Goal: Information Seeking & Learning: Learn about a topic

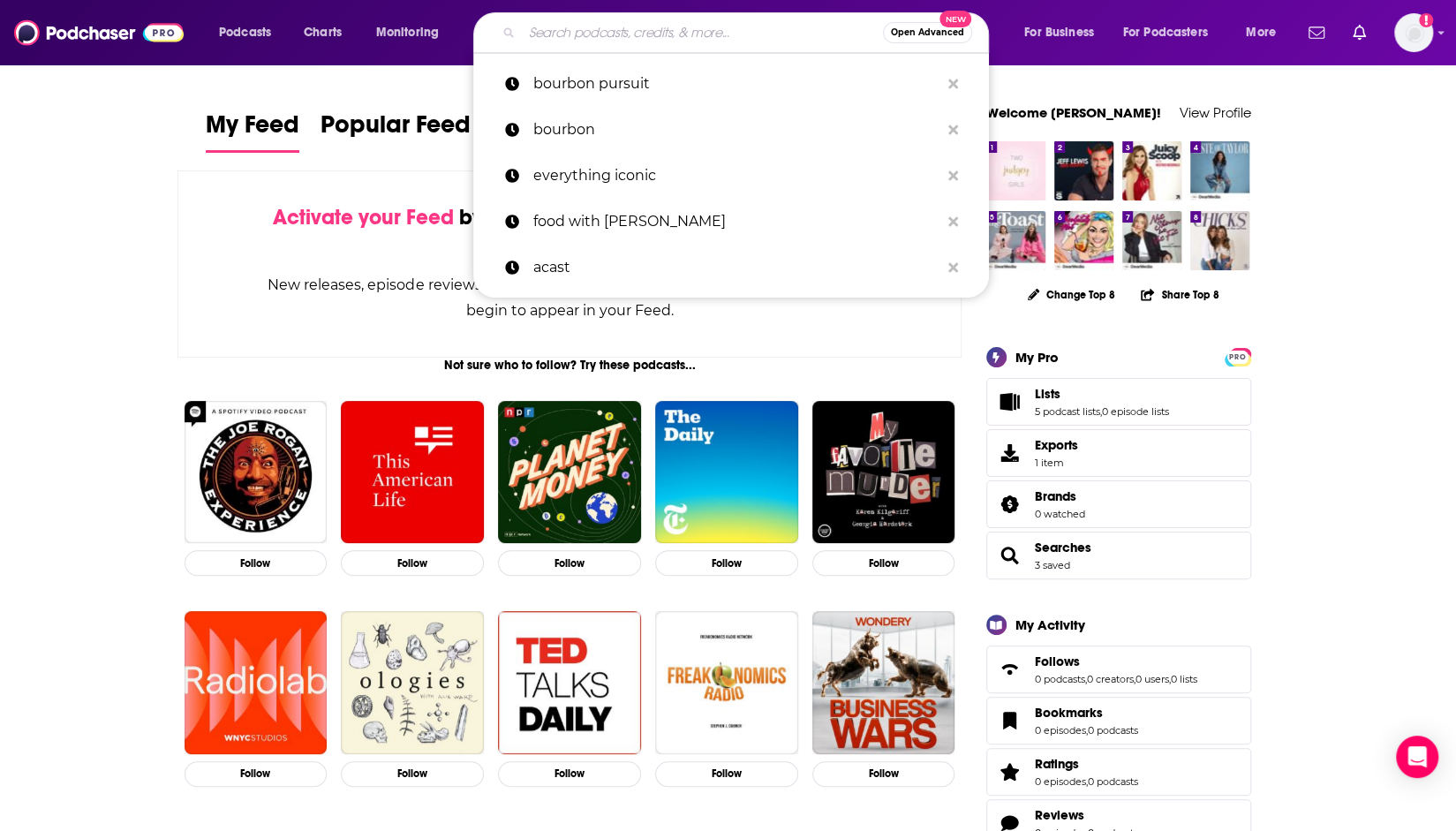
click at [730, 29] on input "Search podcasts, credits, & more..." at bounding box center [702, 33] width 361 height 28
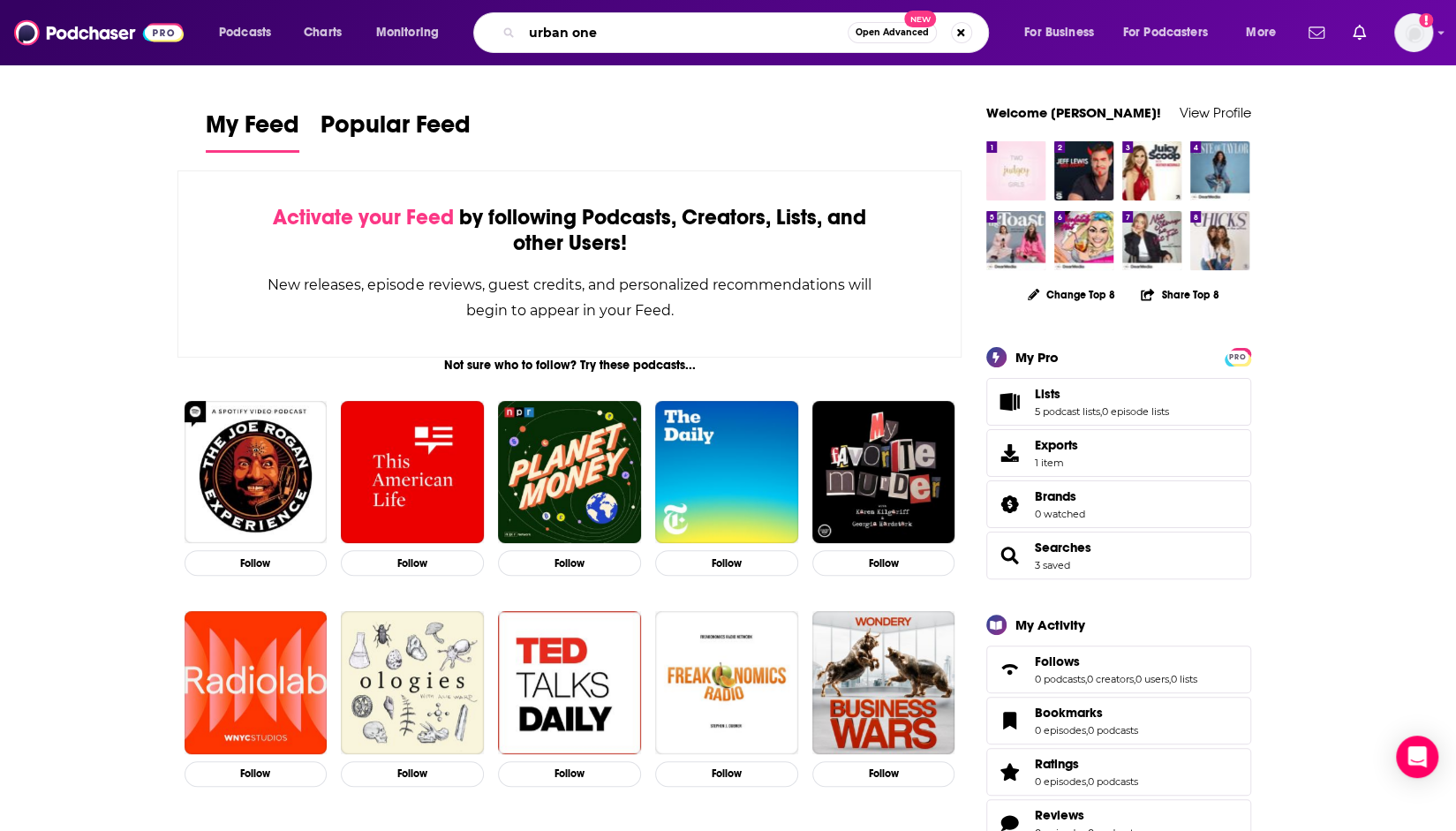
type input "urban one"
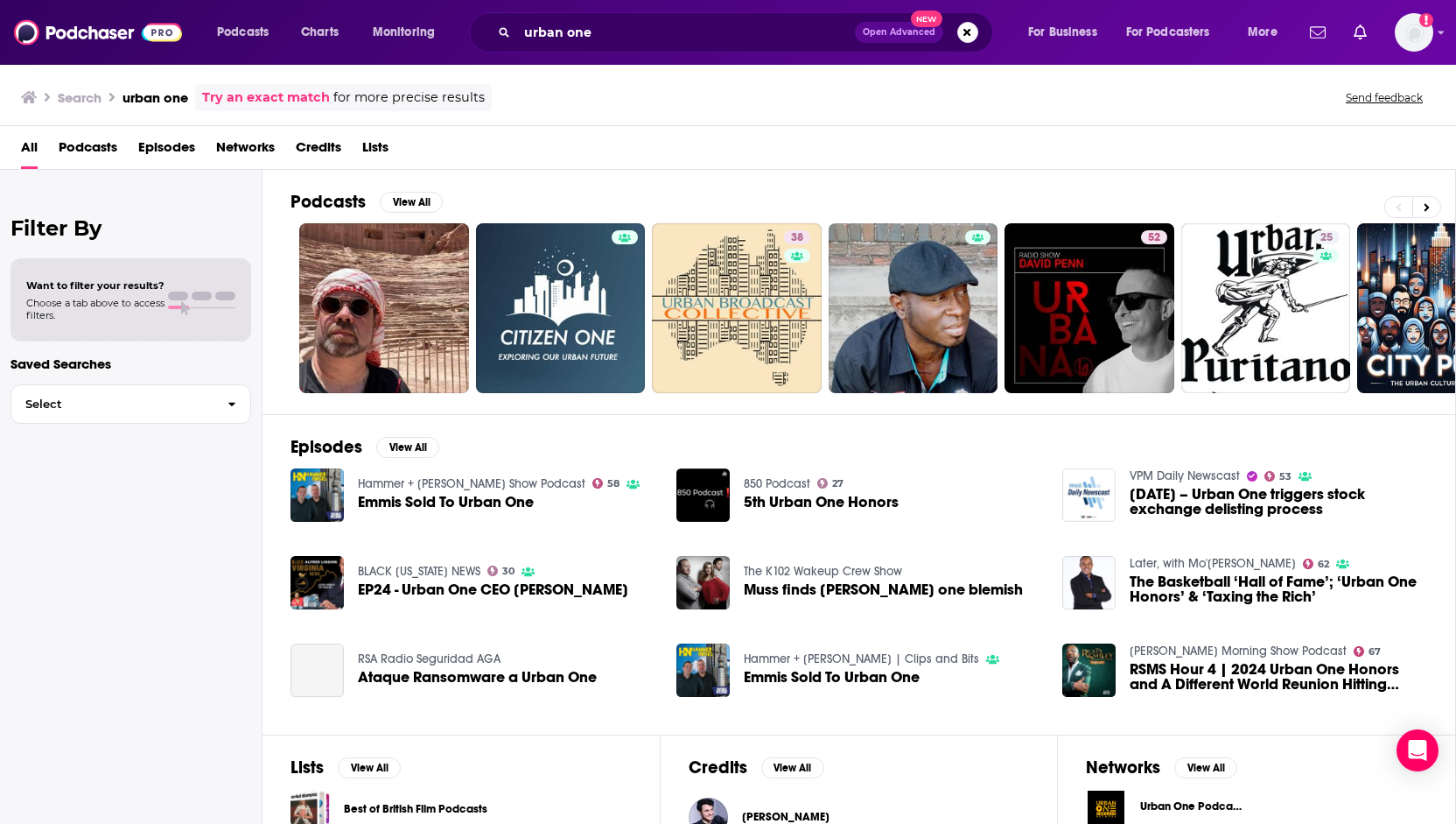
click at [235, 134] on span "Networks" at bounding box center [246, 150] width 59 height 35
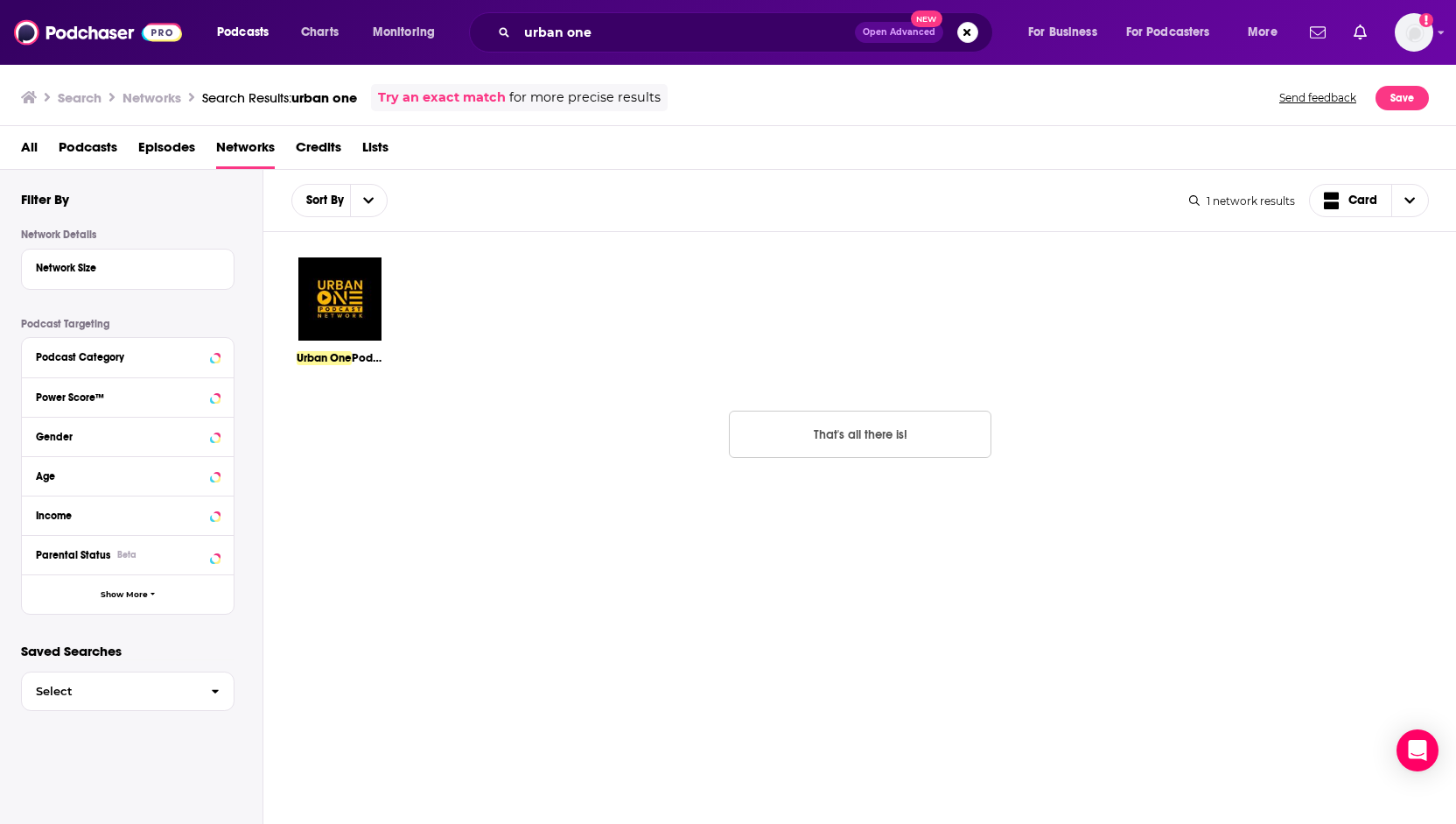
click at [341, 295] on img at bounding box center [340, 299] width 87 height 87
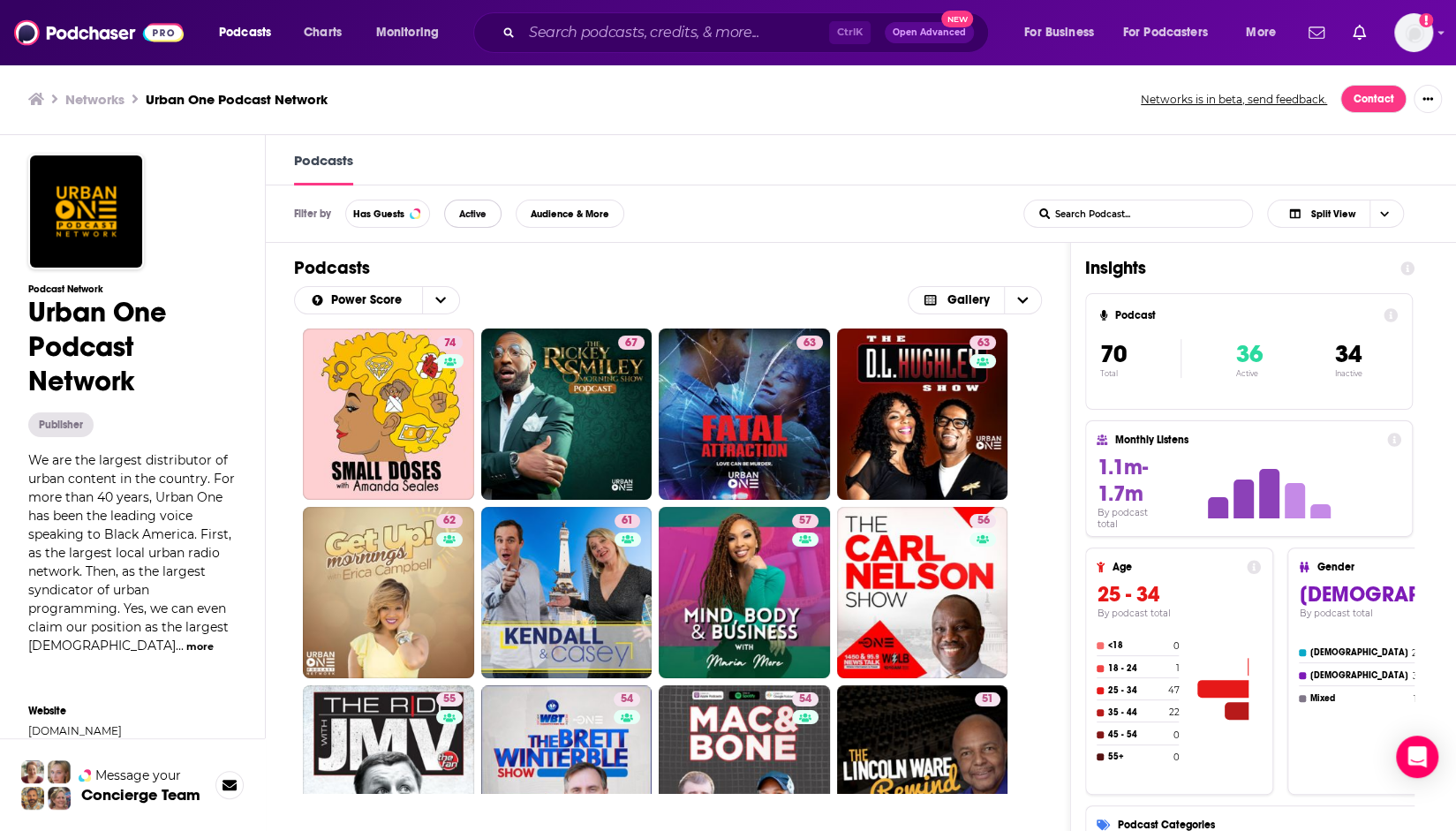
click at [469, 221] on button "Active" at bounding box center [473, 213] width 58 height 28
click at [288, 357] on div "74 67 63 63 62 61 57 56 55 54 54 51 50 49 48 46 46 46 44 44 43 43 41 40 38 37 2…" at bounding box center [667, 560] width 804 height 464
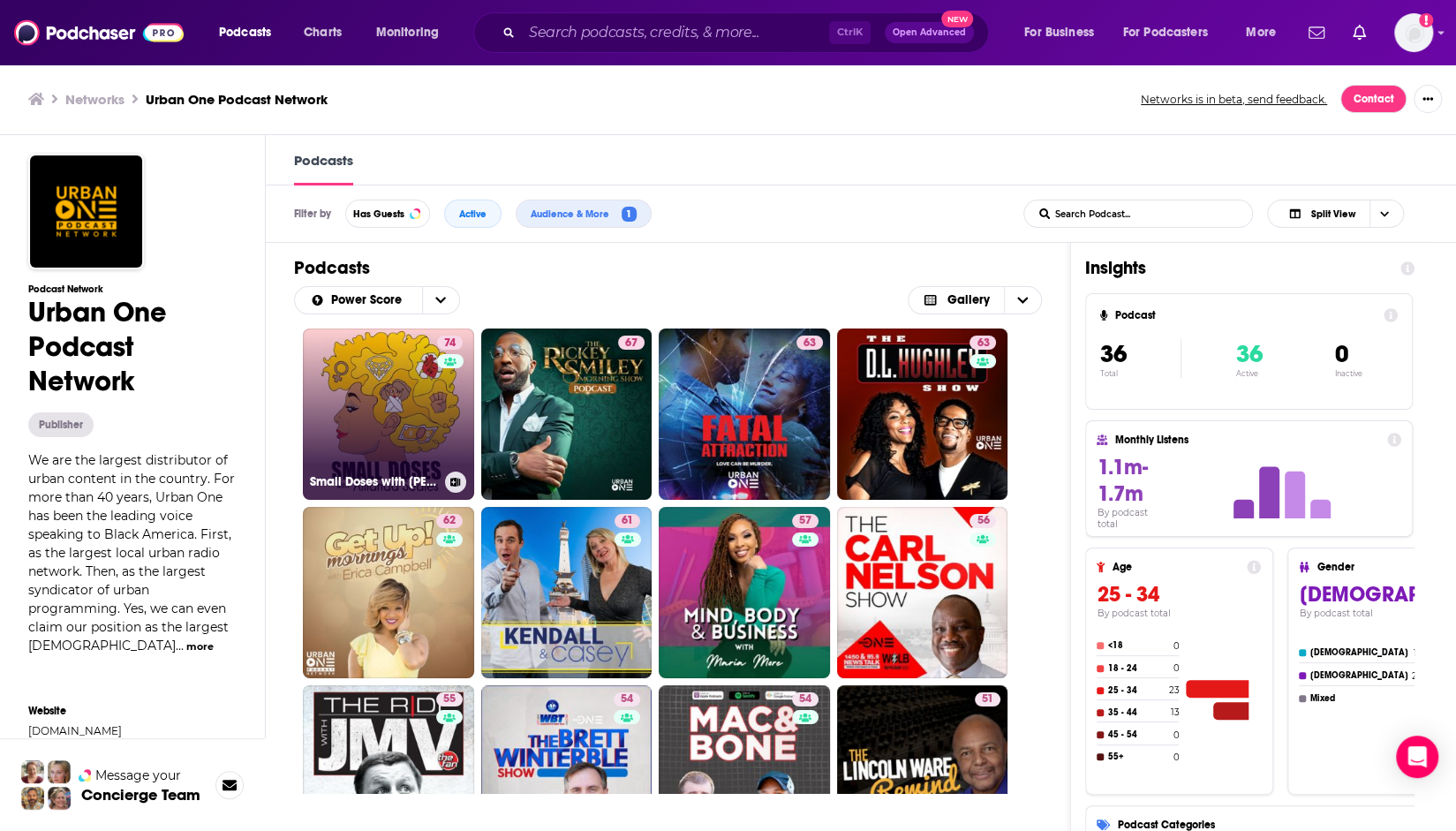
click at [403, 413] on link "74 Small Doses with [PERSON_NAME]" at bounding box center [388, 414] width 172 height 172
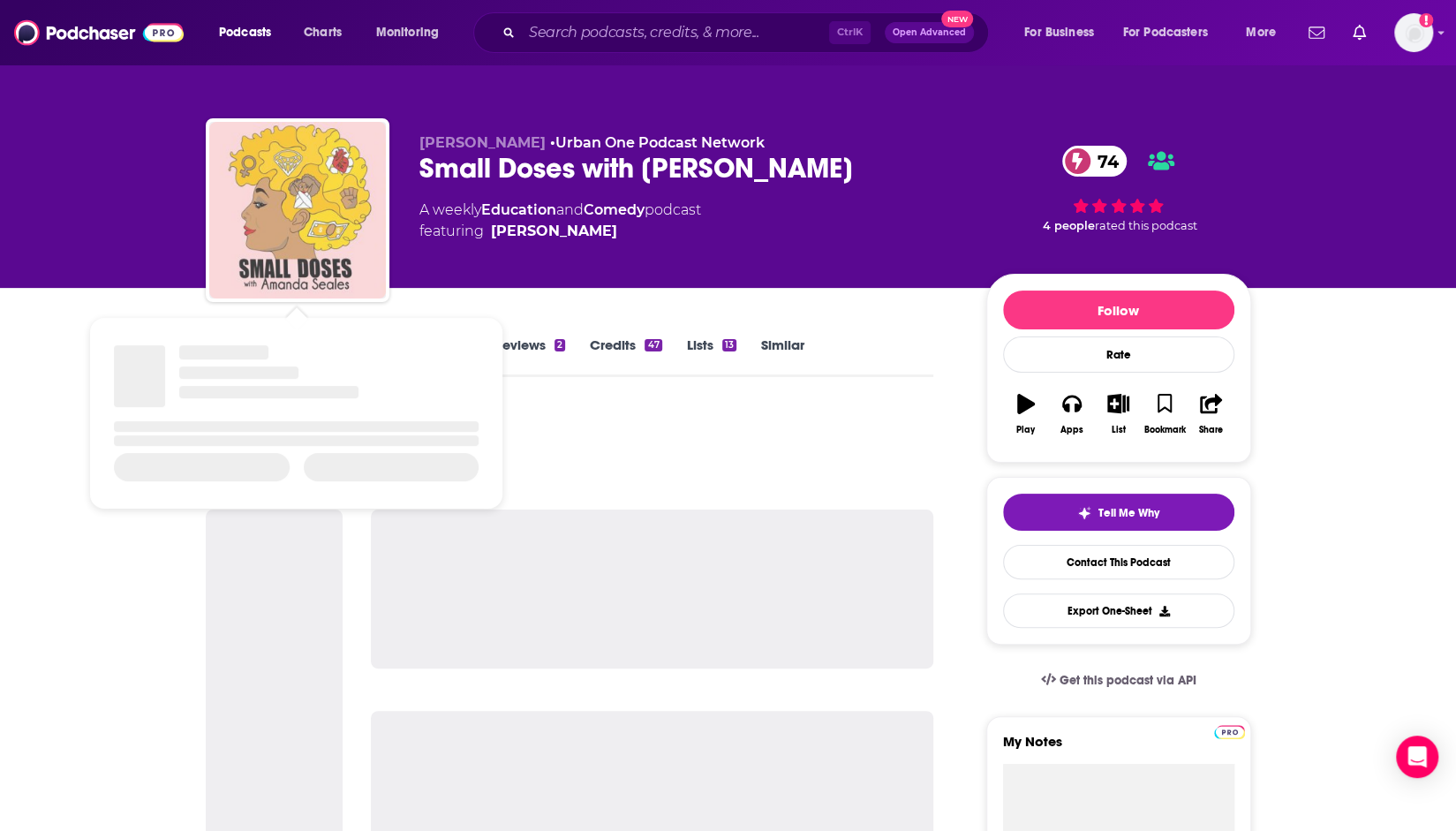
click at [320, 243] on img "Small Doses with Amanda Seales" at bounding box center [298, 210] width 177 height 177
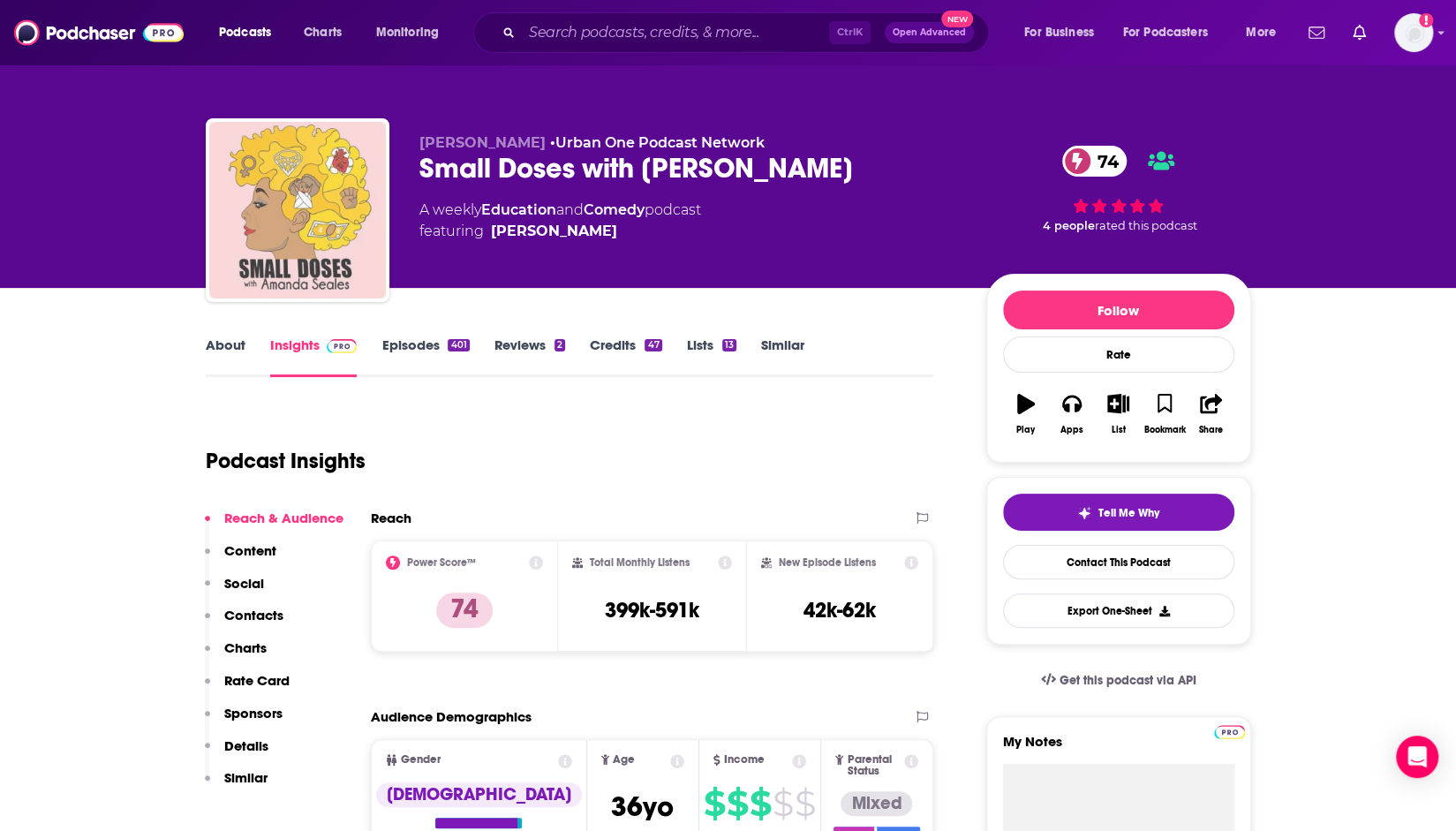
click at [358, 251] on img "Small Doses with Amanda Seales" at bounding box center [298, 210] width 177 height 177
click at [360, 246] on img "Small Doses with Amanda Seales" at bounding box center [298, 210] width 177 height 177
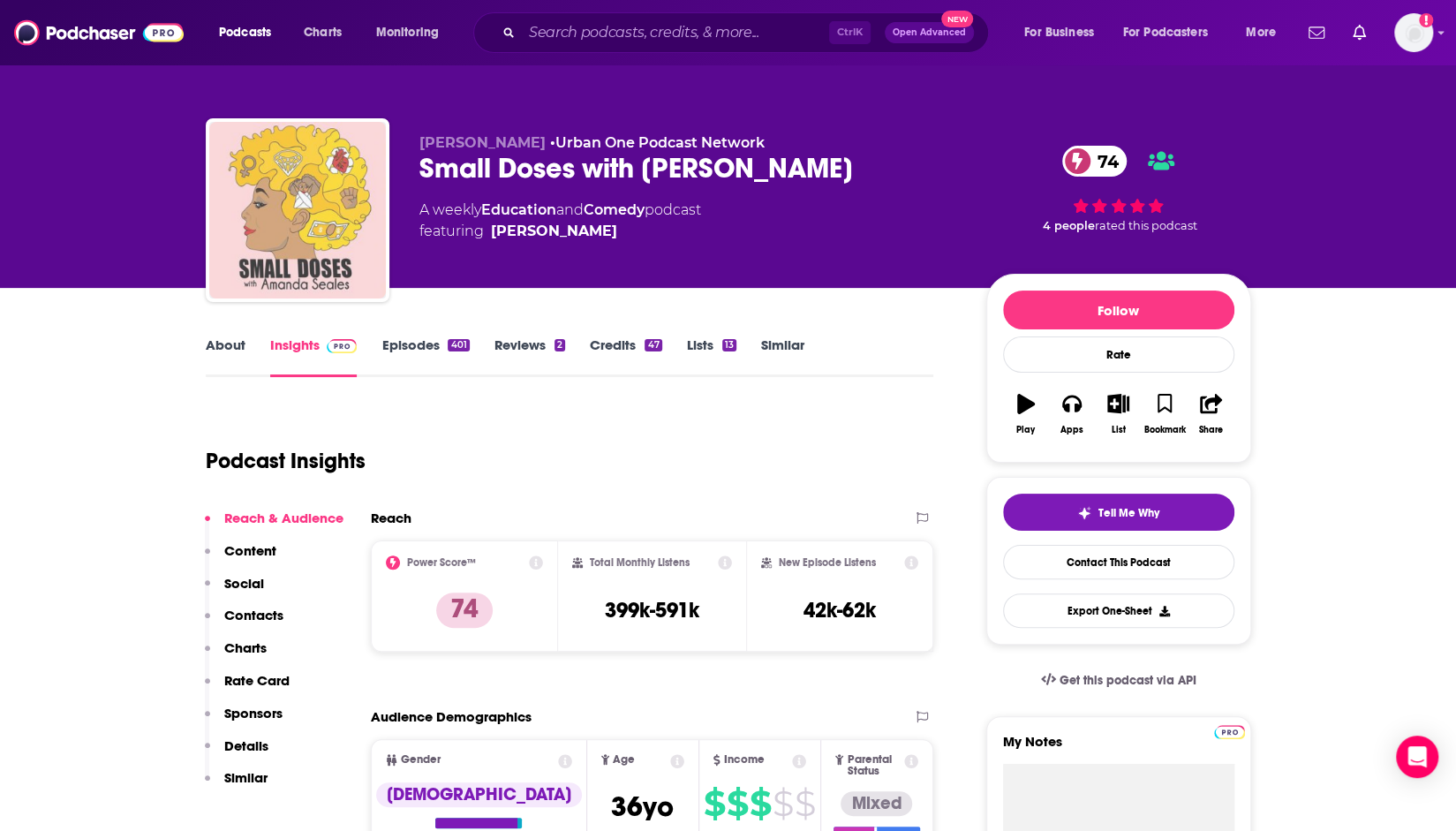
click at [361, 248] on img "Small Doses with Amanda Seales" at bounding box center [298, 210] width 177 height 177
click at [361, 250] on img "Small Doses with Amanda Seales" at bounding box center [298, 210] width 177 height 177
drag, startPoint x: 361, startPoint y: 250, endPoint x: 354, endPoint y: 282, distance: 32.8
click at [354, 282] on img "Small Doses with Amanda Seales" at bounding box center [298, 210] width 177 height 177
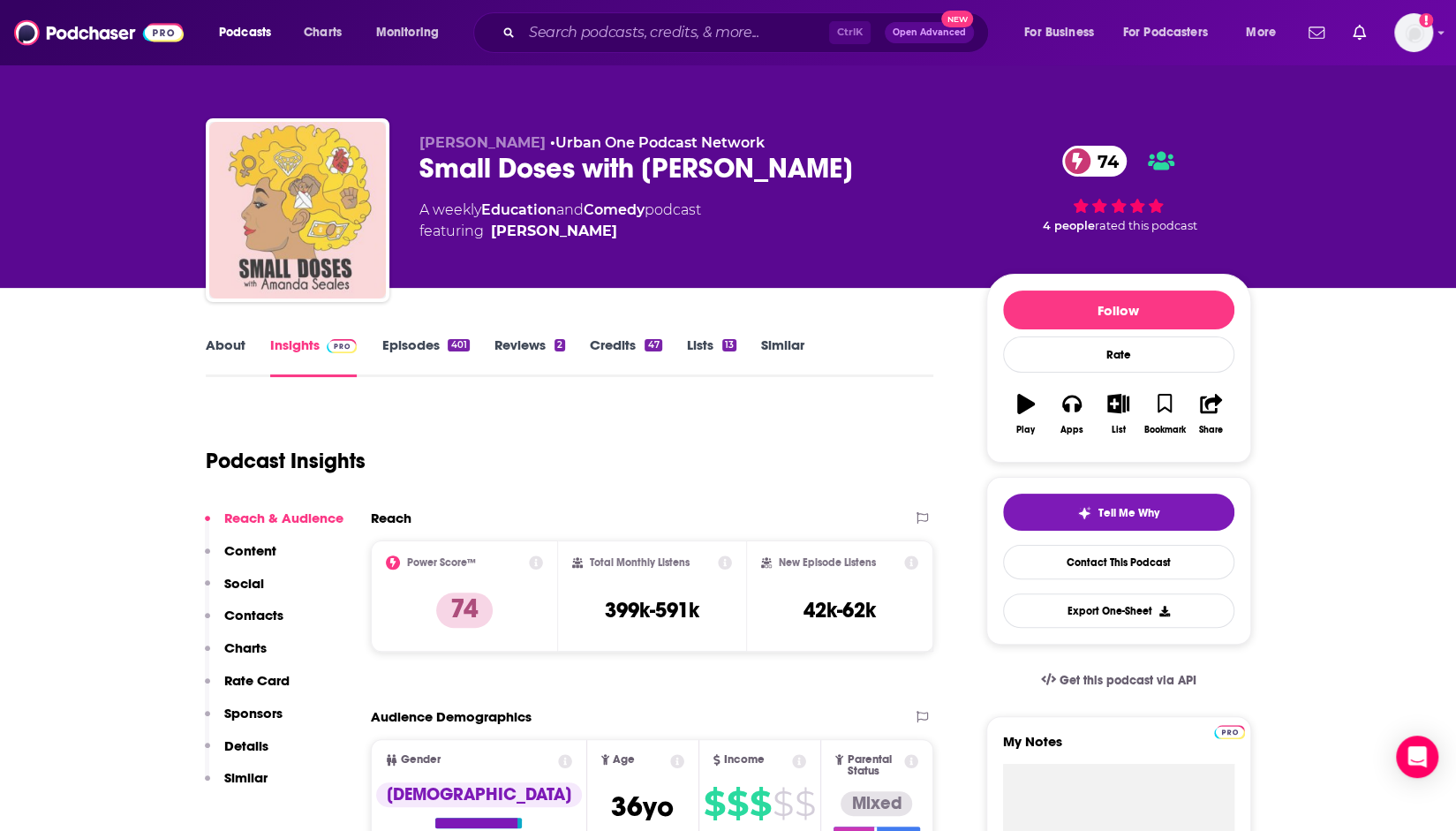
click at [354, 282] on img "Small Doses with Amanda Seales" at bounding box center [298, 210] width 177 height 177
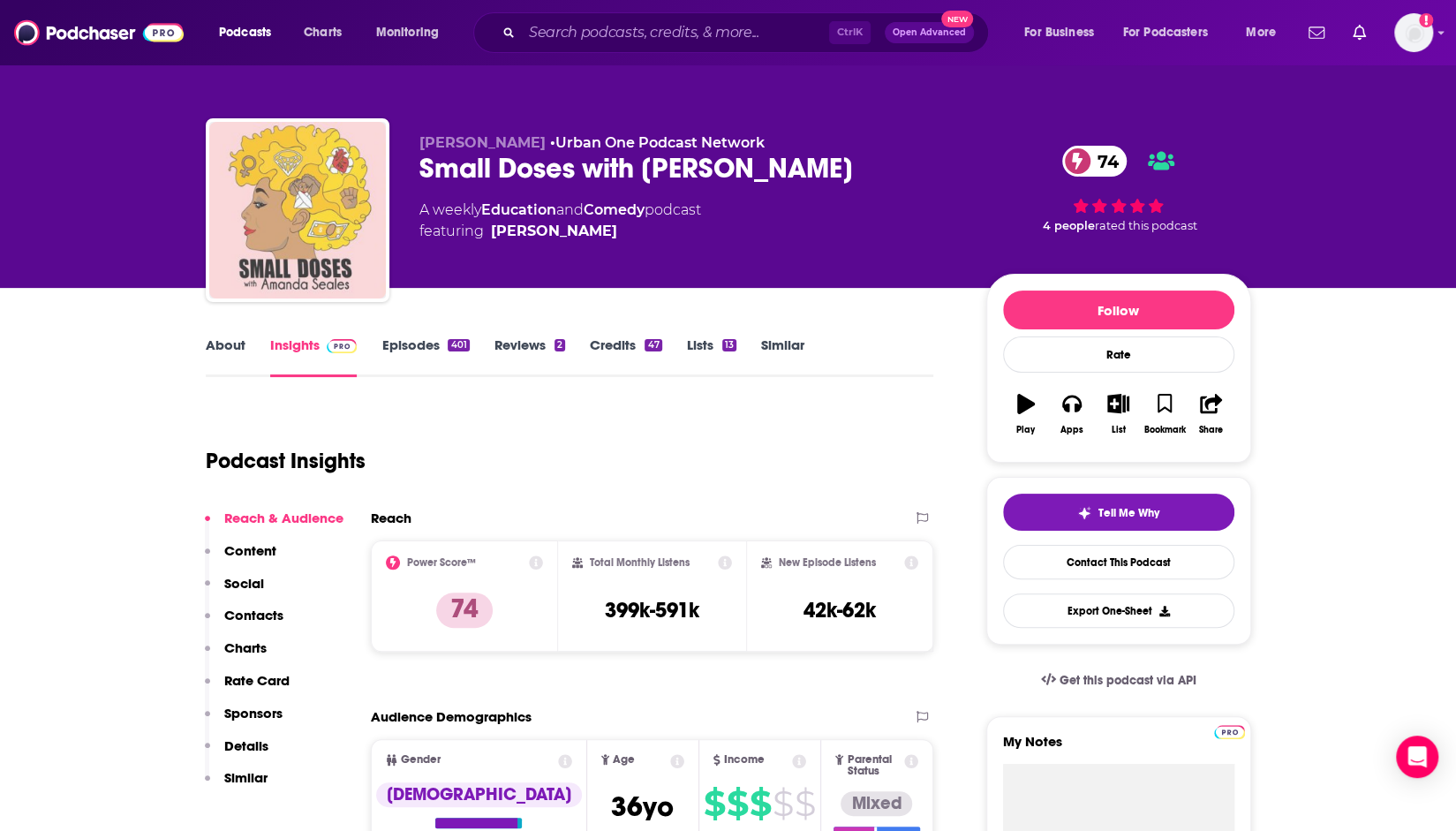
click at [354, 282] on img "Small Doses with Amanda Seales" at bounding box center [298, 210] width 177 height 177
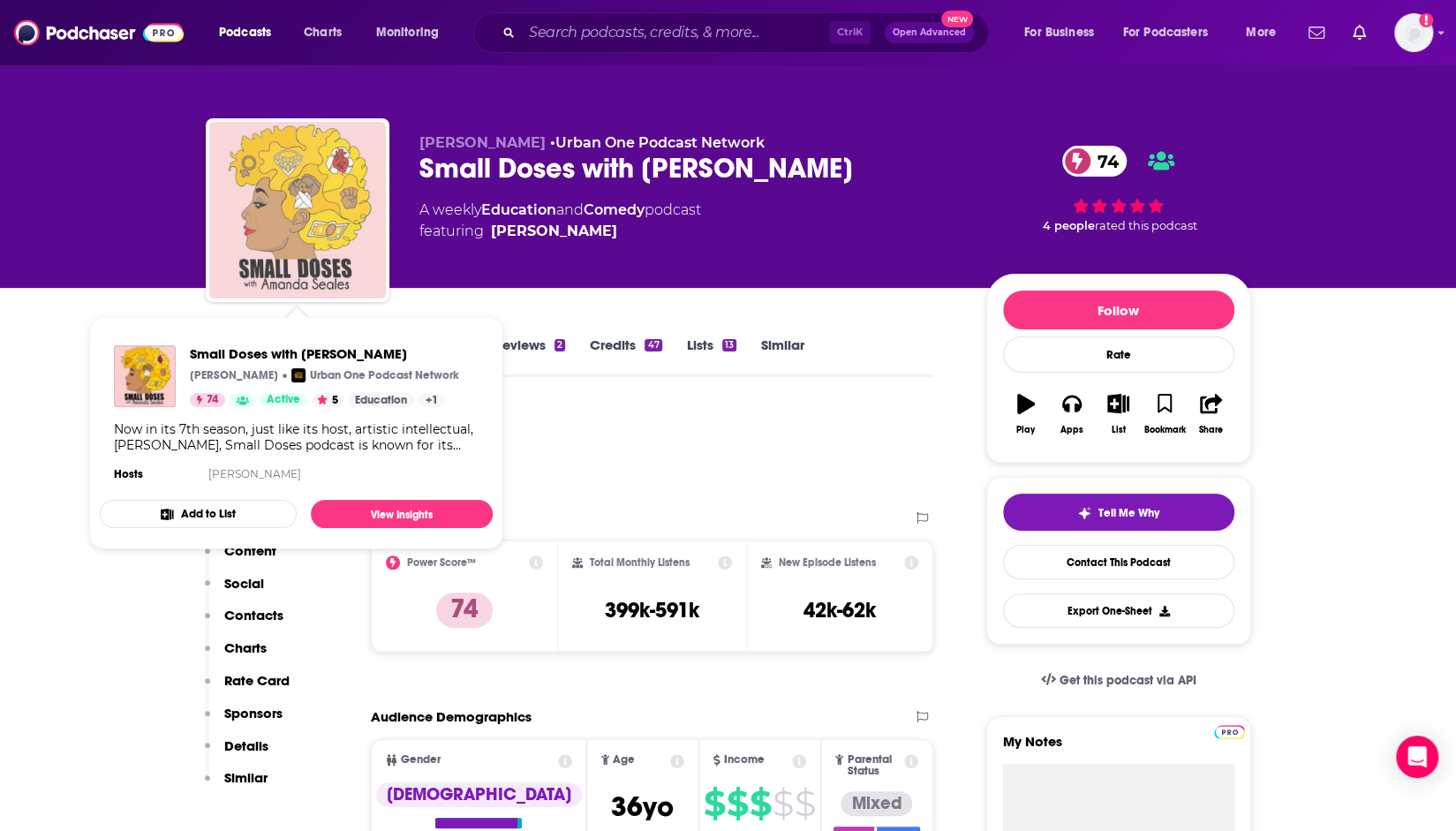
click at [357, 215] on img "Small Doses with Amanda Seales" at bounding box center [298, 210] width 177 height 177
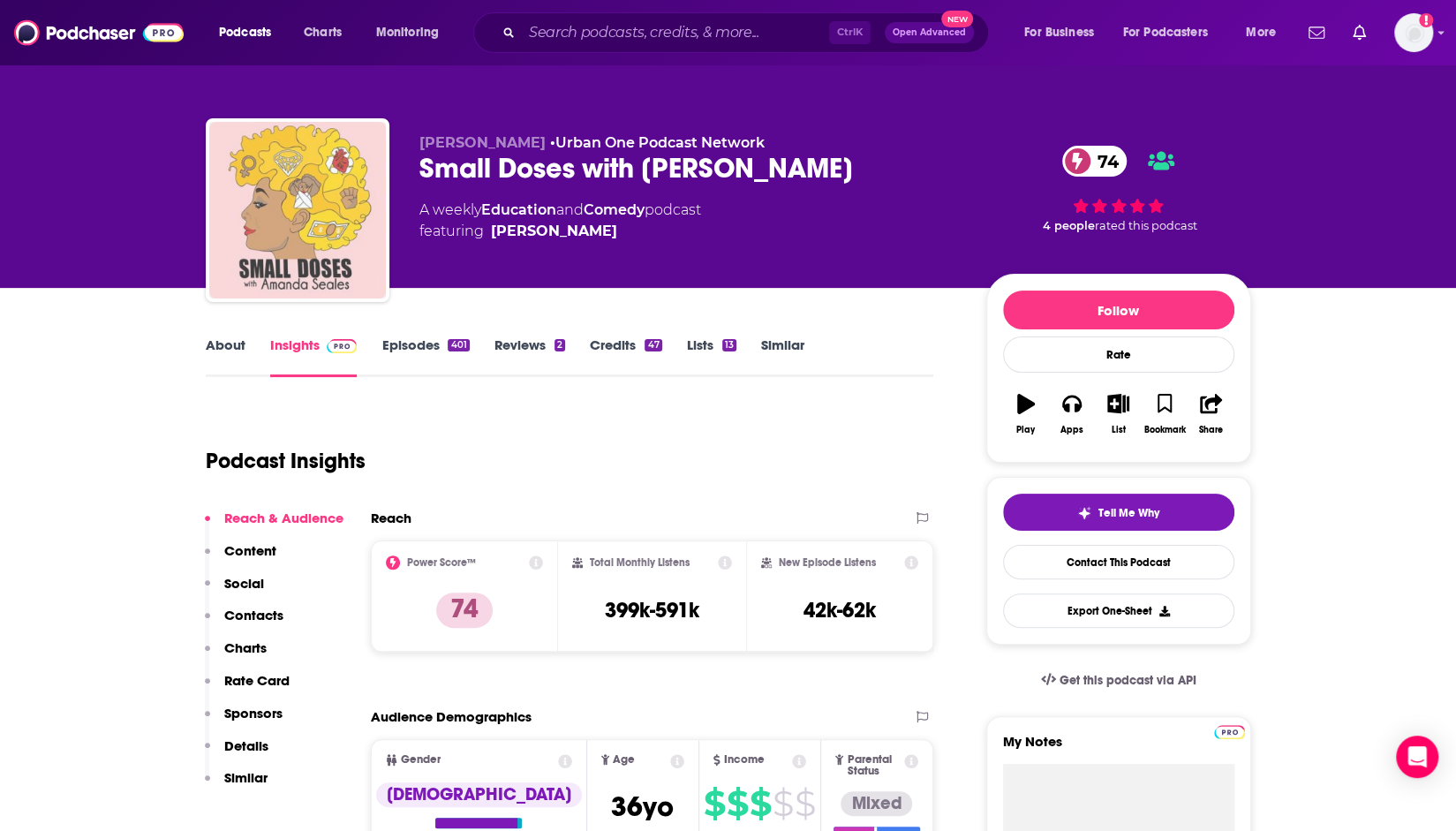
click at [357, 215] on img "Small Doses with Amanda Seales" at bounding box center [298, 210] width 177 height 177
click at [359, 218] on img "Small Doses with Amanda Seales" at bounding box center [298, 210] width 177 height 177
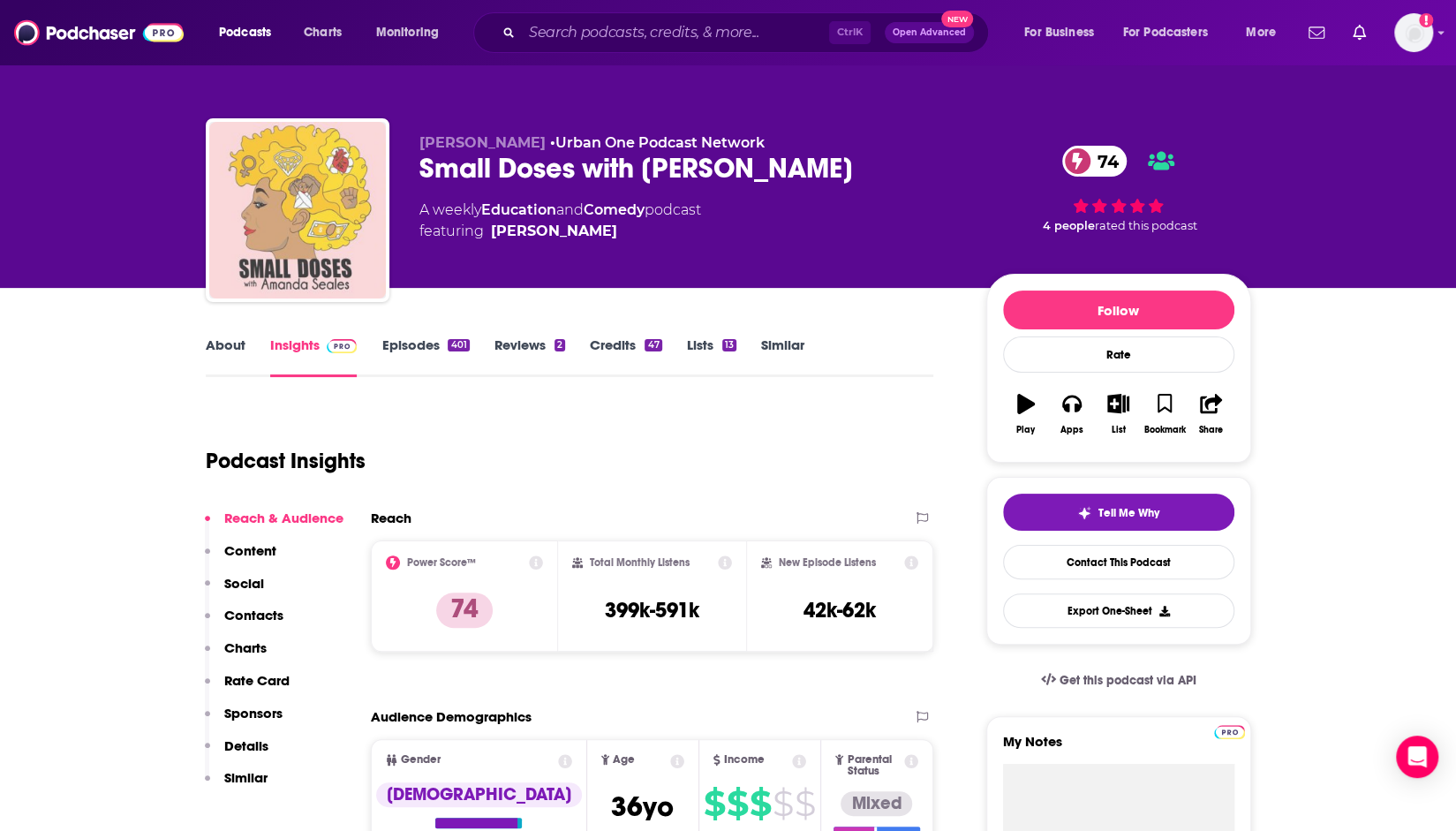
click at [362, 228] on img "Small Doses with Amanda Seales" at bounding box center [298, 210] width 177 height 177
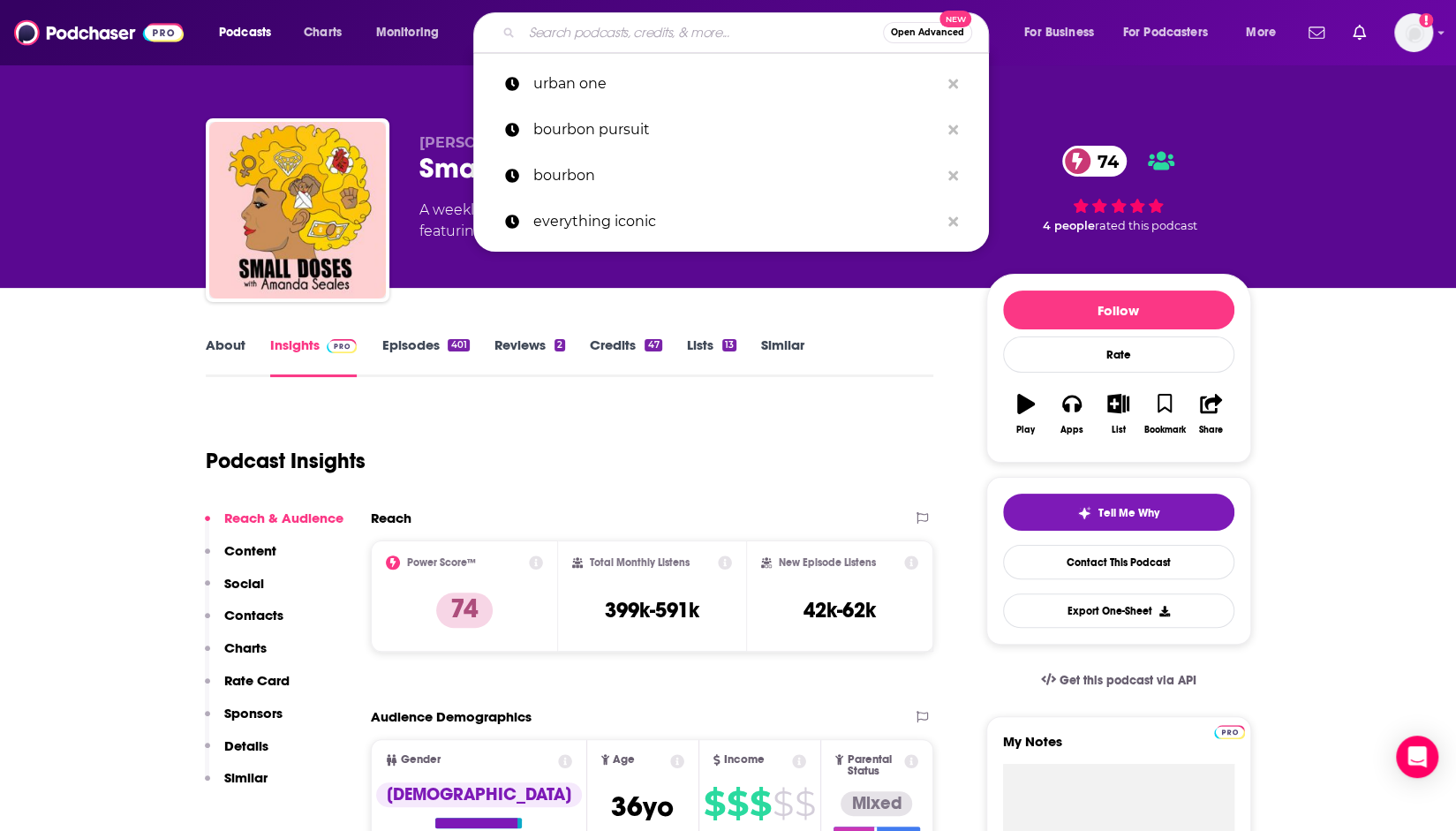
click at [590, 28] on input "Search podcasts, credits, & more..." at bounding box center [702, 33] width 361 height 28
click at [576, 82] on p "urban one" at bounding box center [736, 83] width 406 height 46
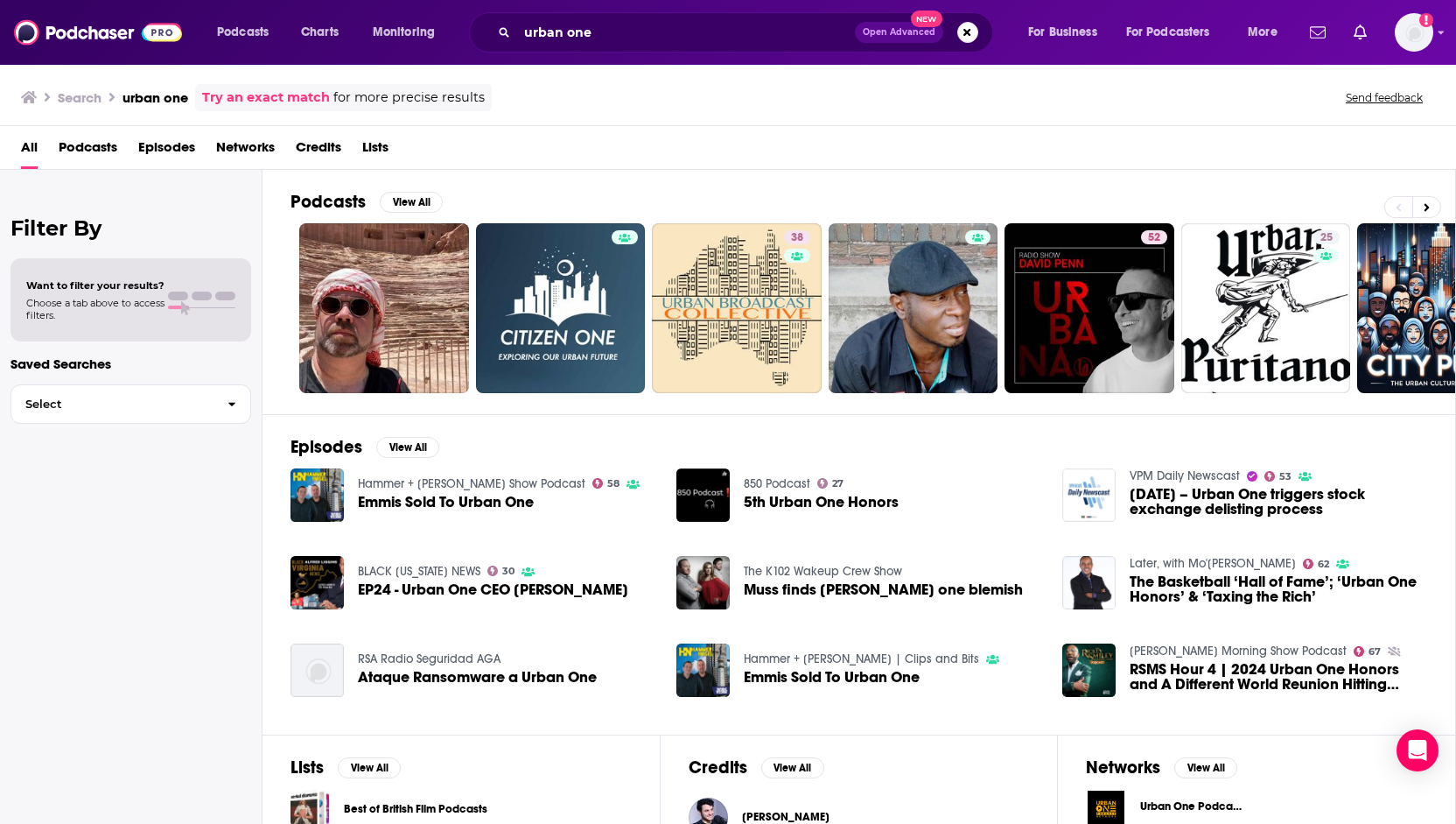
click at [245, 141] on span "Networks" at bounding box center [246, 150] width 59 height 35
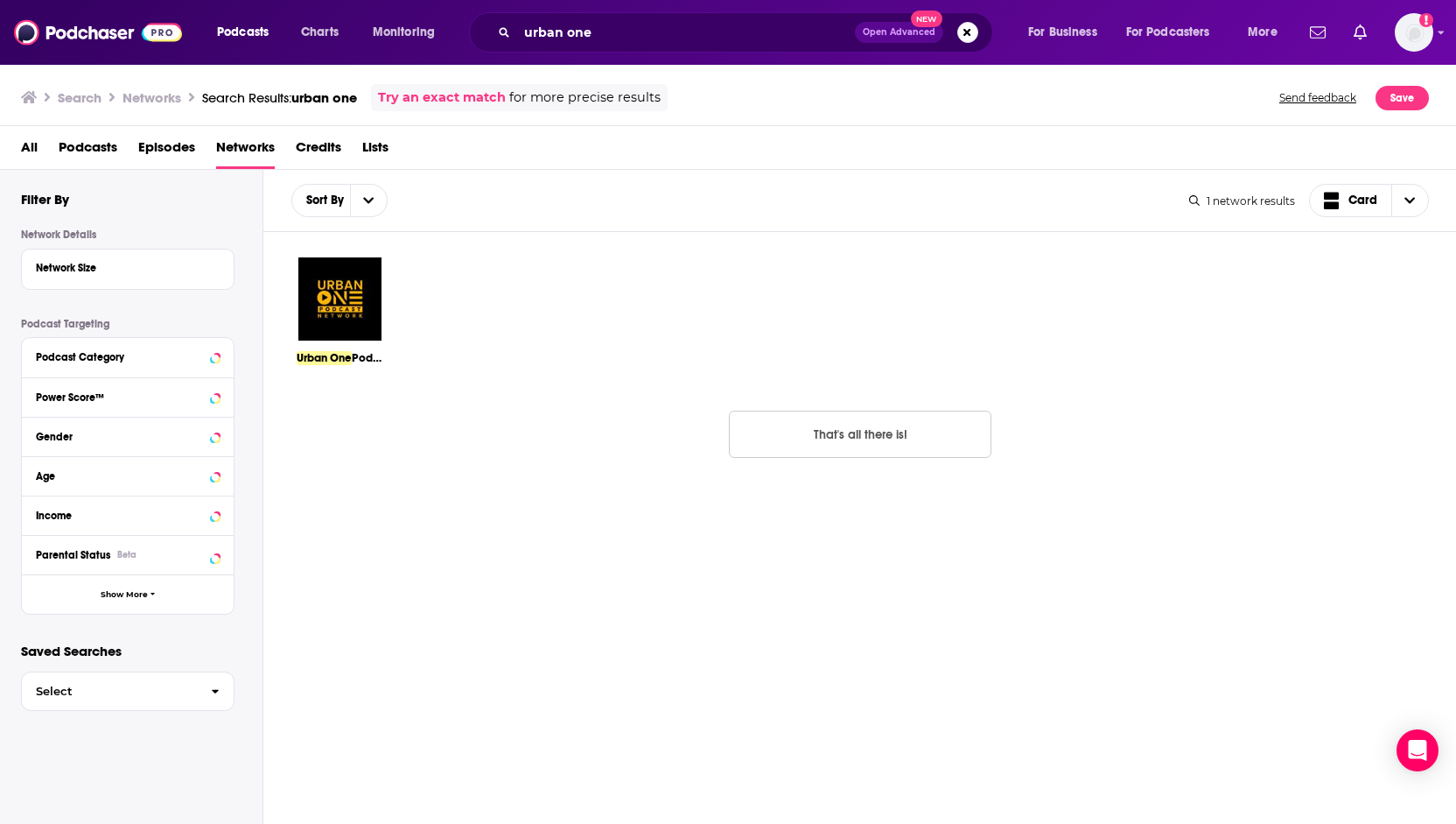
click at [347, 285] on img at bounding box center [340, 299] width 87 height 87
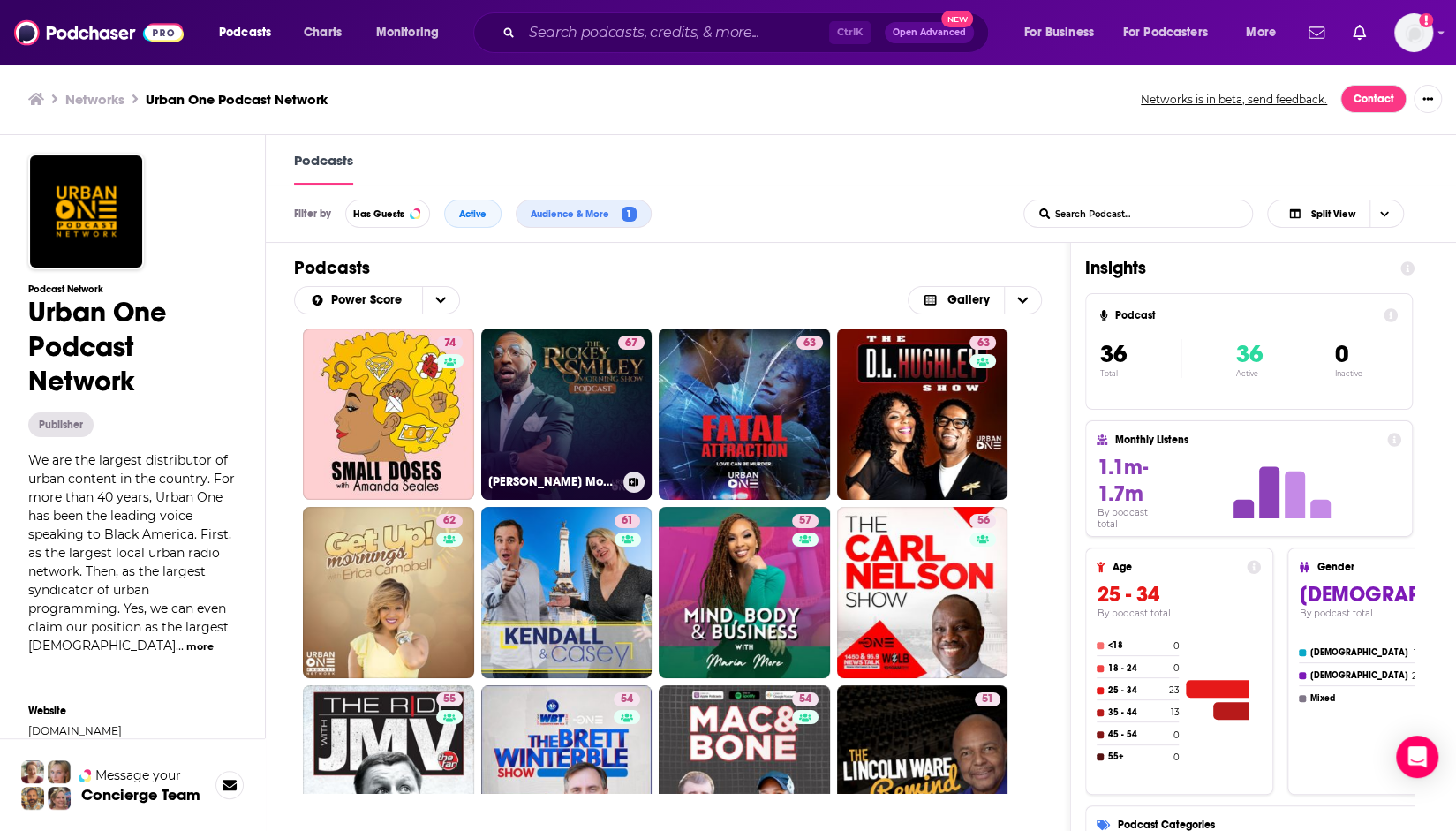
click at [554, 407] on link "67 [PERSON_NAME] Morning Show Podcast" at bounding box center [566, 414] width 172 height 172
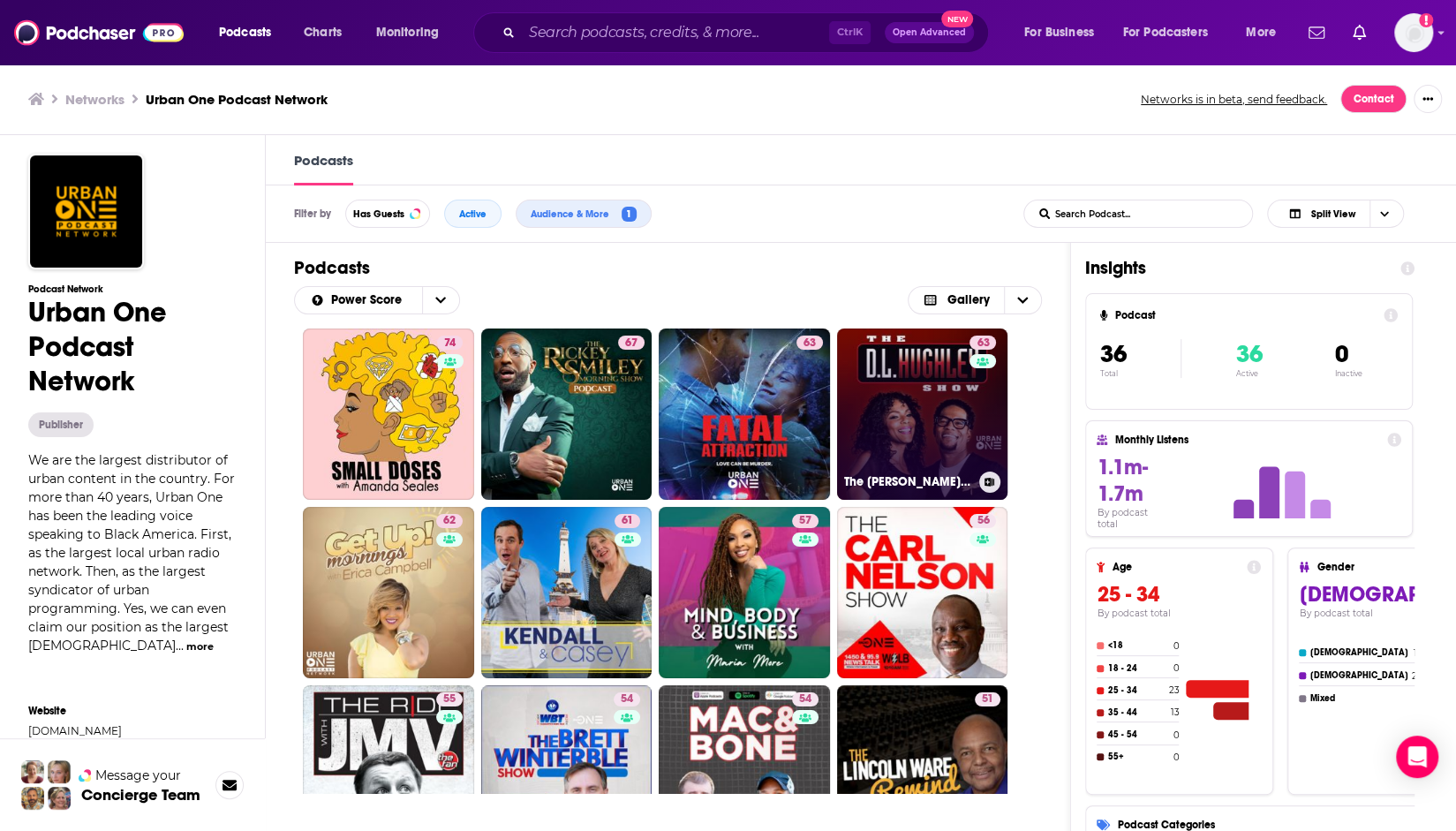
click at [916, 417] on link "63 The [PERSON_NAME] Show" at bounding box center [922, 414] width 172 height 172
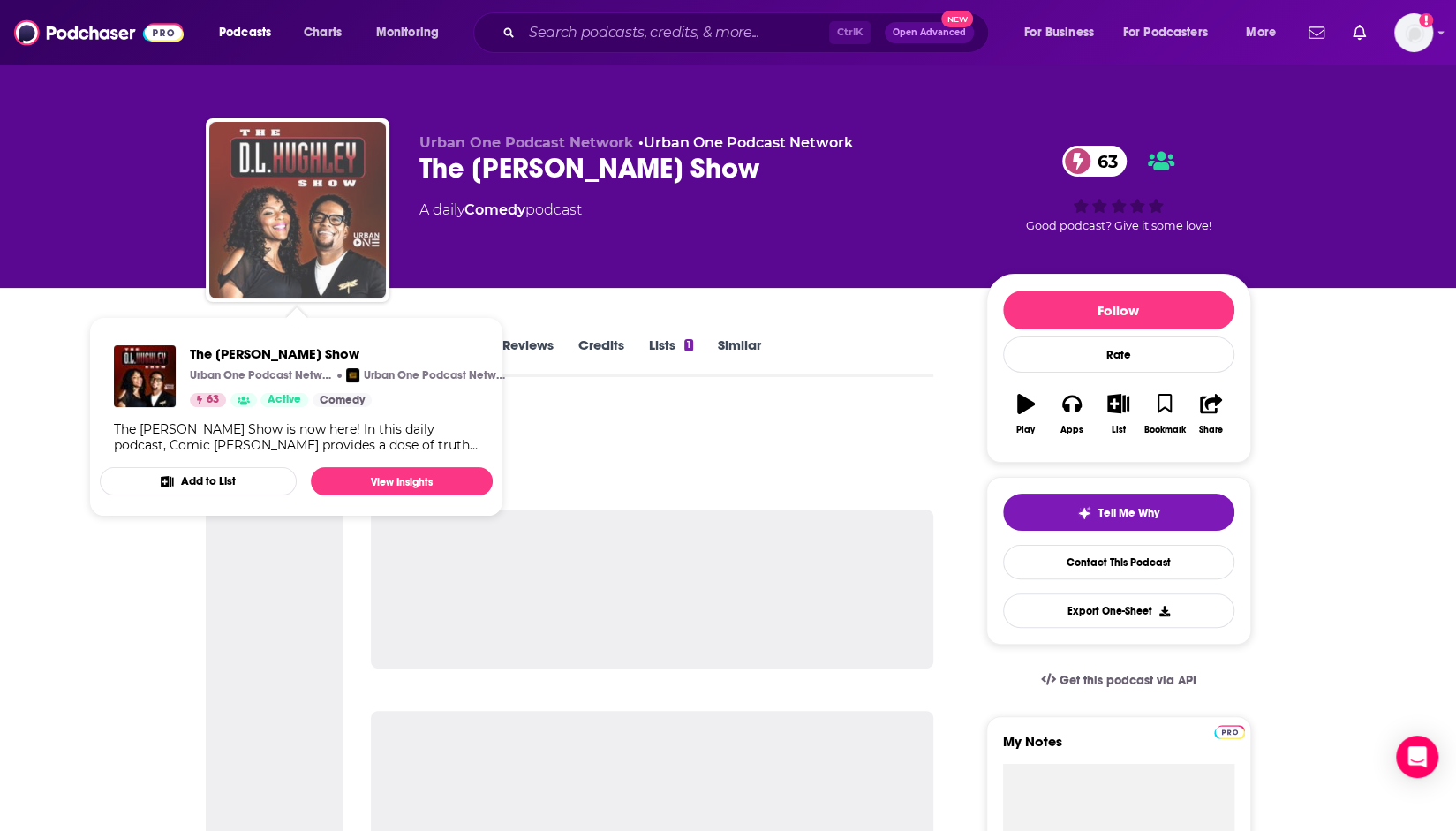
click at [298, 234] on img "The D.L. Hughley Show" at bounding box center [298, 210] width 177 height 177
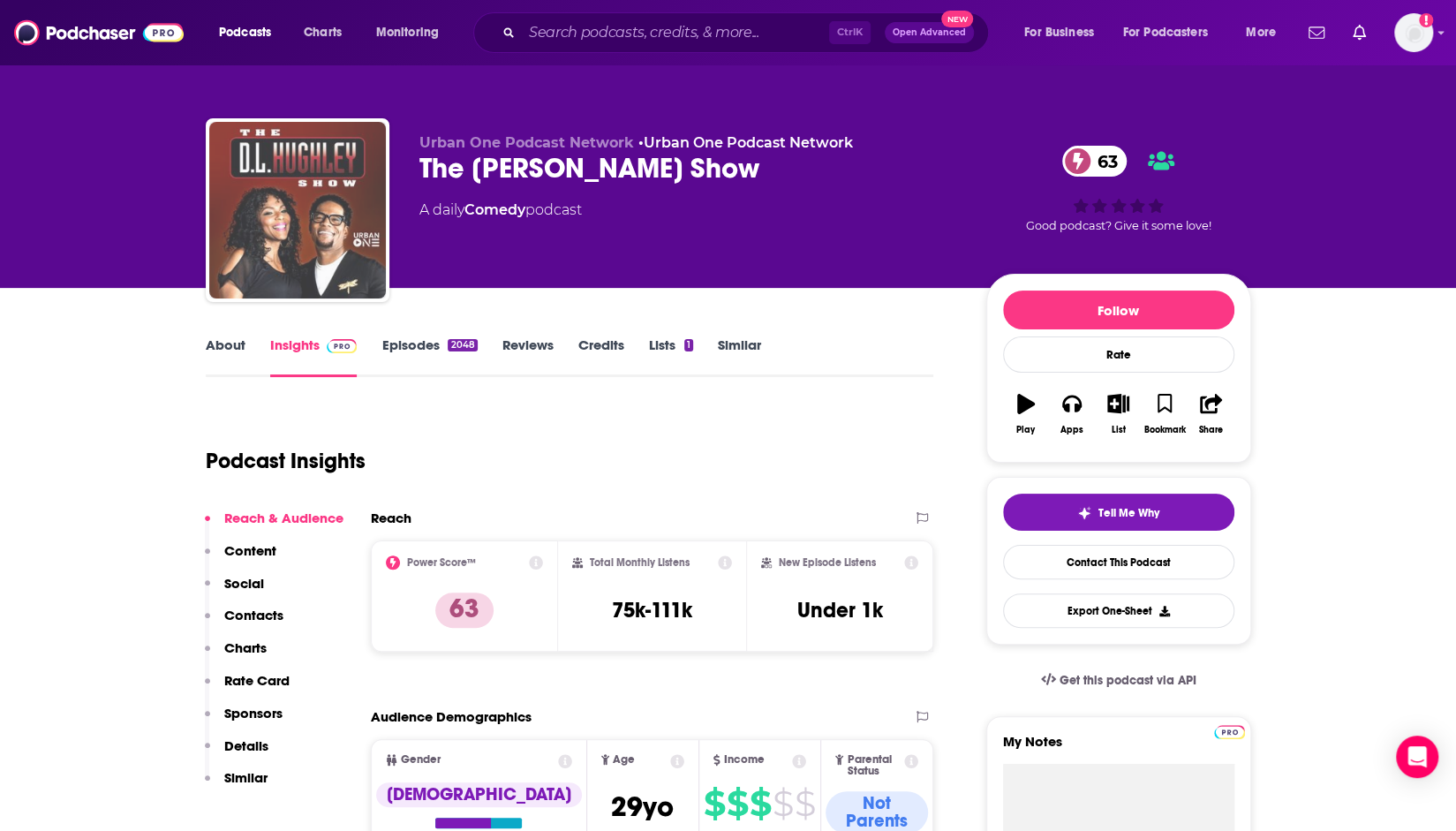
click at [298, 234] on img "The D.L. Hughley Show" at bounding box center [298, 210] width 177 height 177
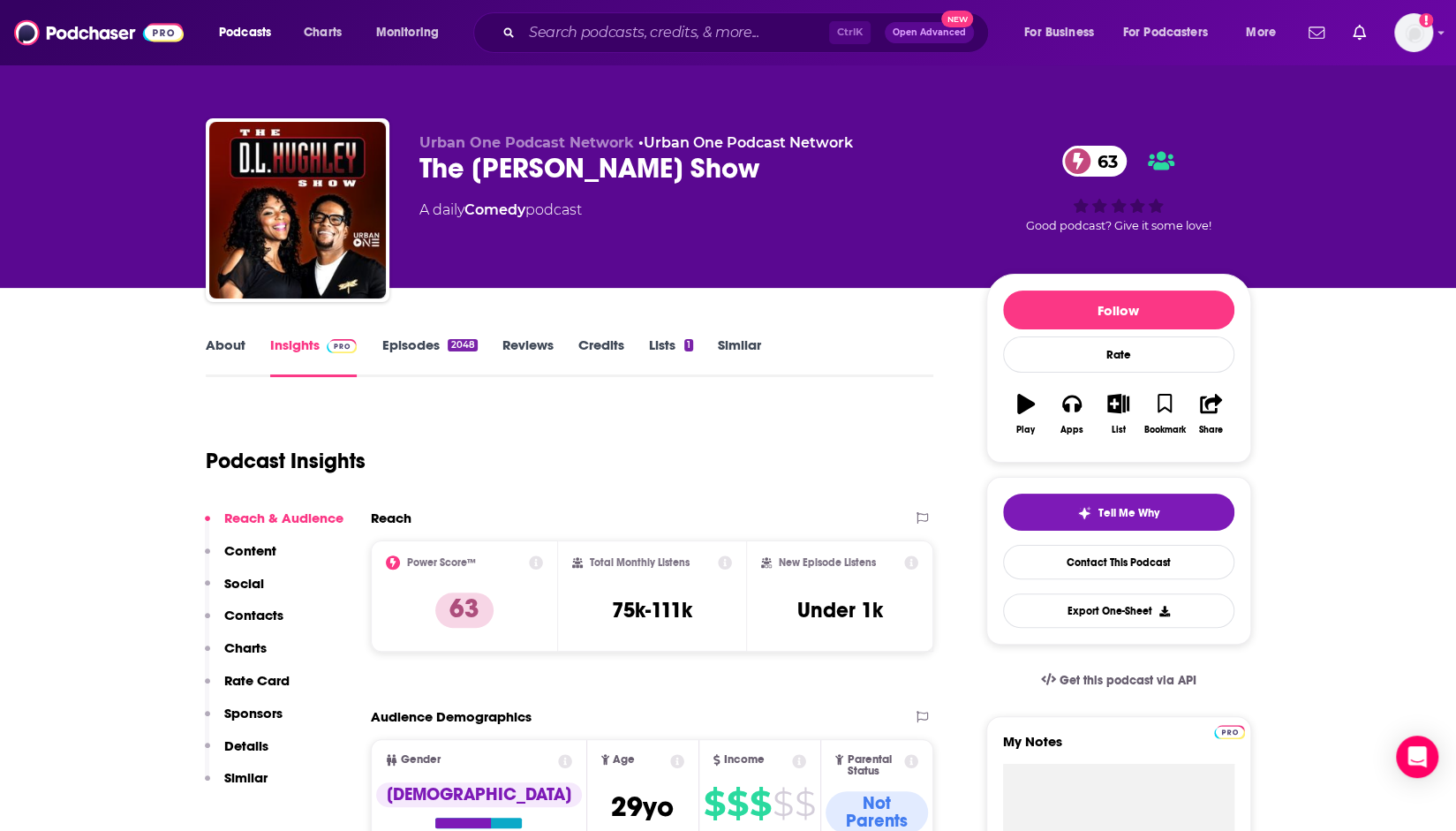
click at [552, 33] on input "Search podcasts, credits, & more..." at bounding box center [675, 33] width 307 height 28
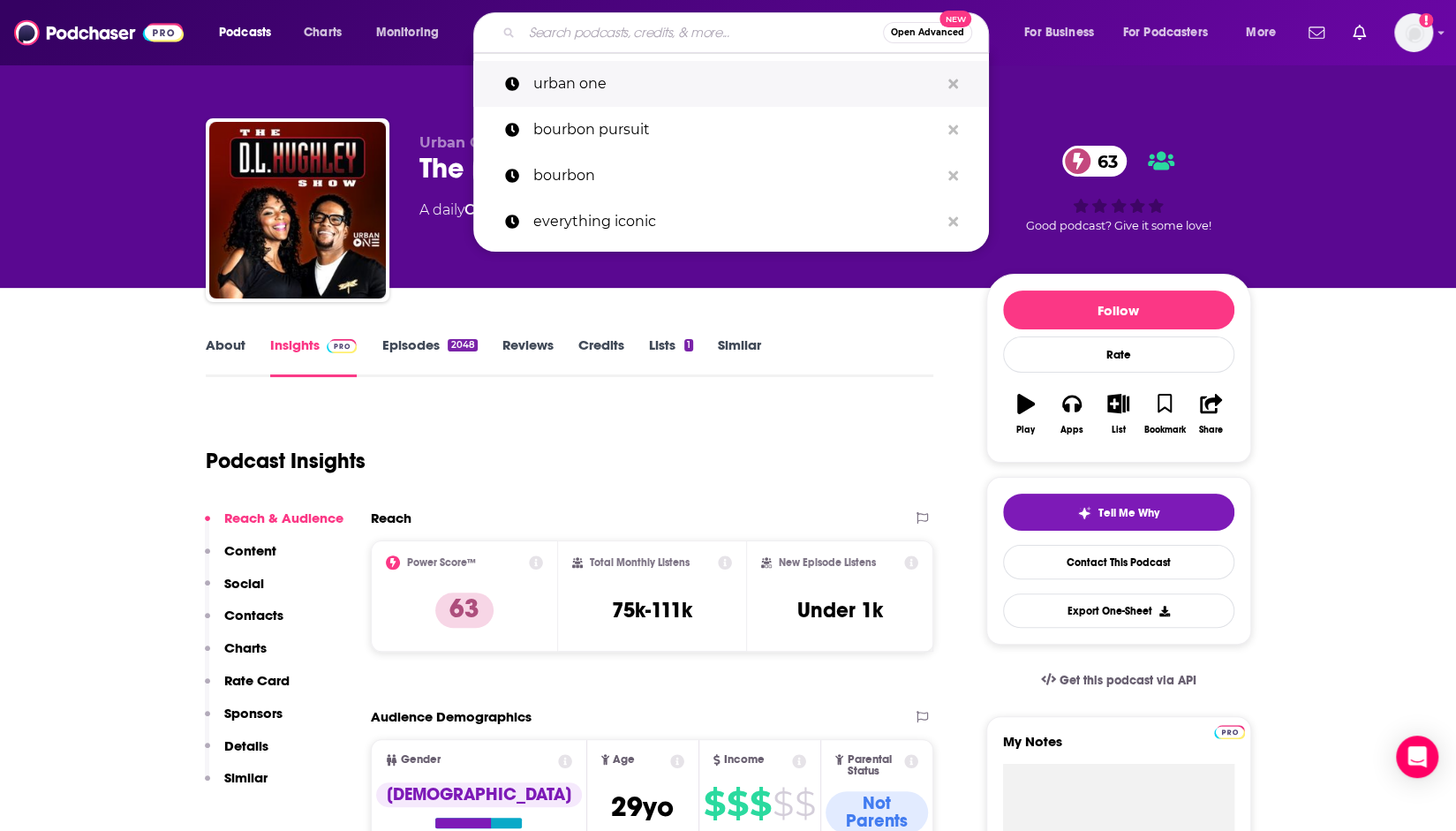
click at [551, 82] on p "urban one" at bounding box center [736, 83] width 406 height 46
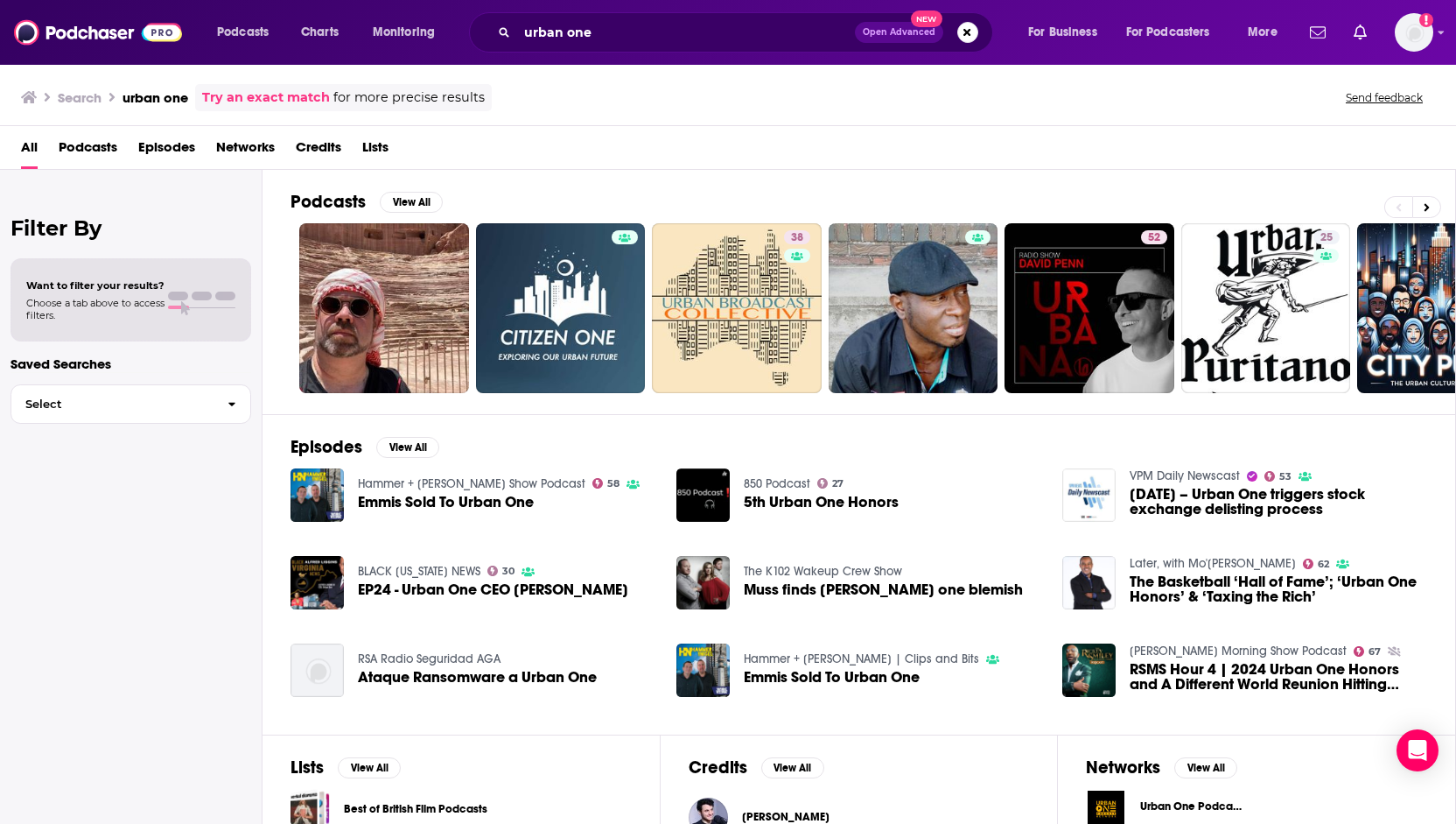
click at [236, 144] on span "Networks" at bounding box center [246, 150] width 59 height 35
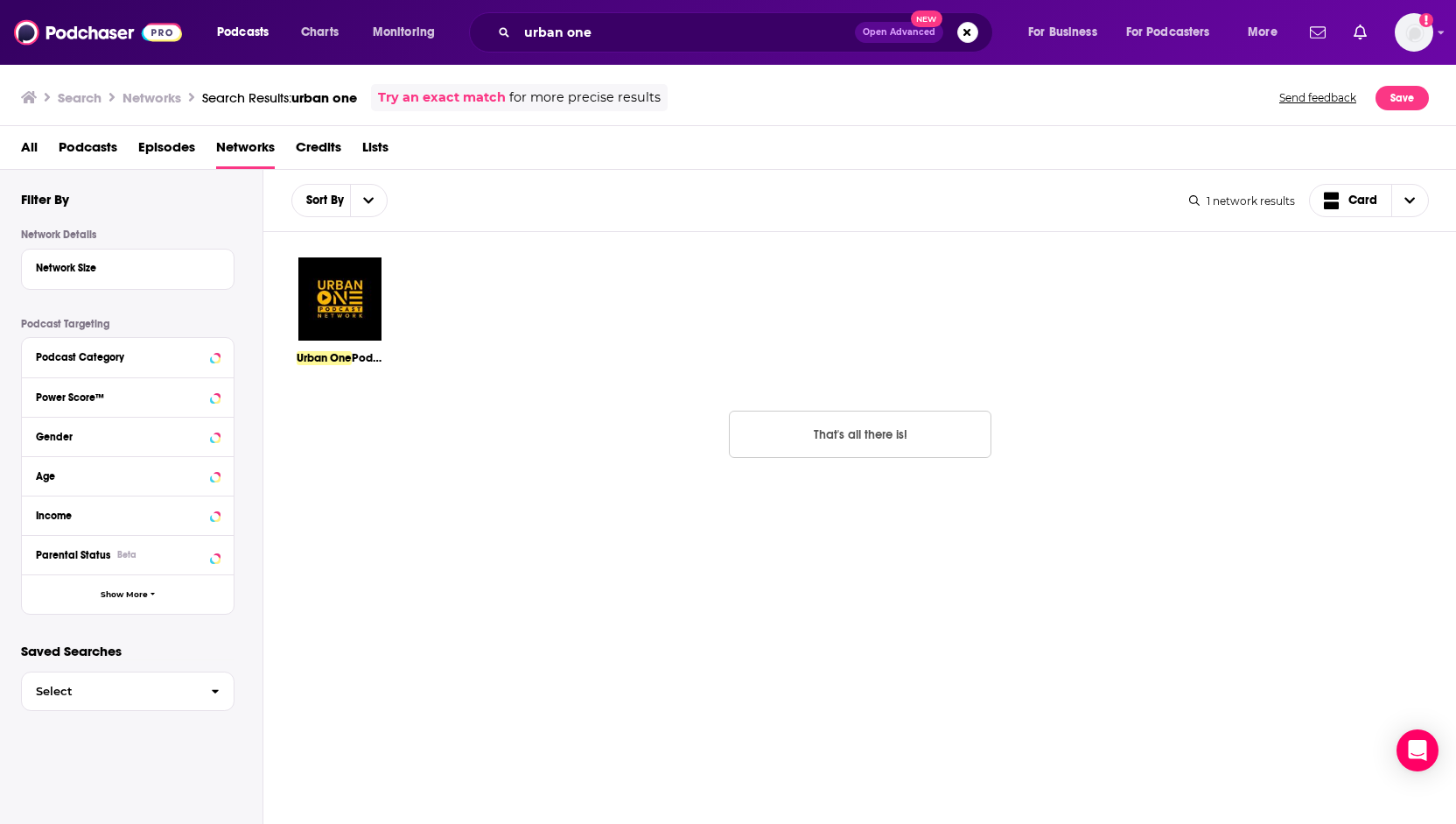
click at [326, 283] on img at bounding box center [340, 299] width 87 height 87
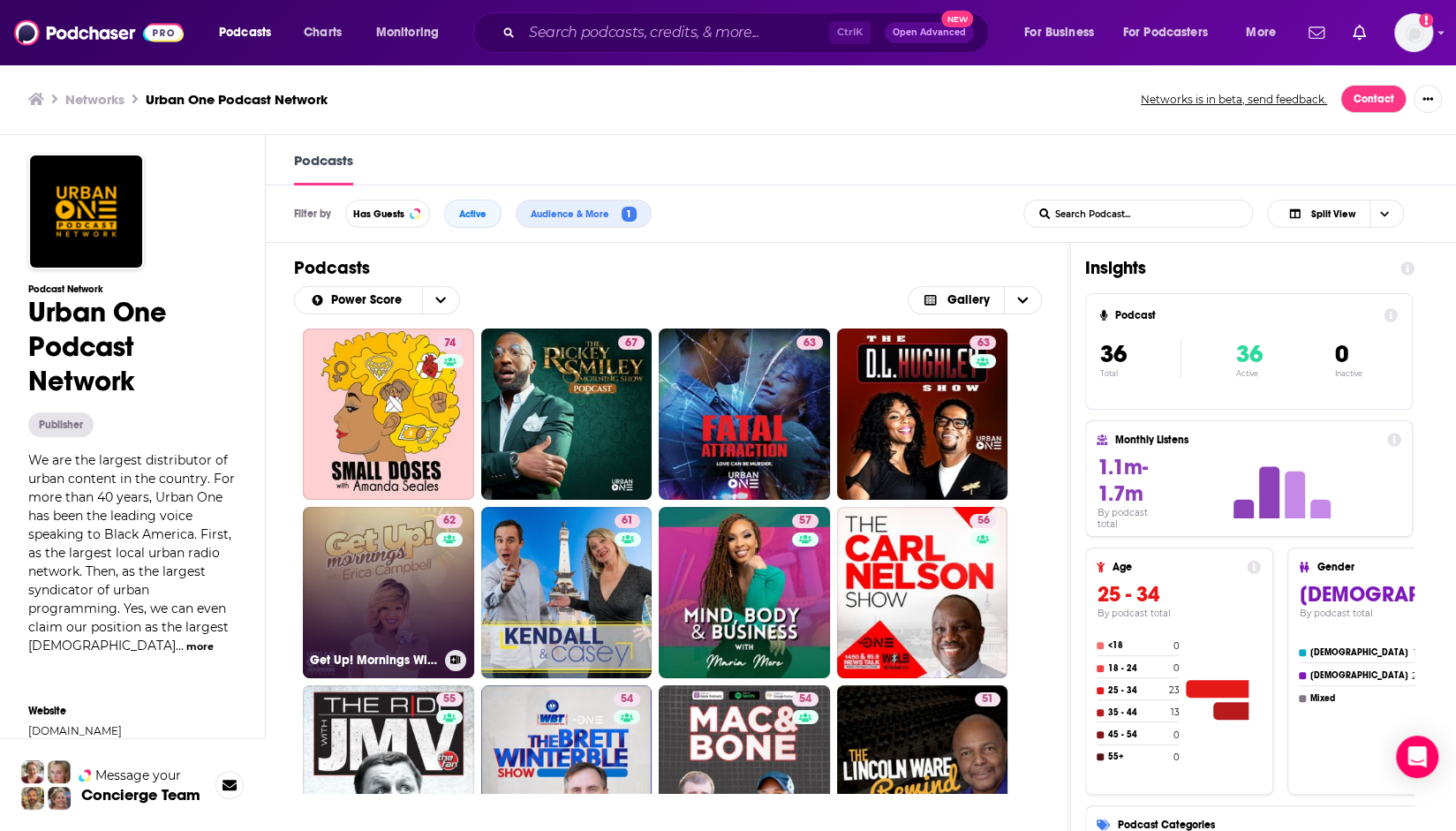
click at [433, 564] on link "62 Get Up! Mornings With [PERSON_NAME]" at bounding box center [388, 592] width 172 height 172
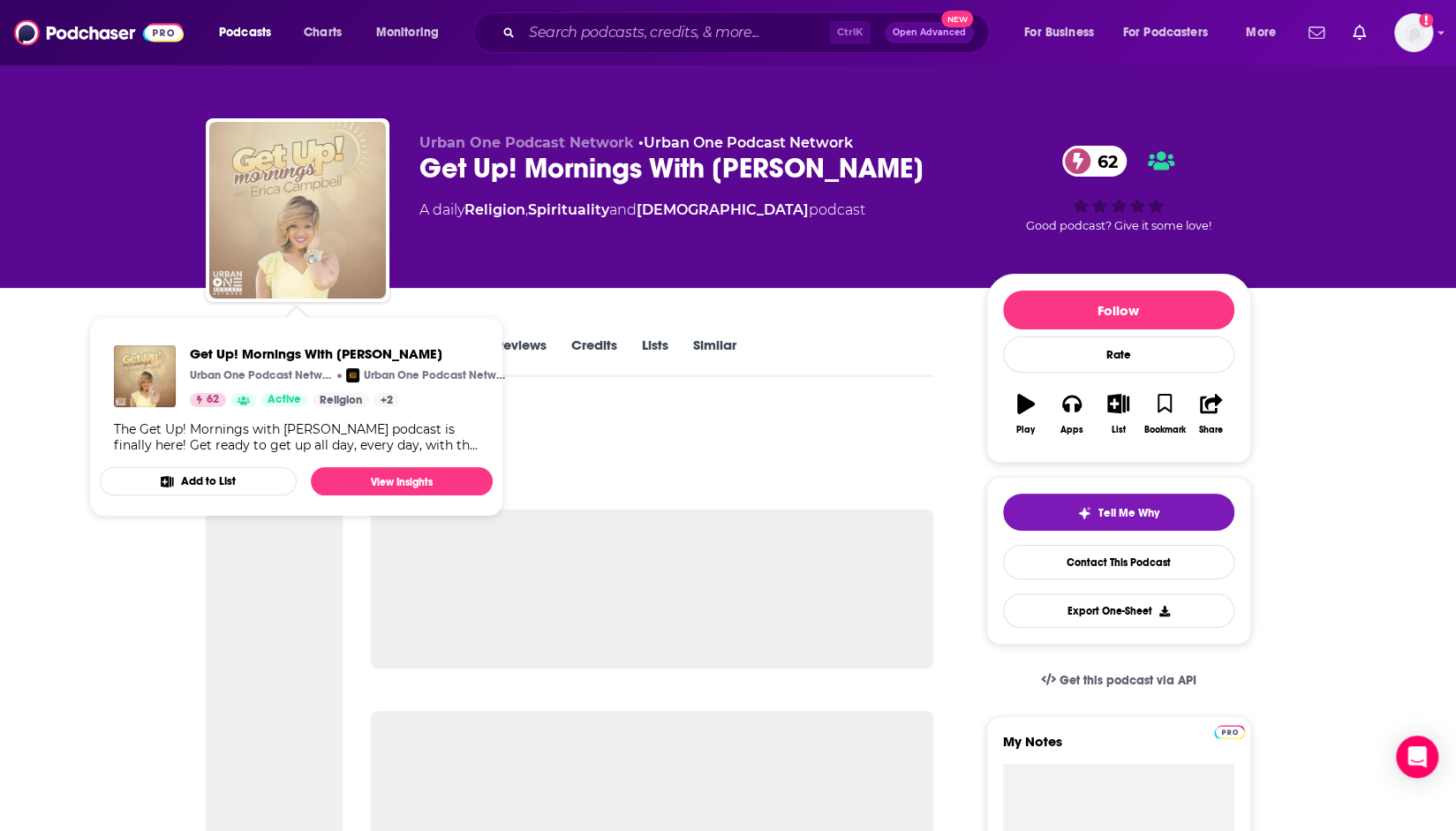
click at [332, 256] on img "Get Up! Mornings With Erica Campbell" at bounding box center [298, 210] width 177 height 177
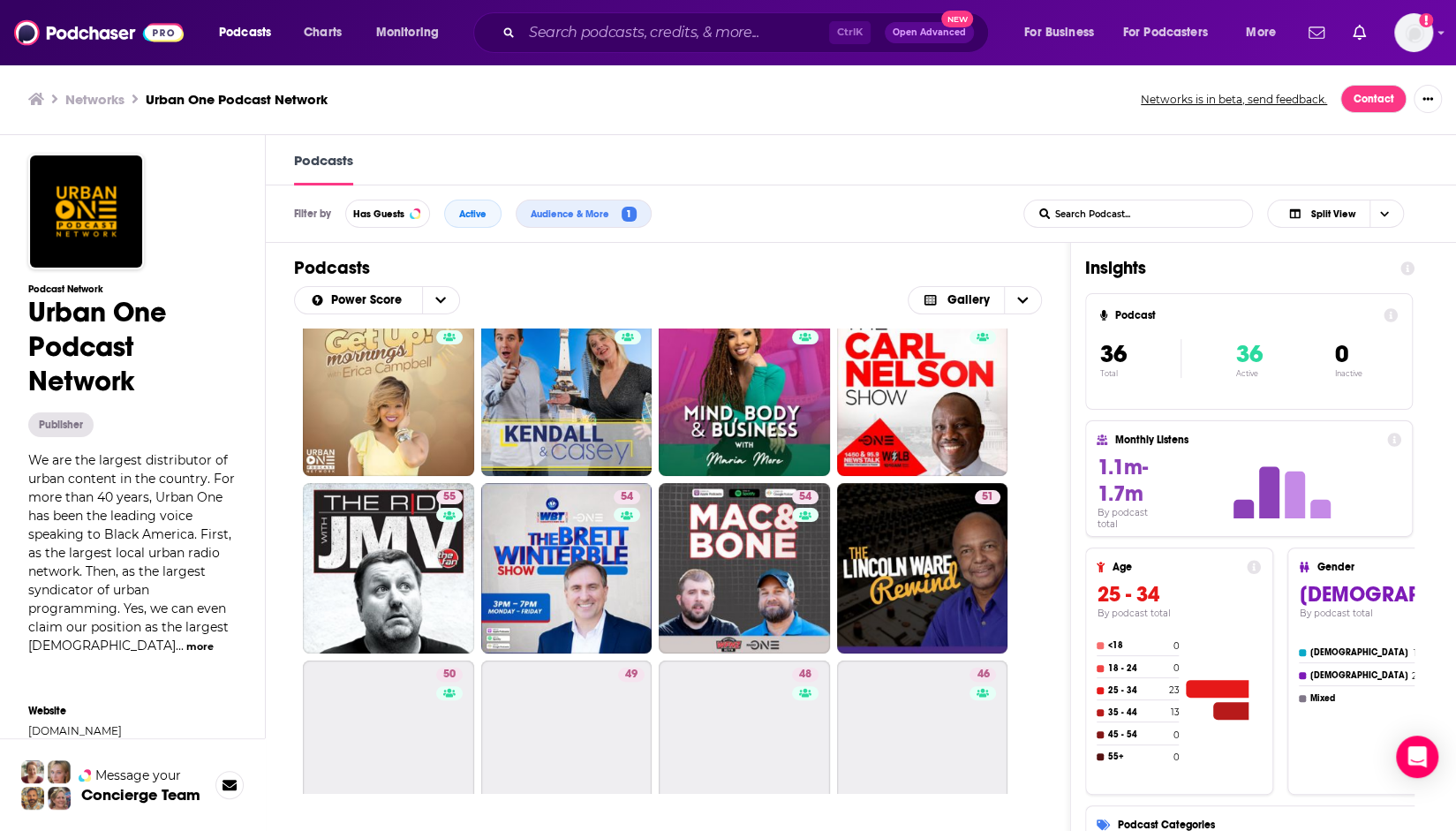
scroll to position [283, 0]
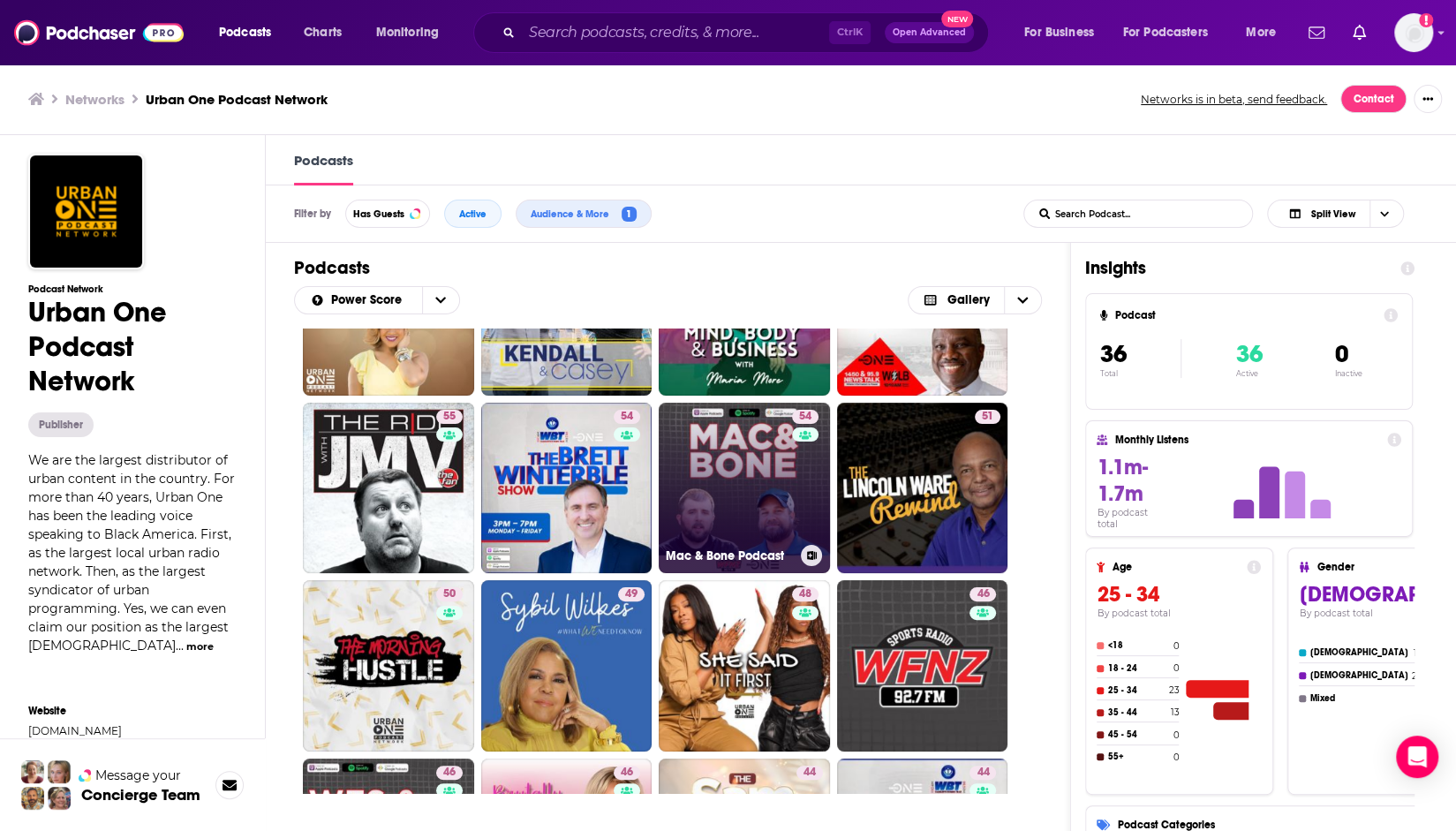
click at [772, 501] on link "54 Mac & Bone Podcast" at bounding box center [744, 488] width 172 height 172
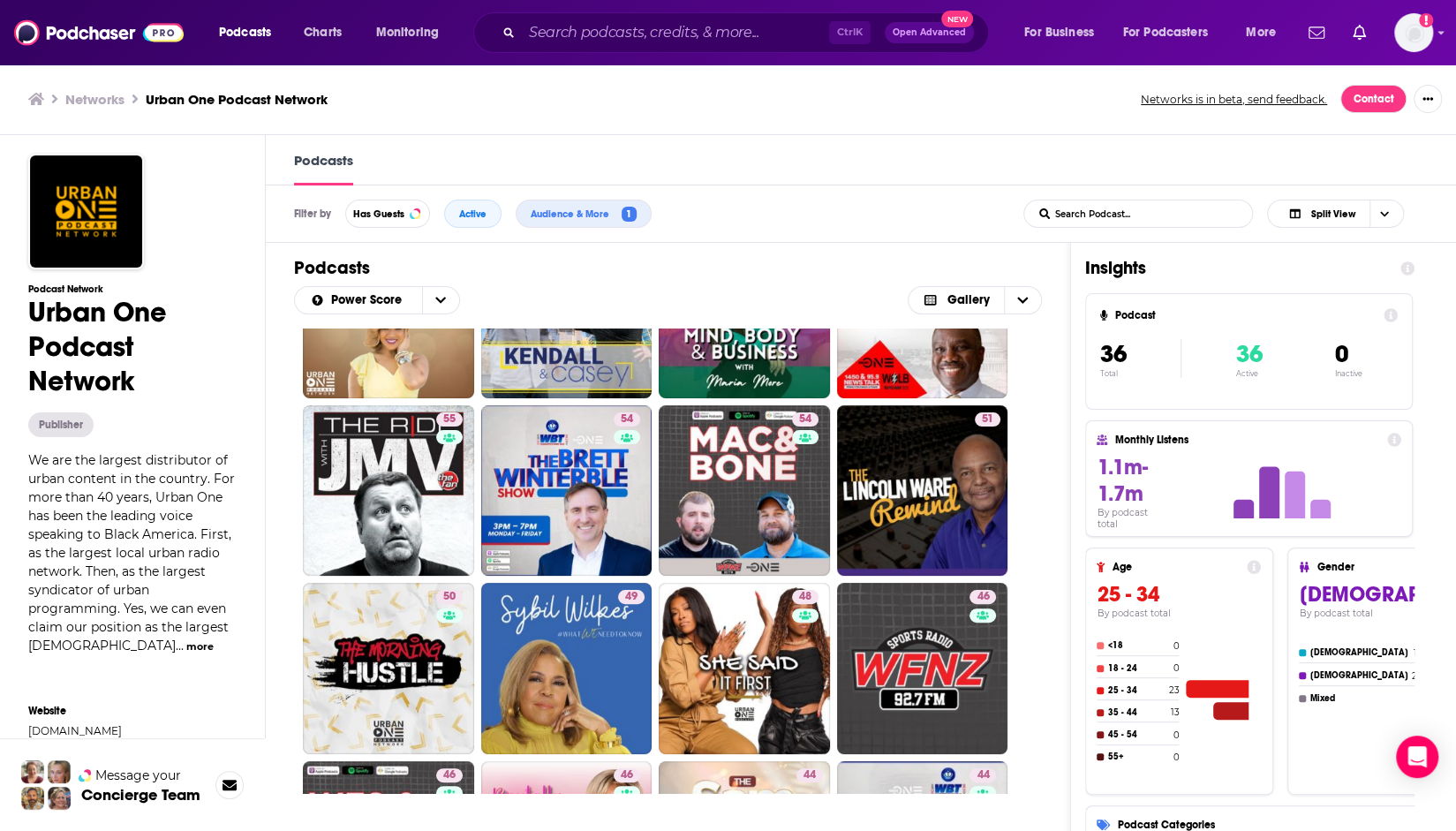
scroll to position [283, 0]
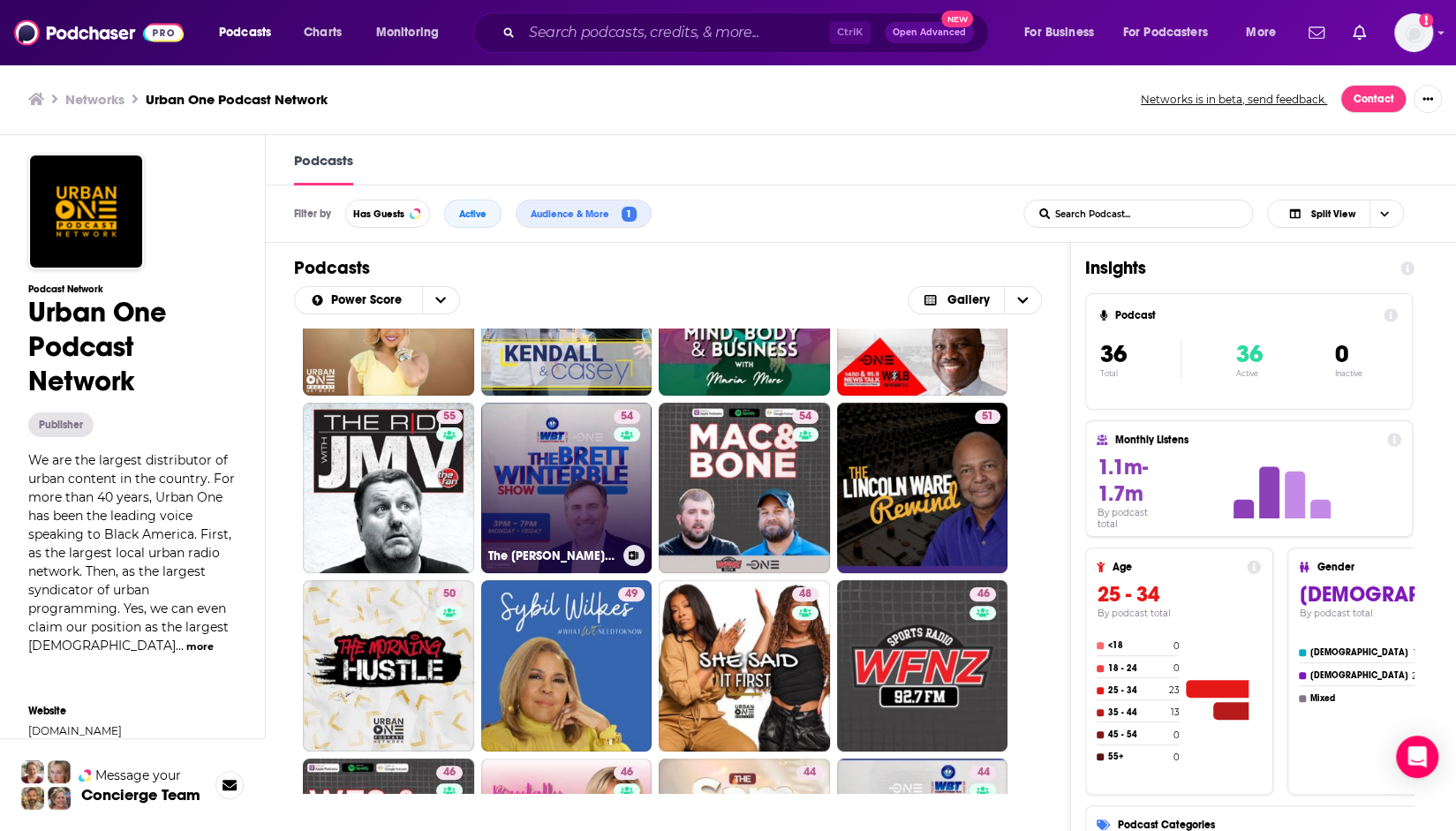
click at [567, 496] on link "54 The [PERSON_NAME] Show" at bounding box center [566, 488] width 172 height 172
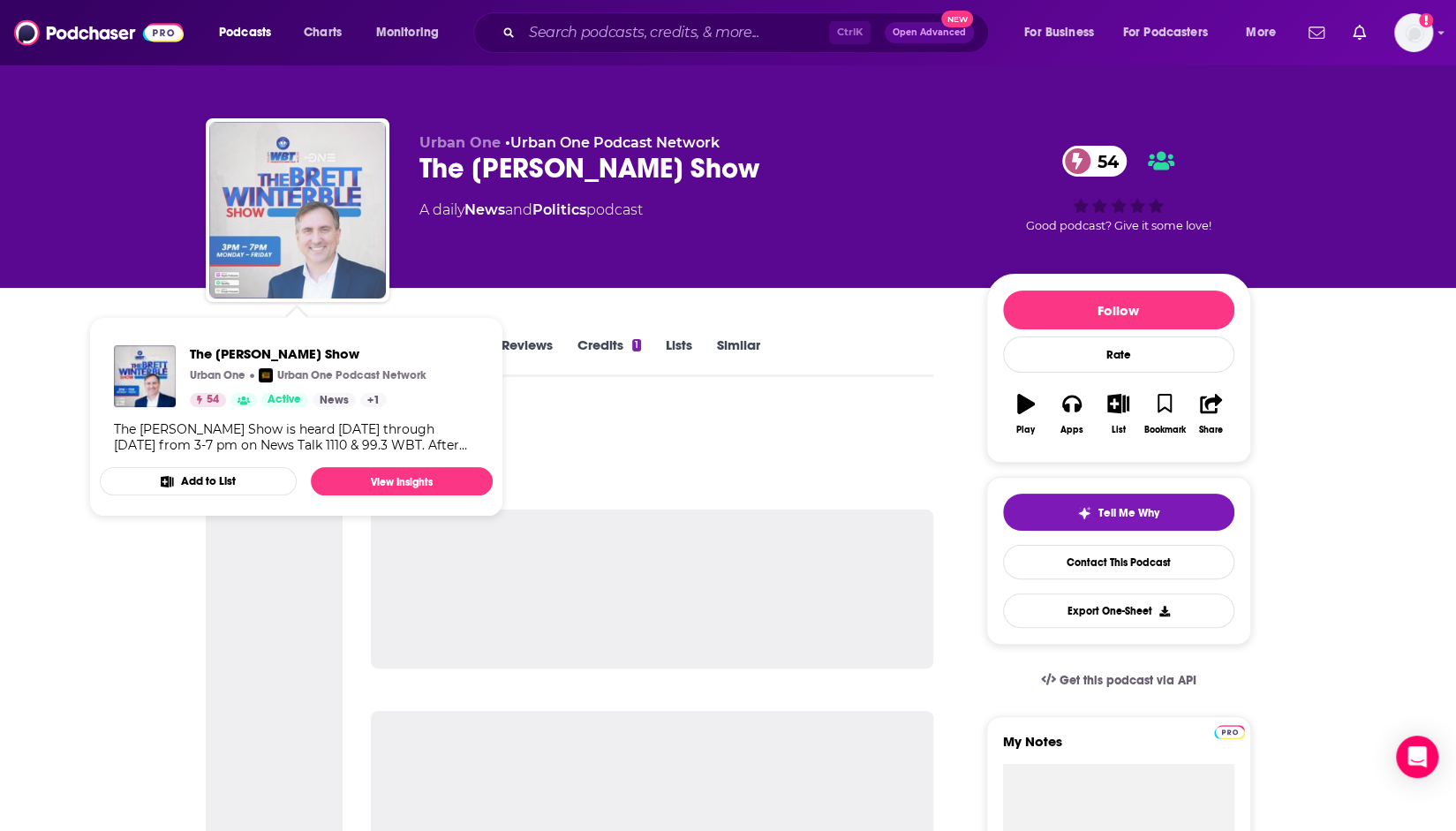
click at [254, 186] on img "The Brett Winterble Show" at bounding box center [298, 210] width 177 height 177
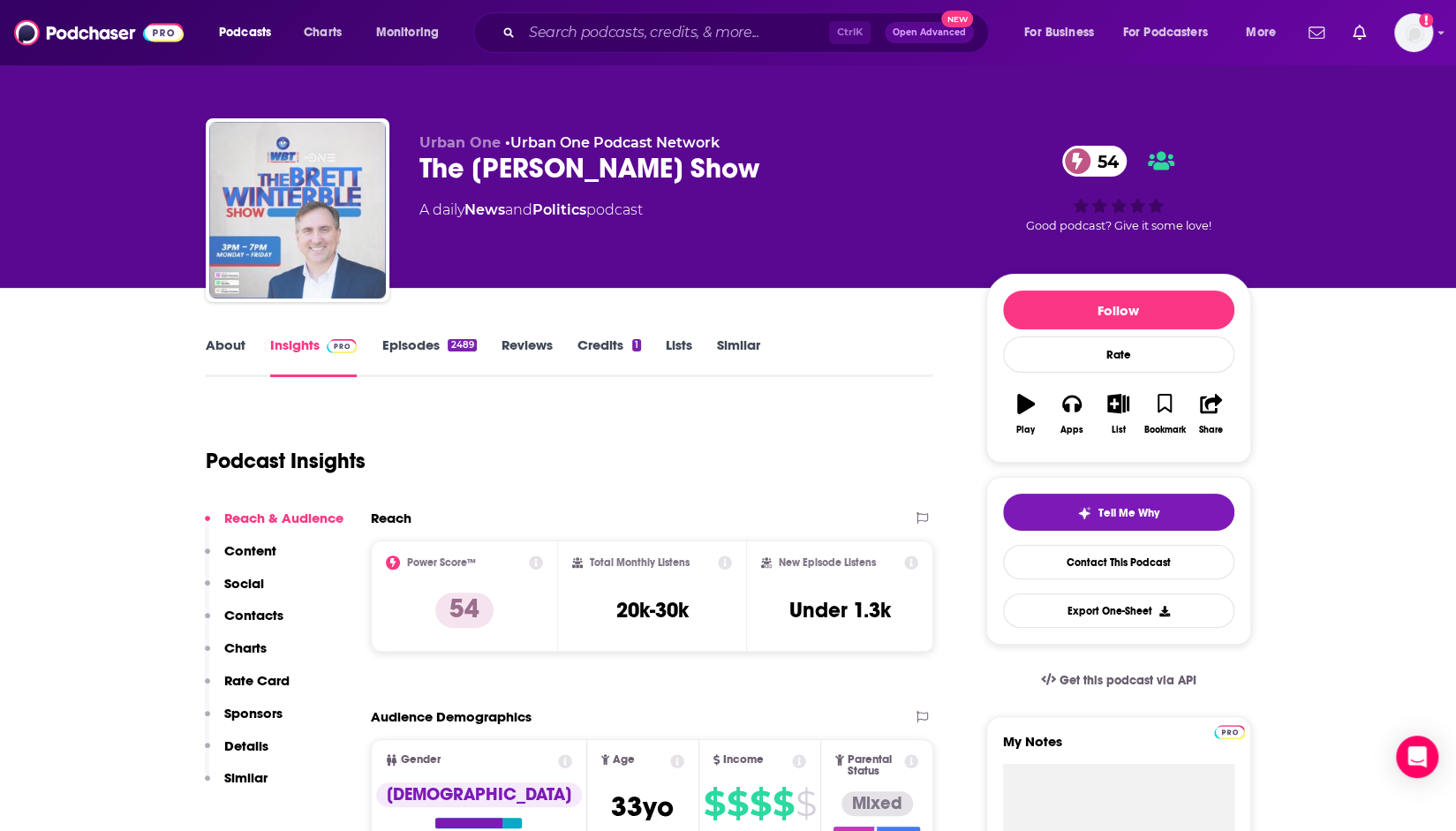
click at [254, 186] on img "The Brett Winterble Show" at bounding box center [298, 210] width 177 height 177
click at [328, 228] on img "The Brett Winterble Show" at bounding box center [298, 210] width 177 height 177
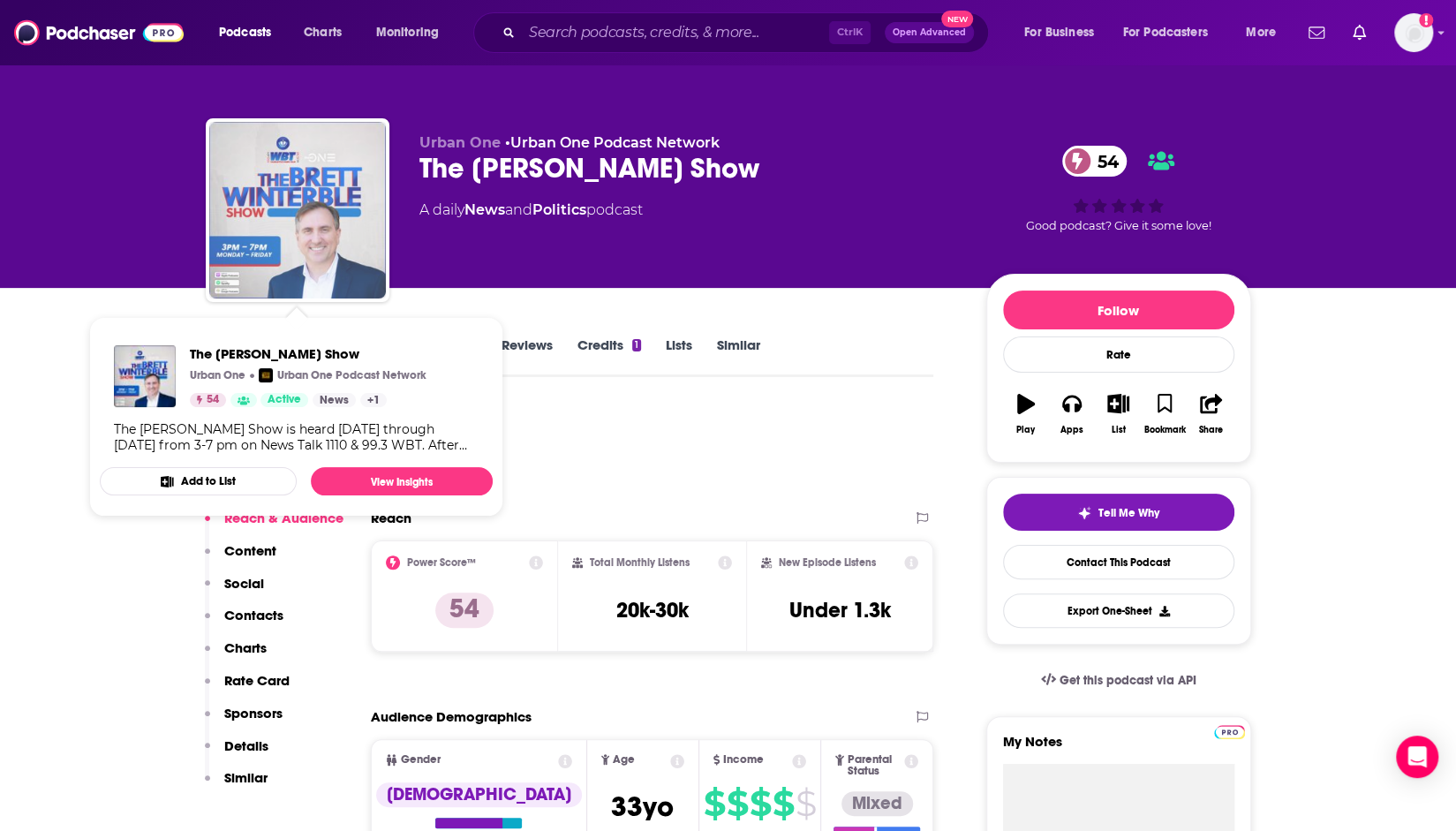
click at [374, 266] on img "The Brett Winterble Show" at bounding box center [298, 210] width 177 height 177
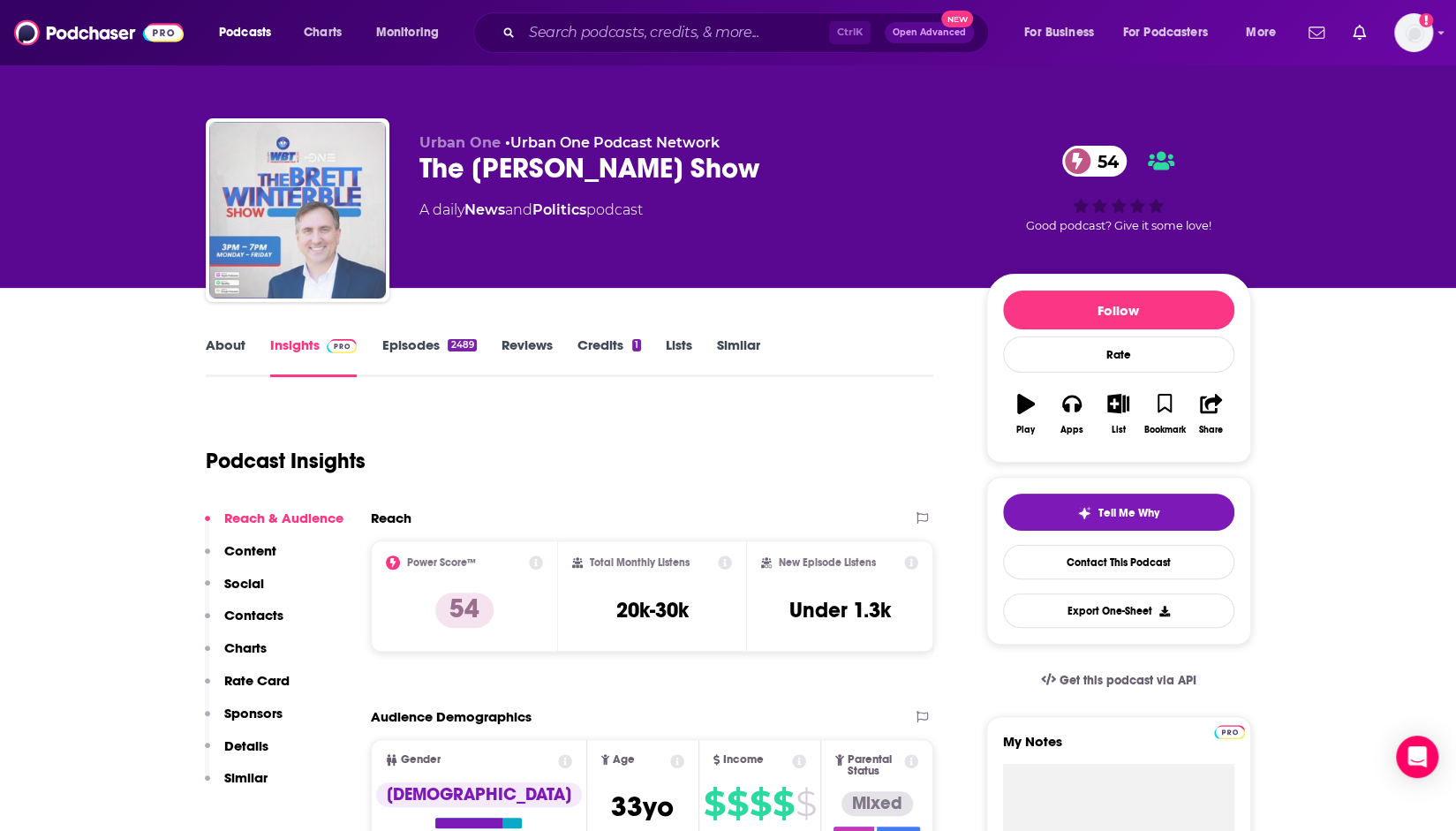
click at [374, 266] on img "The Brett Winterble Show" at bounding box center [298, 210] width 177 height 177
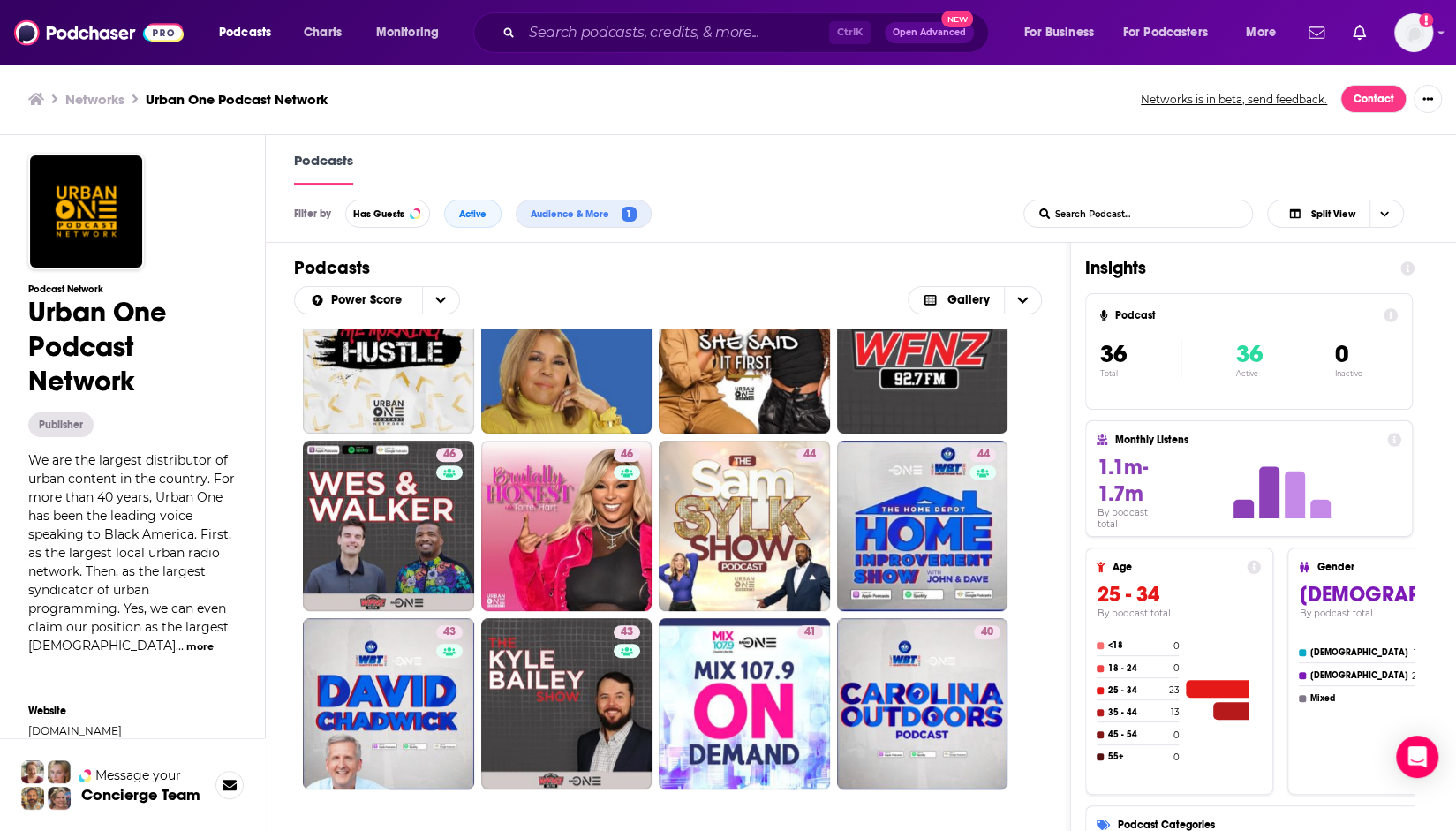
scroll to position [636, 0]
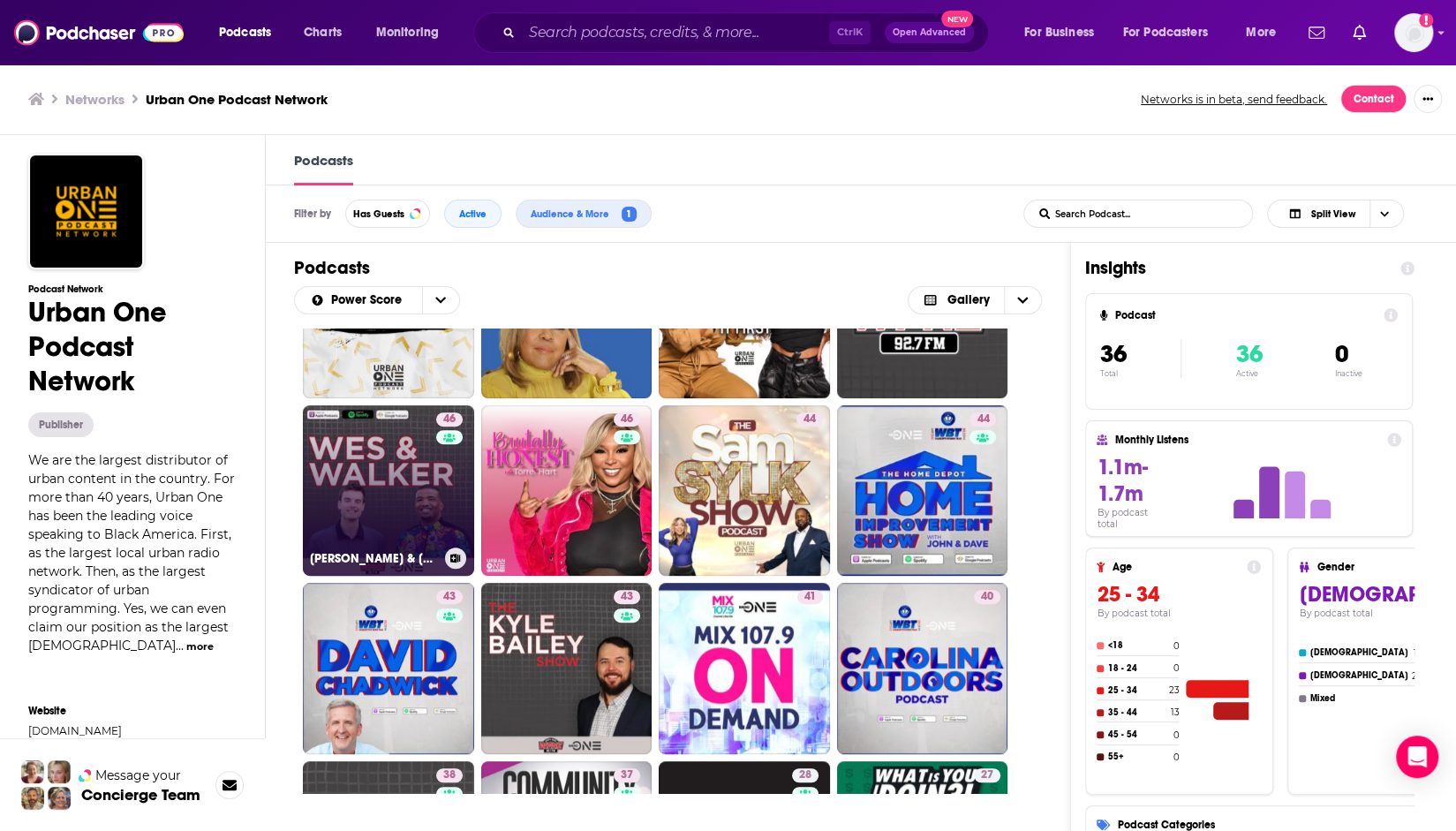
click at [446, 495] on div "46" at bounding box center [451, 480] width 31 height 136
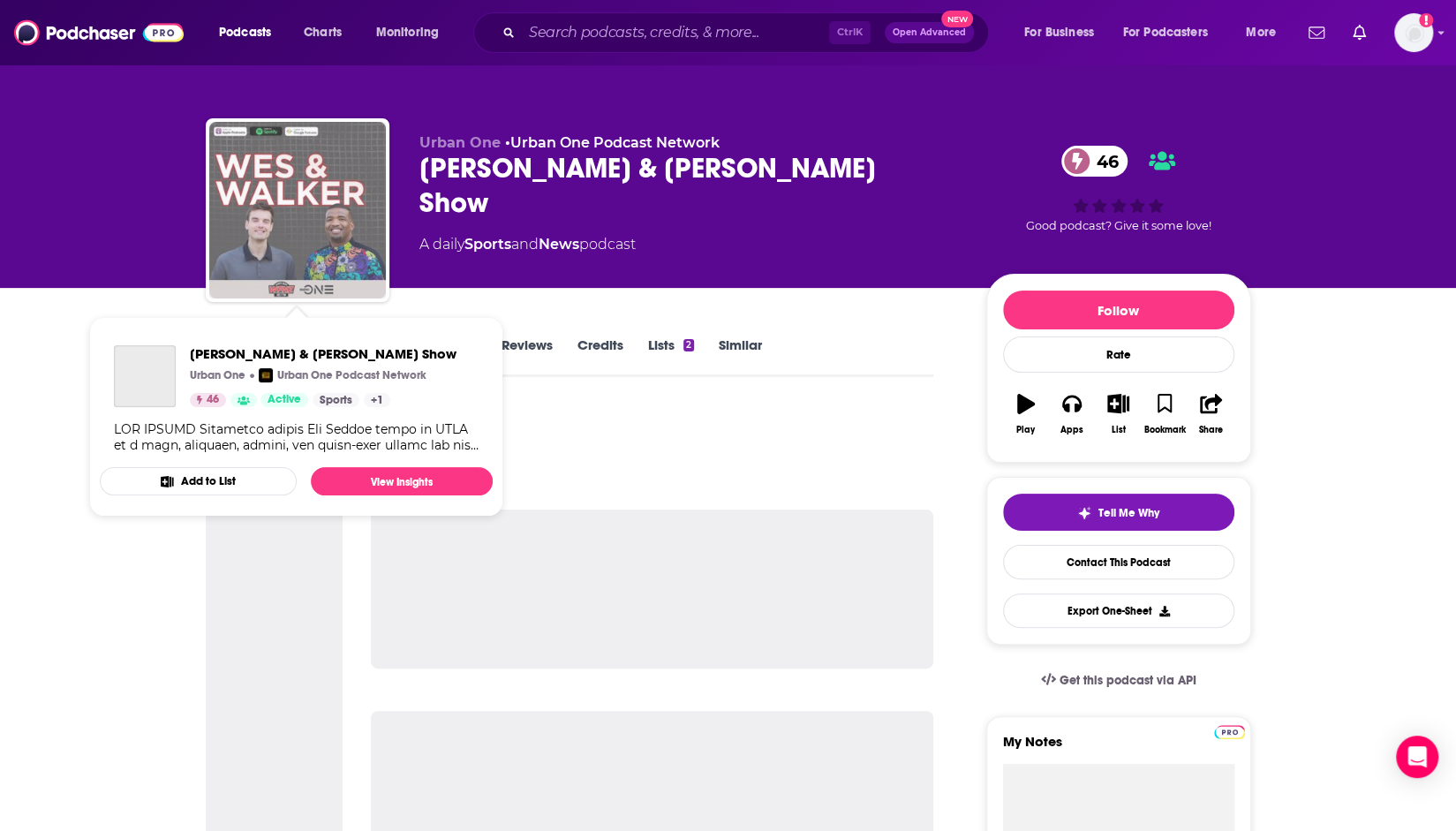
click at [317, 235] on img "Wes & Walker Show" at bounding box center [298, 210] width 177 height 177
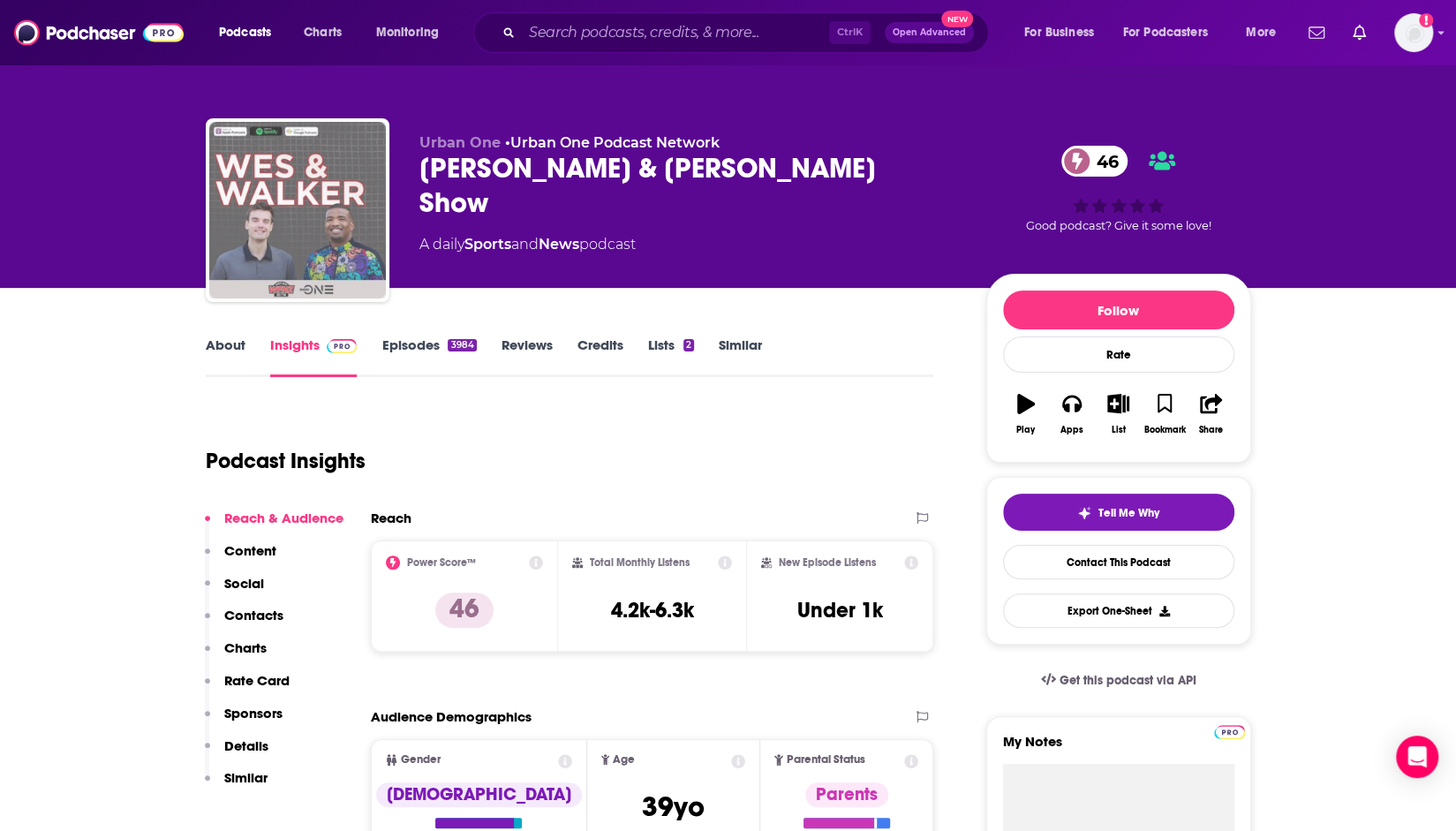
click at [358, 237] on img "Wes & Walker Show" at bounding box center [298, 210] width 177 height 177
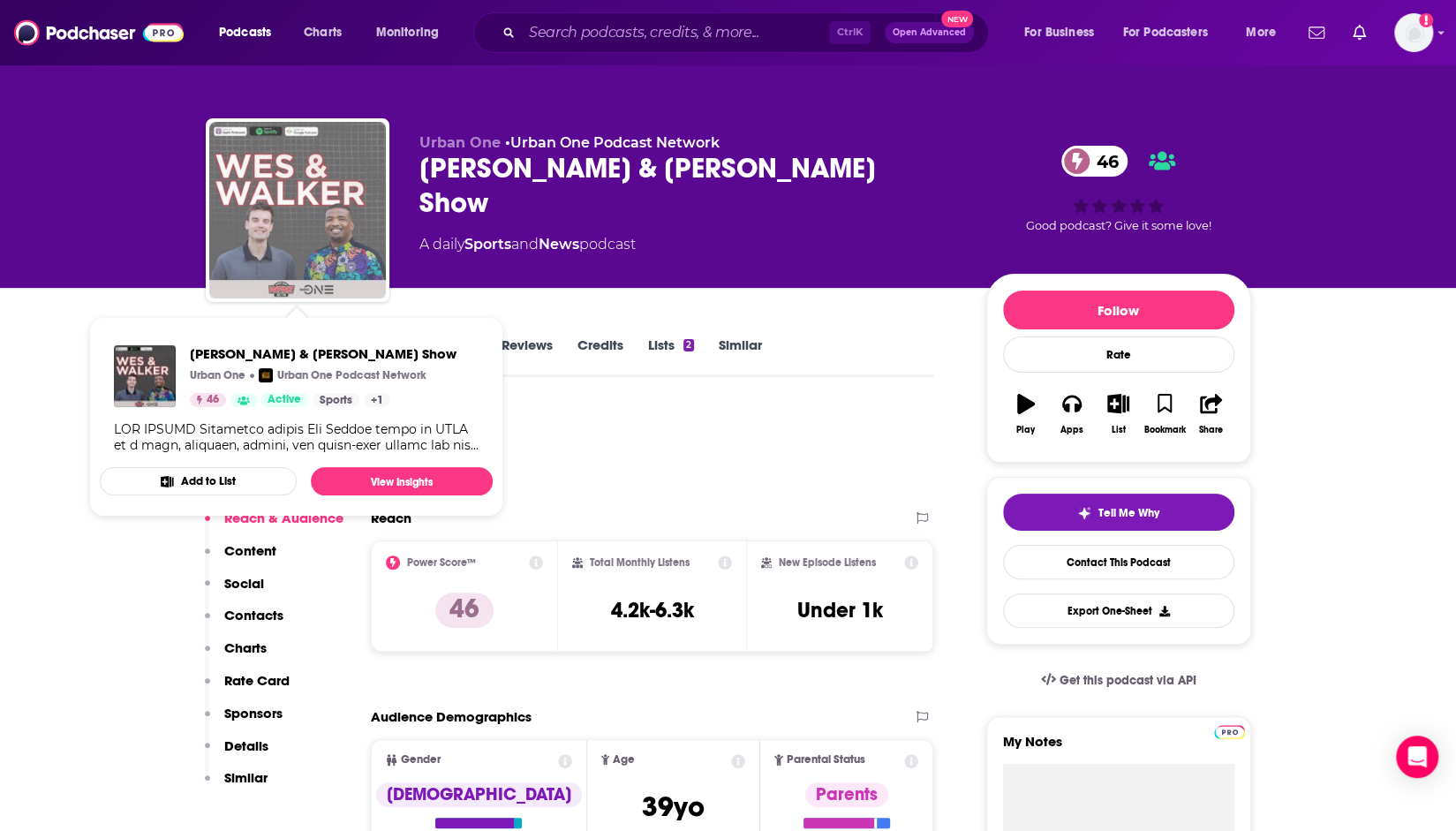
click at [283, 280] on img "Wes & Walker Show" at bounding box center [298, 210] width 177 height 177
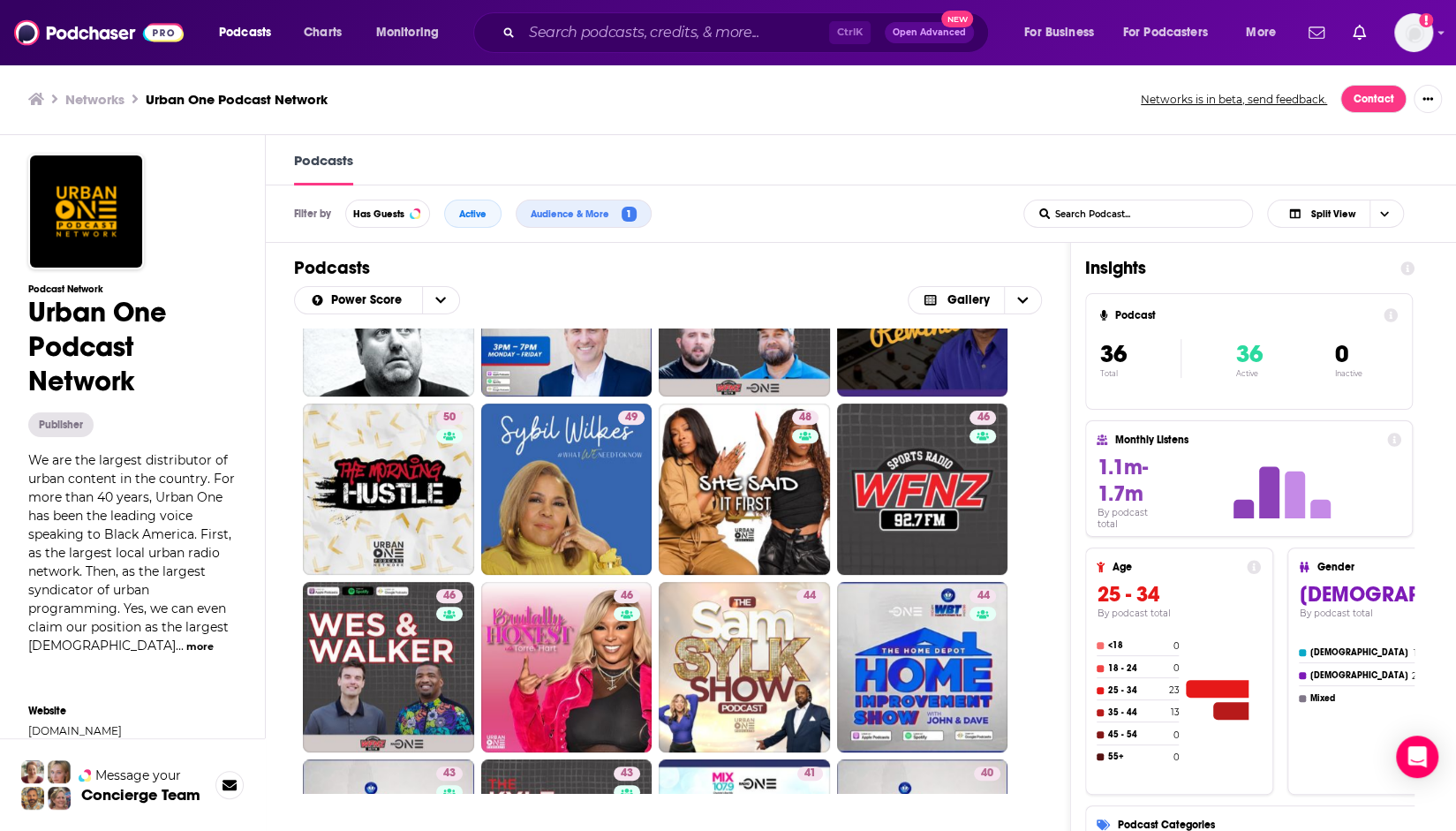
scroll to position [494, 0]
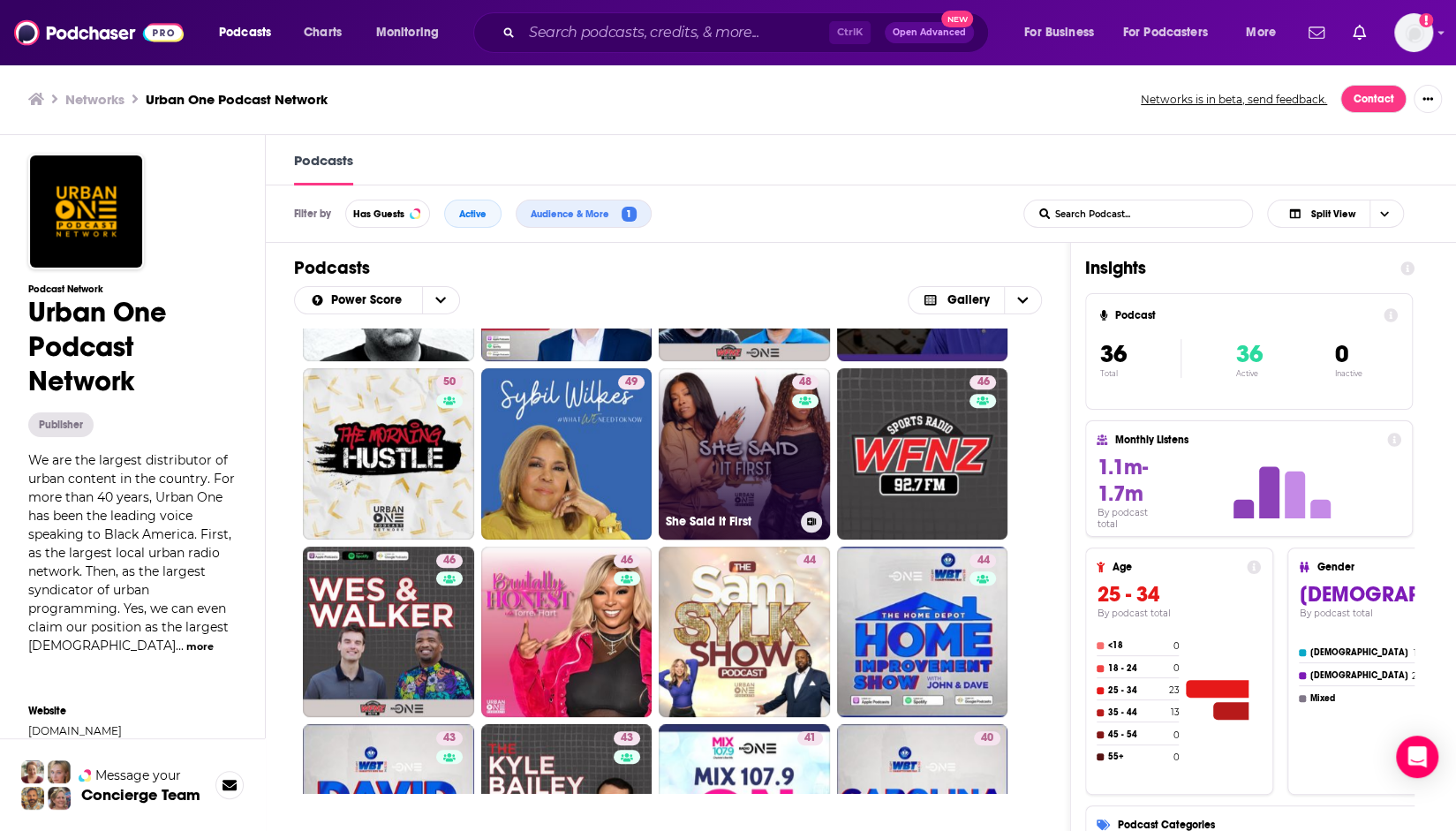
click at [762, 471] on link "48 She Said It First" at bounding box center [744, 453] width 172 height 172
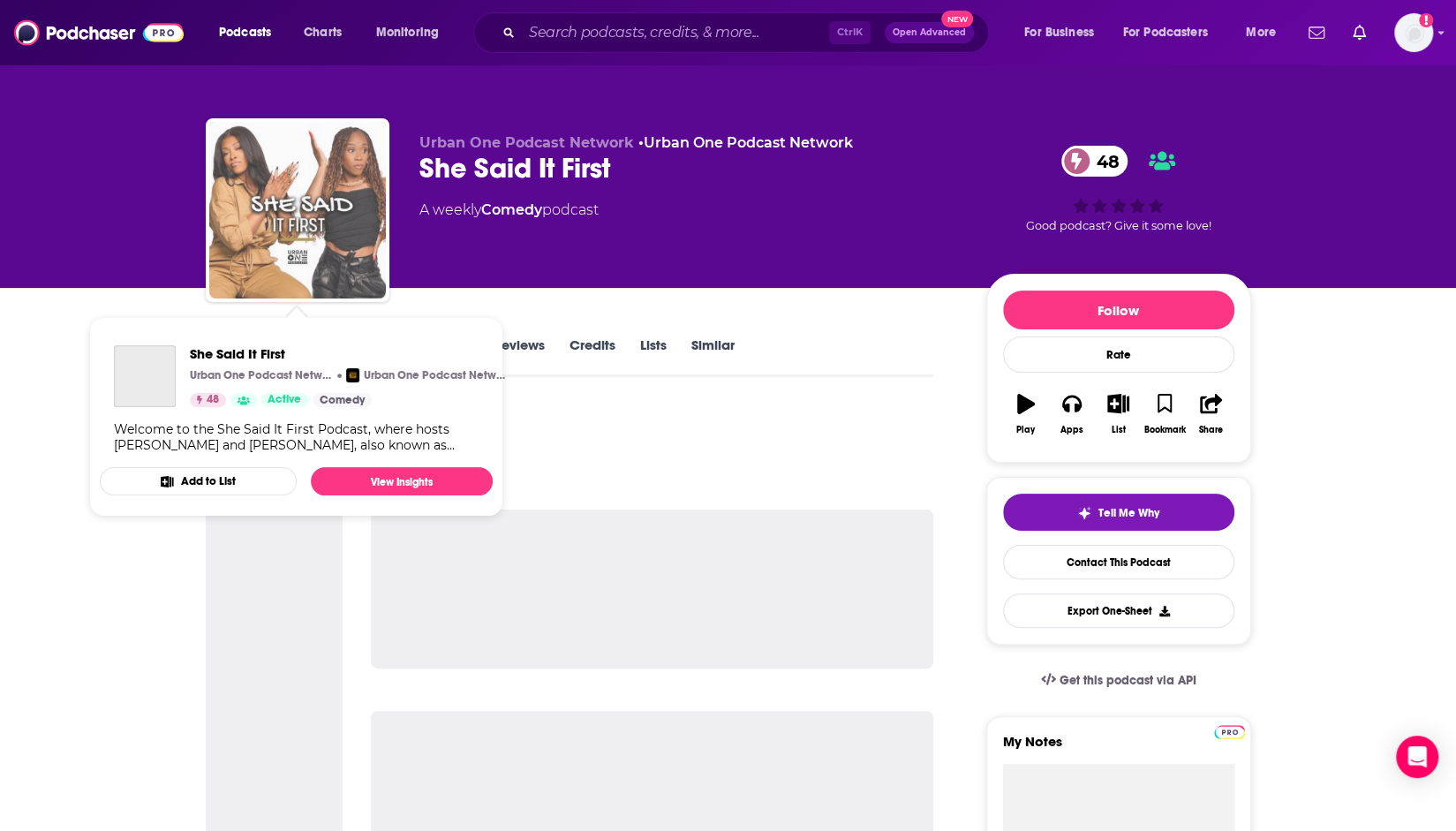
click at [260, 223] on img "She Said It First" at bounding box center [298, 210] width 177 height 177
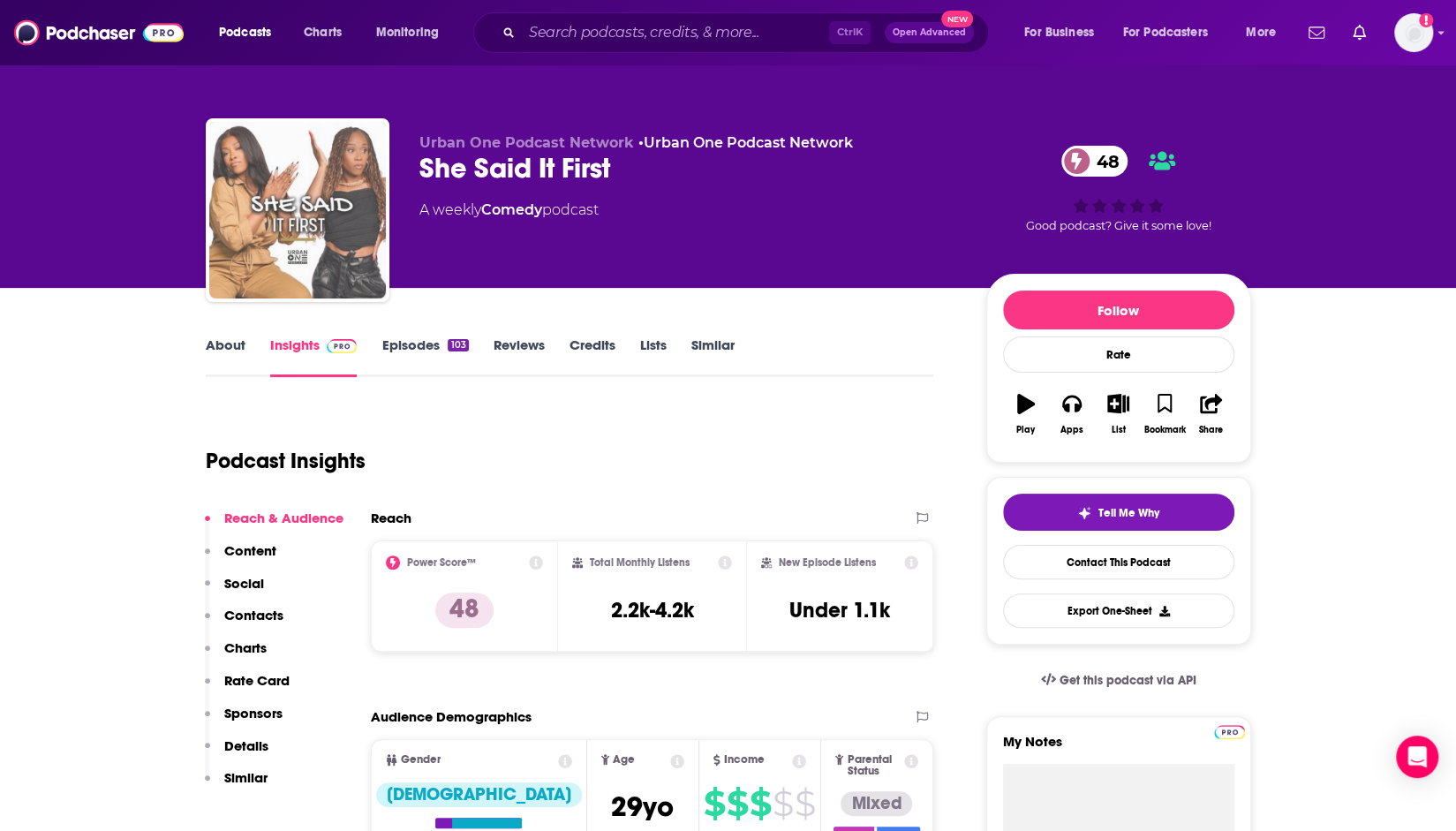
click at [260, 223] on img "She Said It First" at bounding box center [298, 210] width 177 height 177
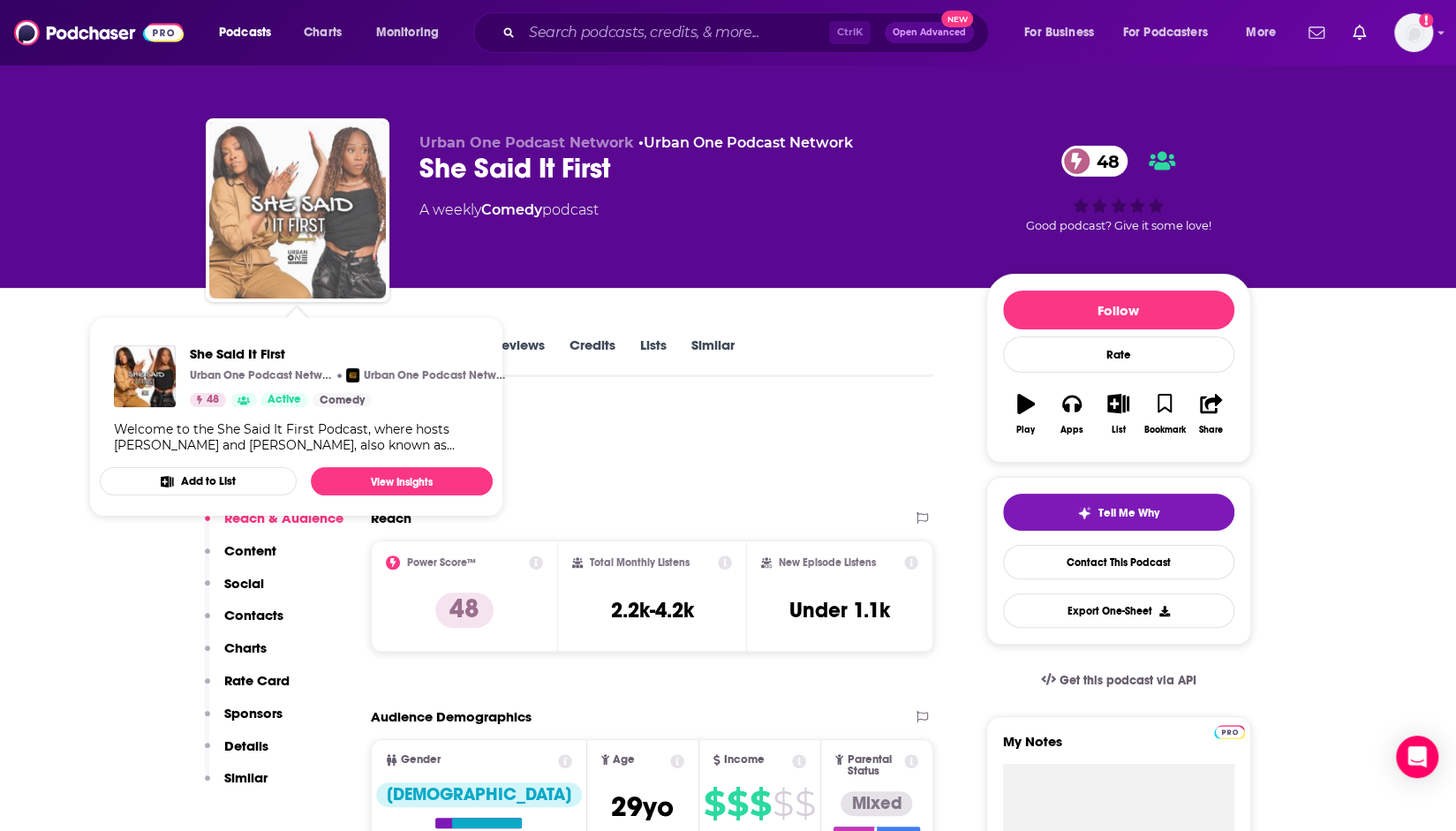
click at [280, 236] on img "She Said It First" at bounding box center [298, 210] width 177 height 177
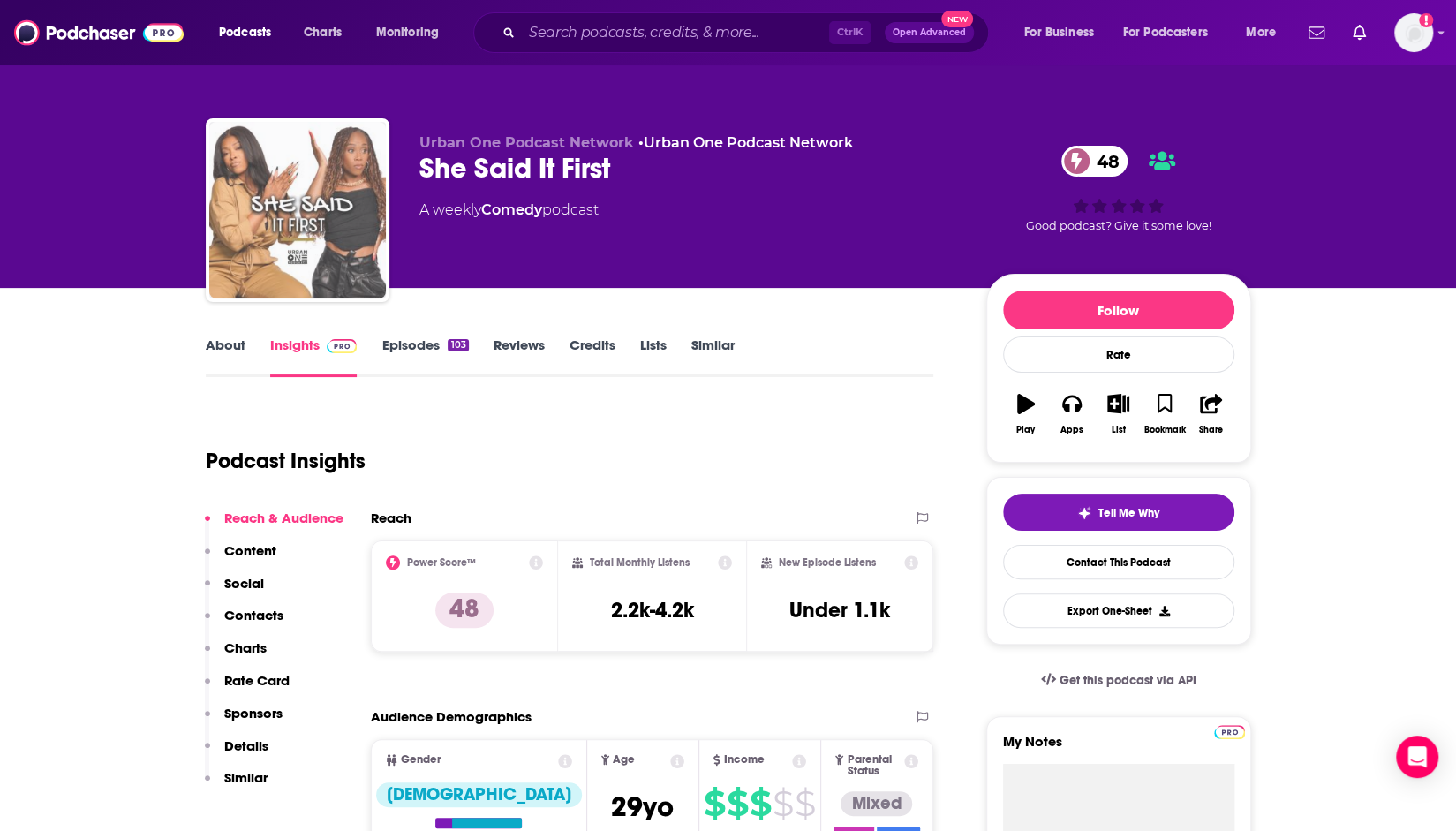
click at [280, 236] on img "She Said It First" at bounding box center [298, 210] width 177 height 177
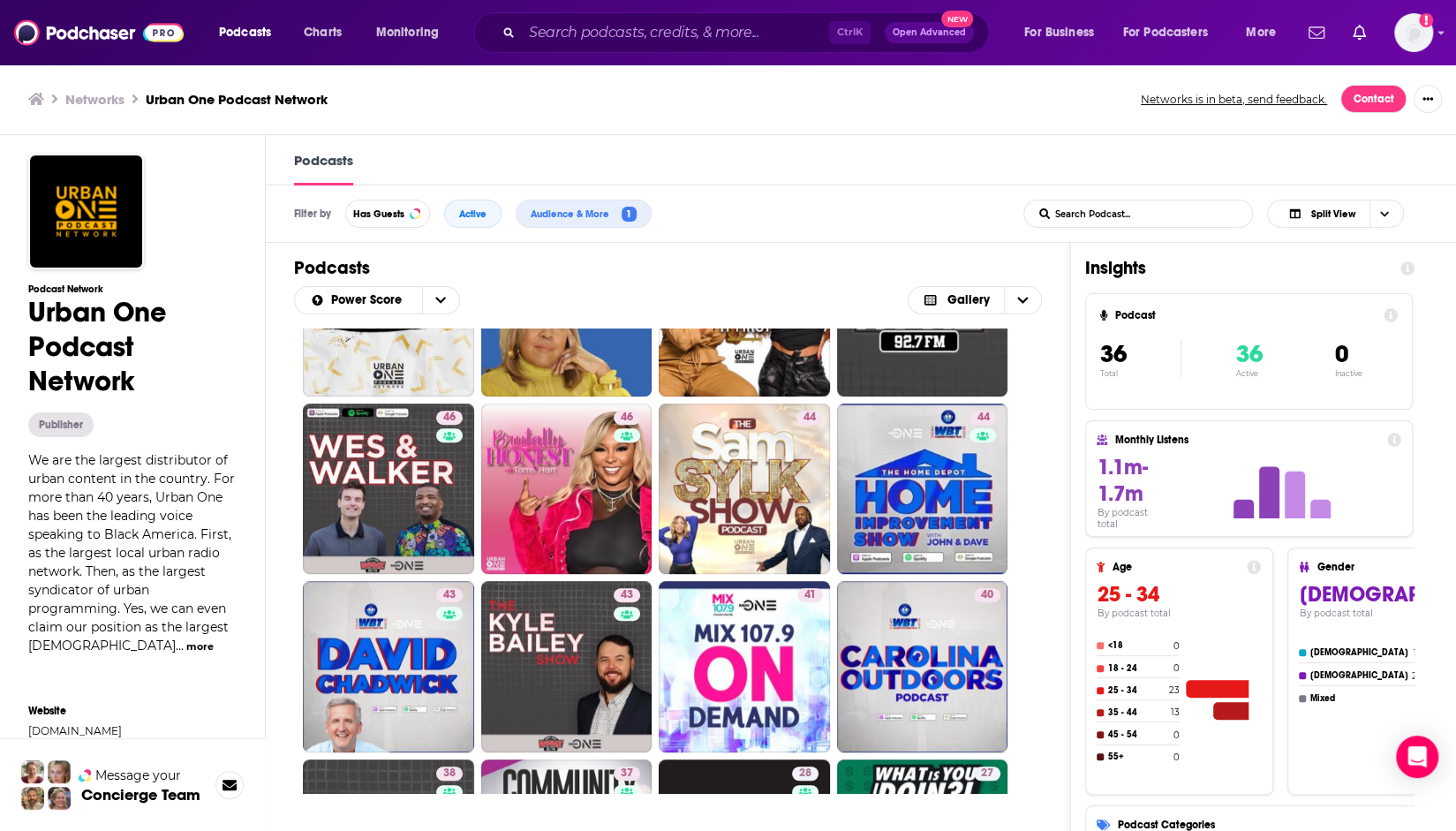
scroll to position [636, 0]
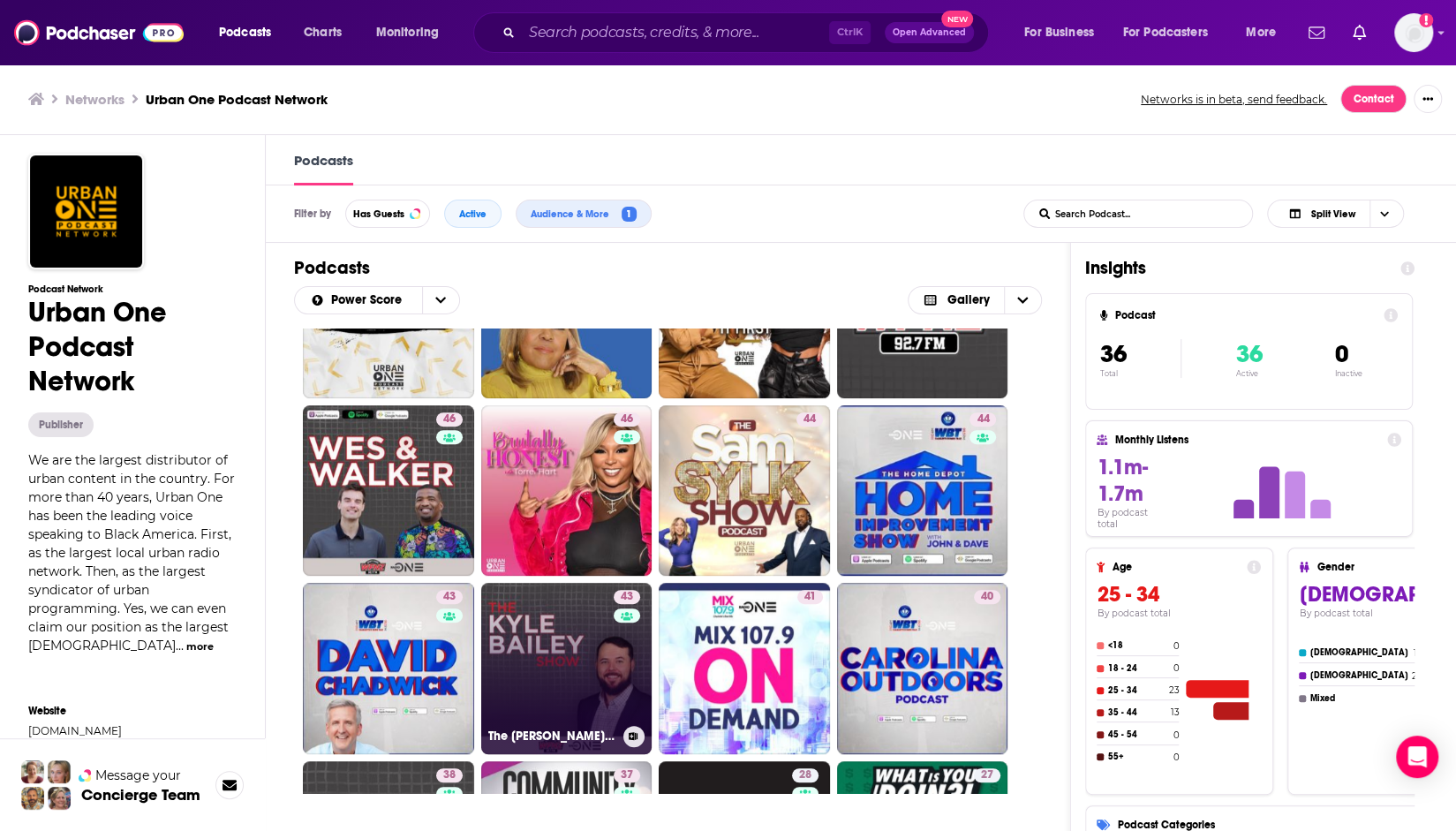
click at [560, 661] on link "43 The [PERSON_NAME] Show" at bounding box center [566, 668] width 172 height 172
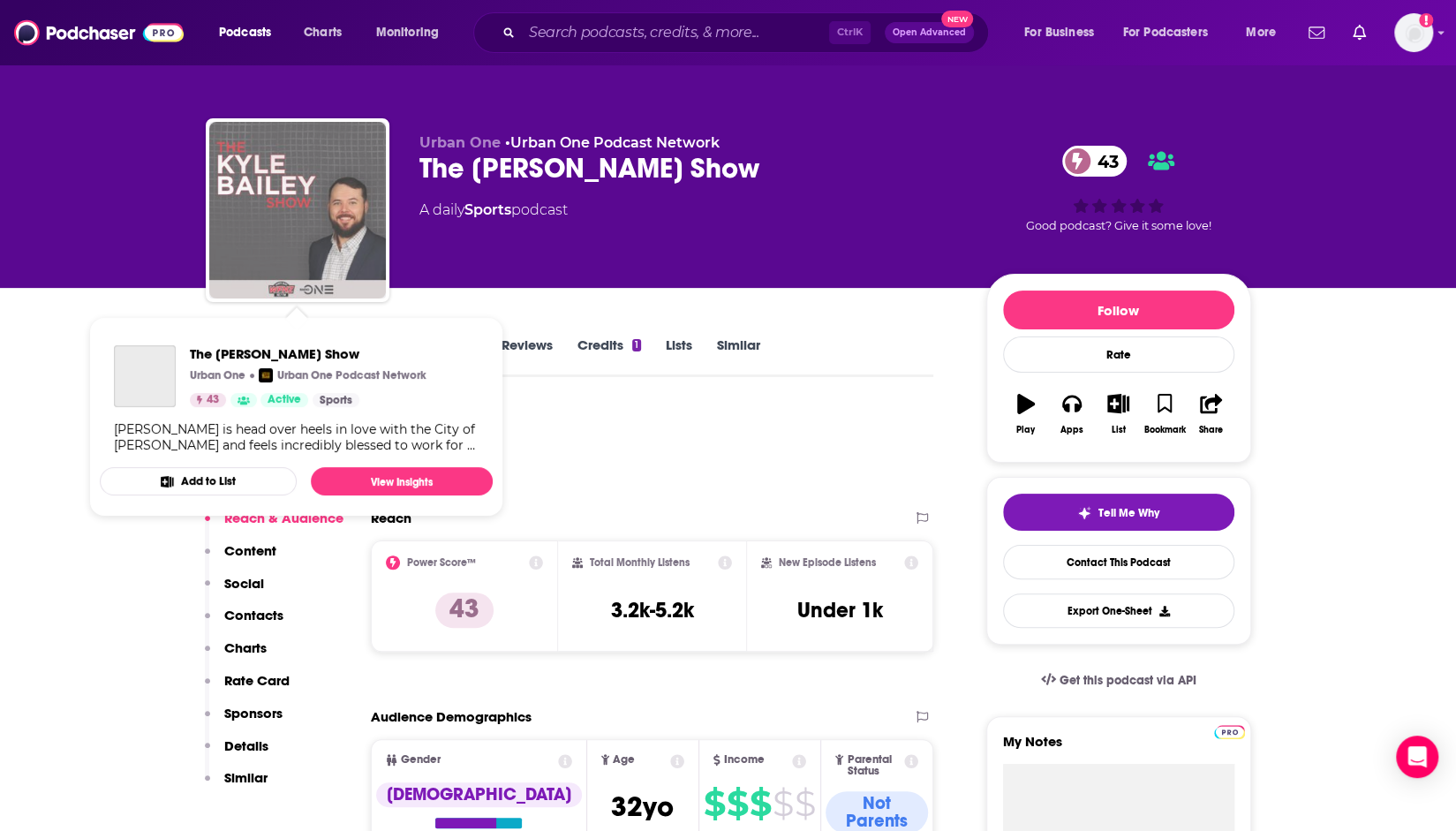
click at [267, 158] on img "The Kyle Bailey Show" at bounding box center [298, 210] width 177 height 177
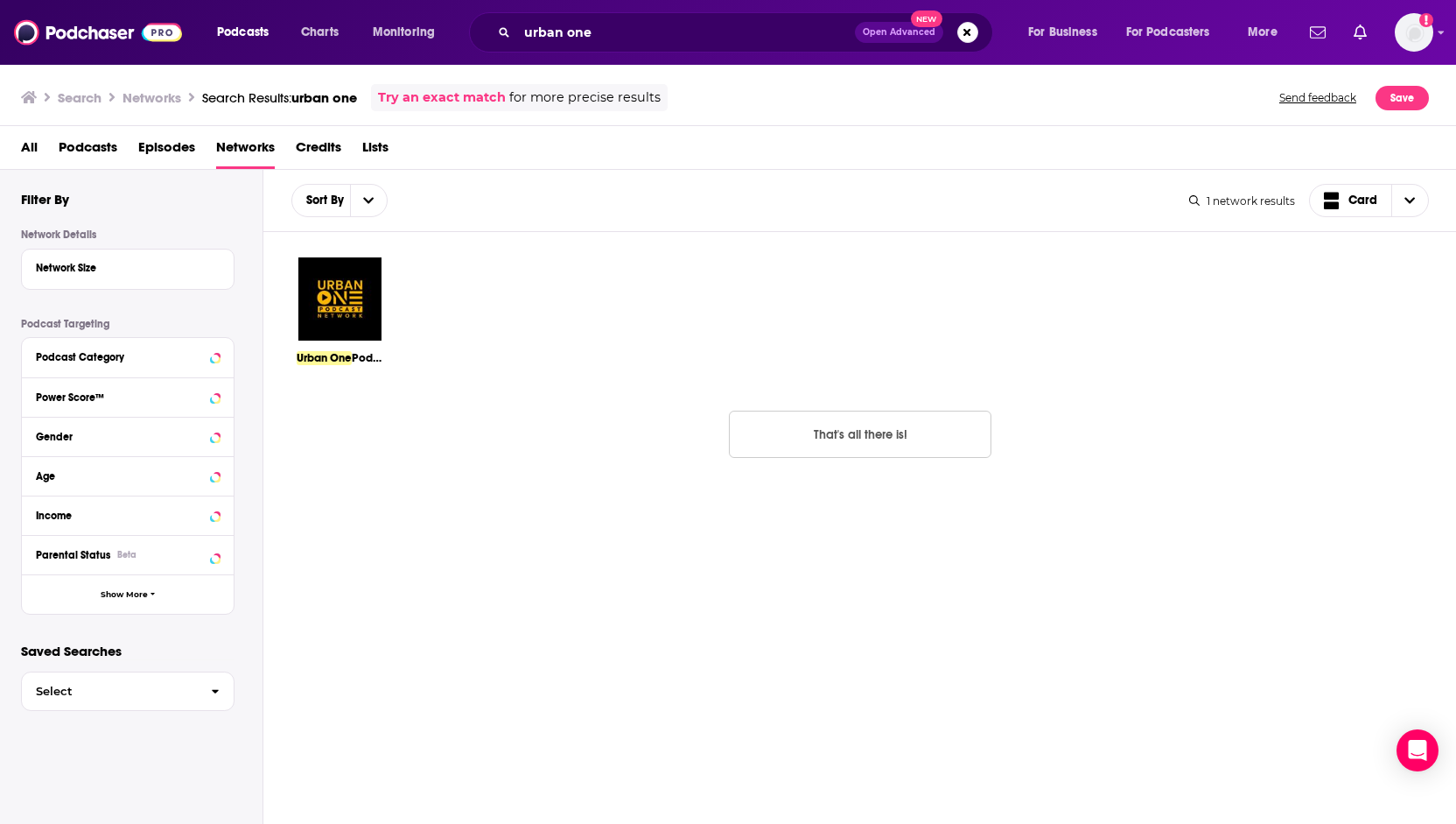
click at [334, 293] on img at bounding box center [340, 299] width 87 height 87
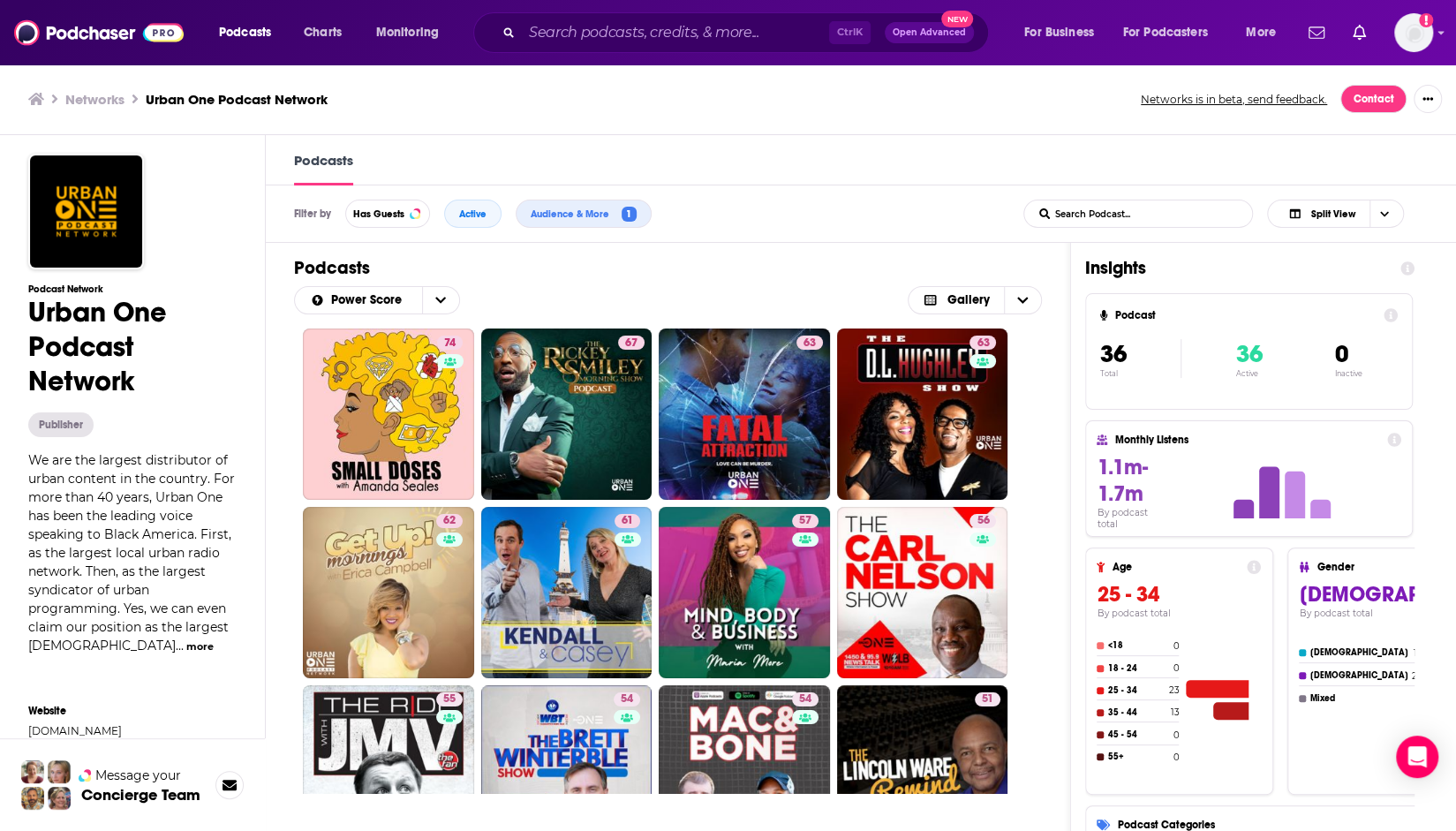
click at [1065, 462] on div "74 67 63 63 62 61 57 56 55 54 54 51 50 49 48 46 46 46 44 44 43 43 41 40 38 37 2…" at bounding box center [667, 560] width 804 height 464
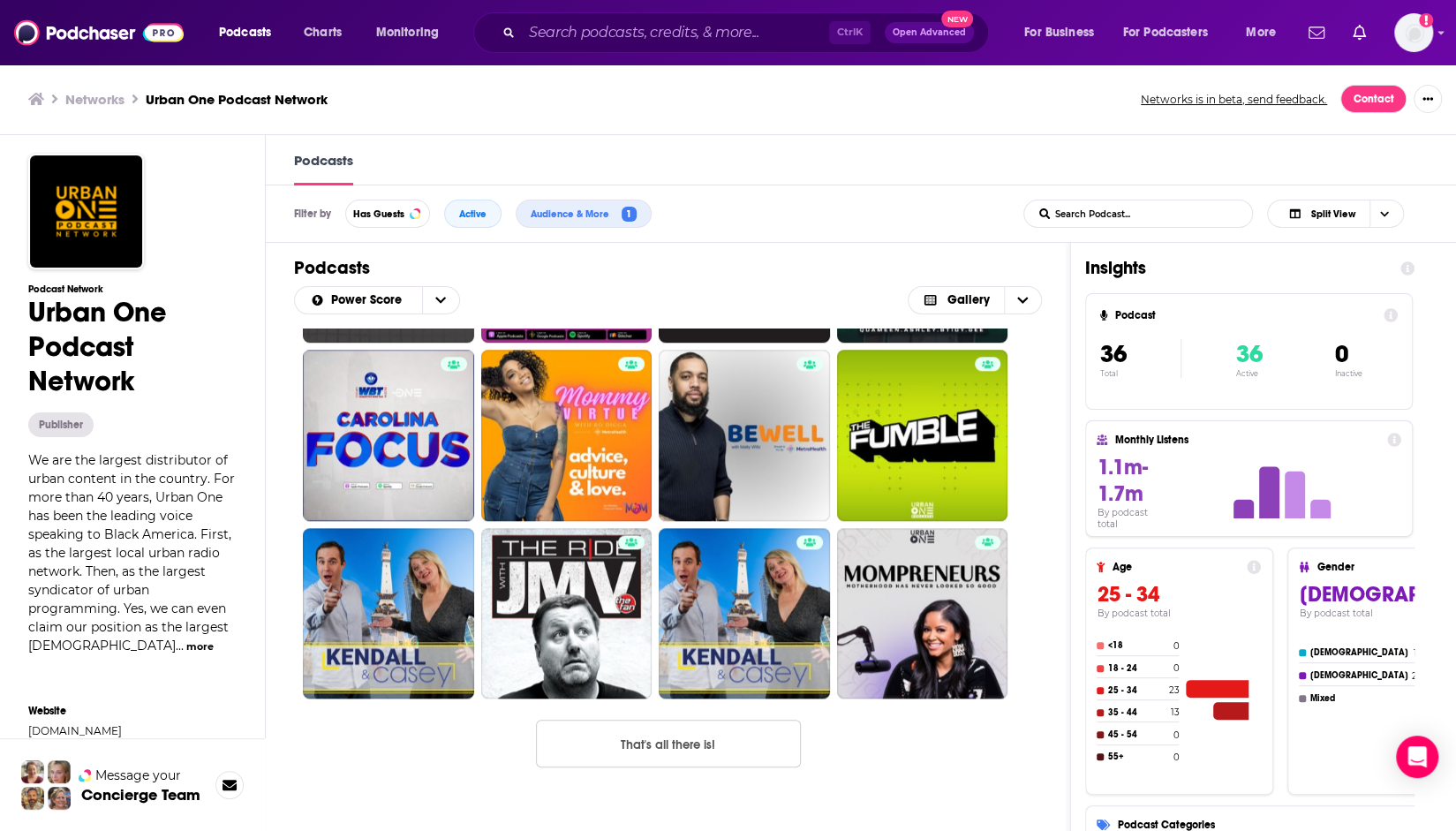
scroll to position [1227, 0]
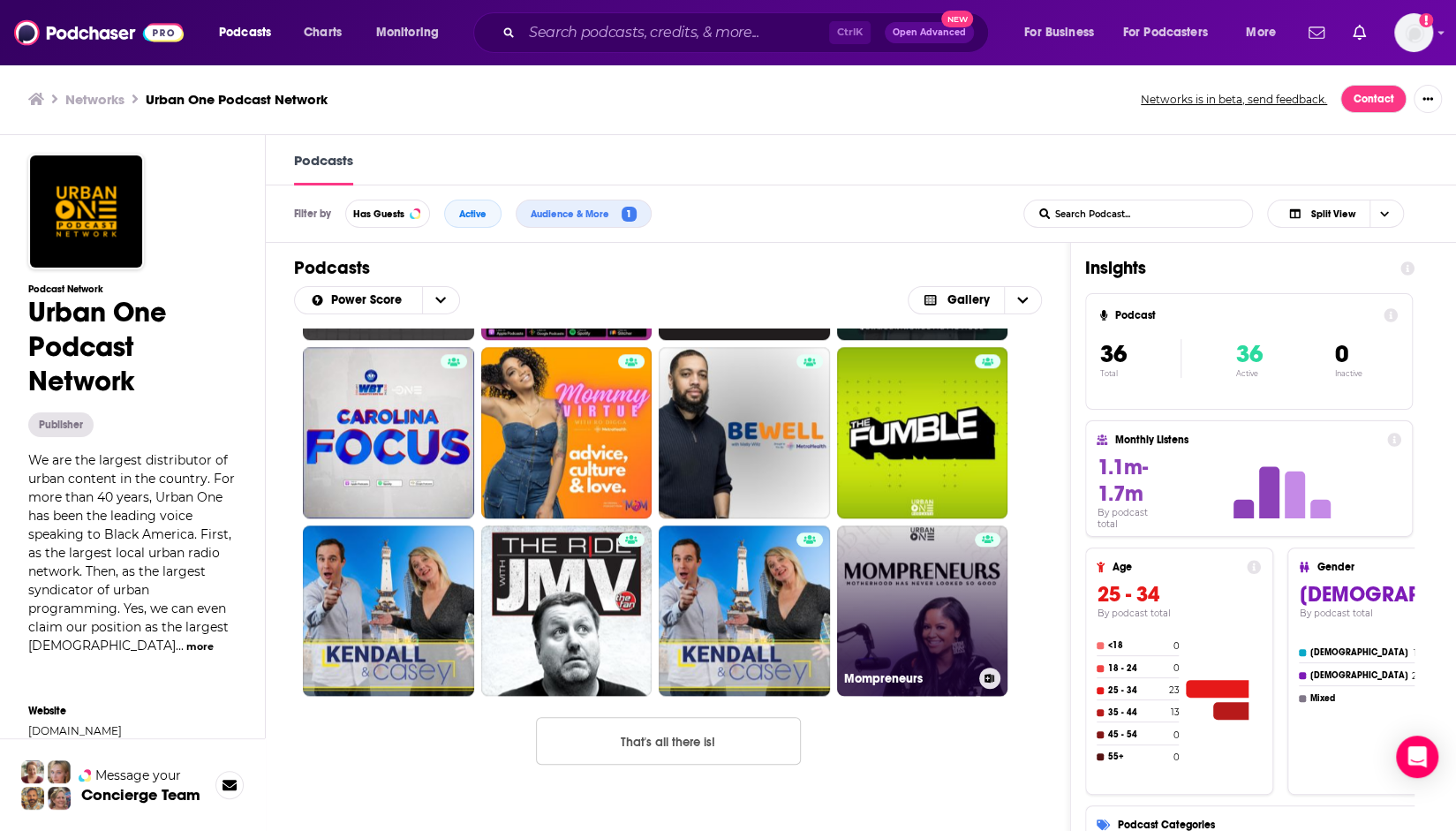
click at [921, 607] on link "Mompreneurs" at bounding box center [922, 611] width 172 height 172
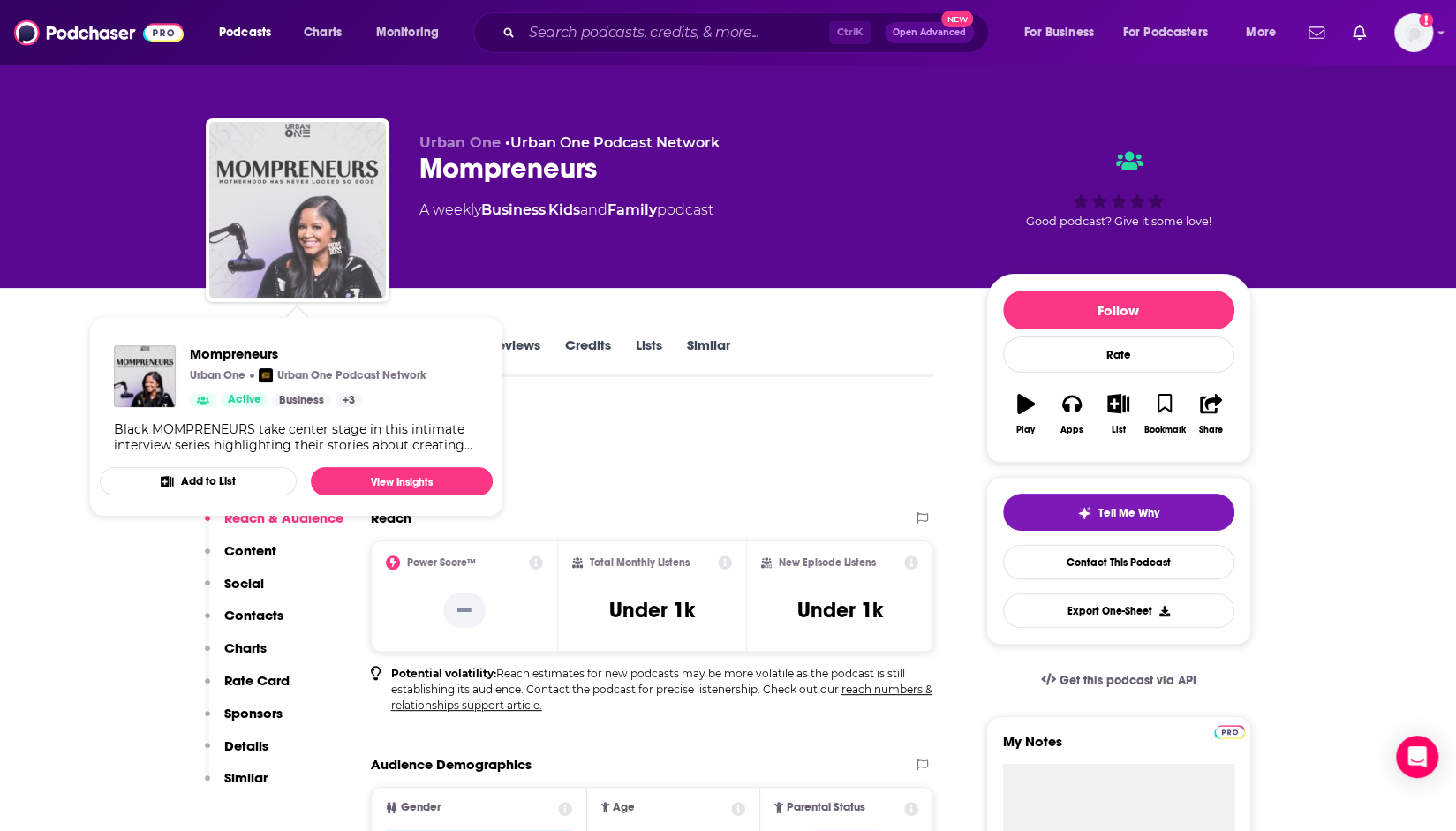
click at [344, 236] on img "Mompreneurs" at bounding box center [298, 210] width 177 height 177
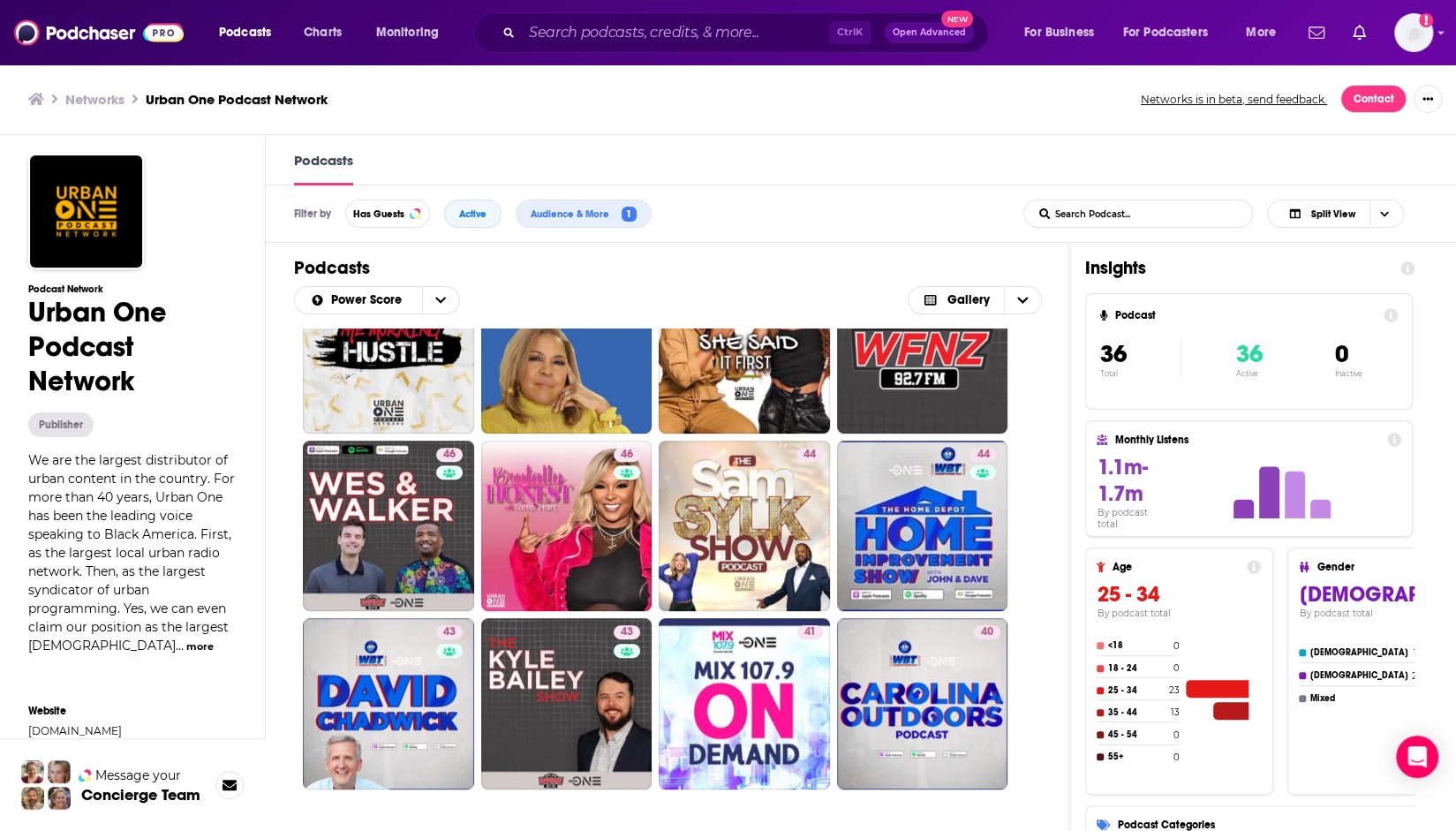
scroll to position [636, 0]
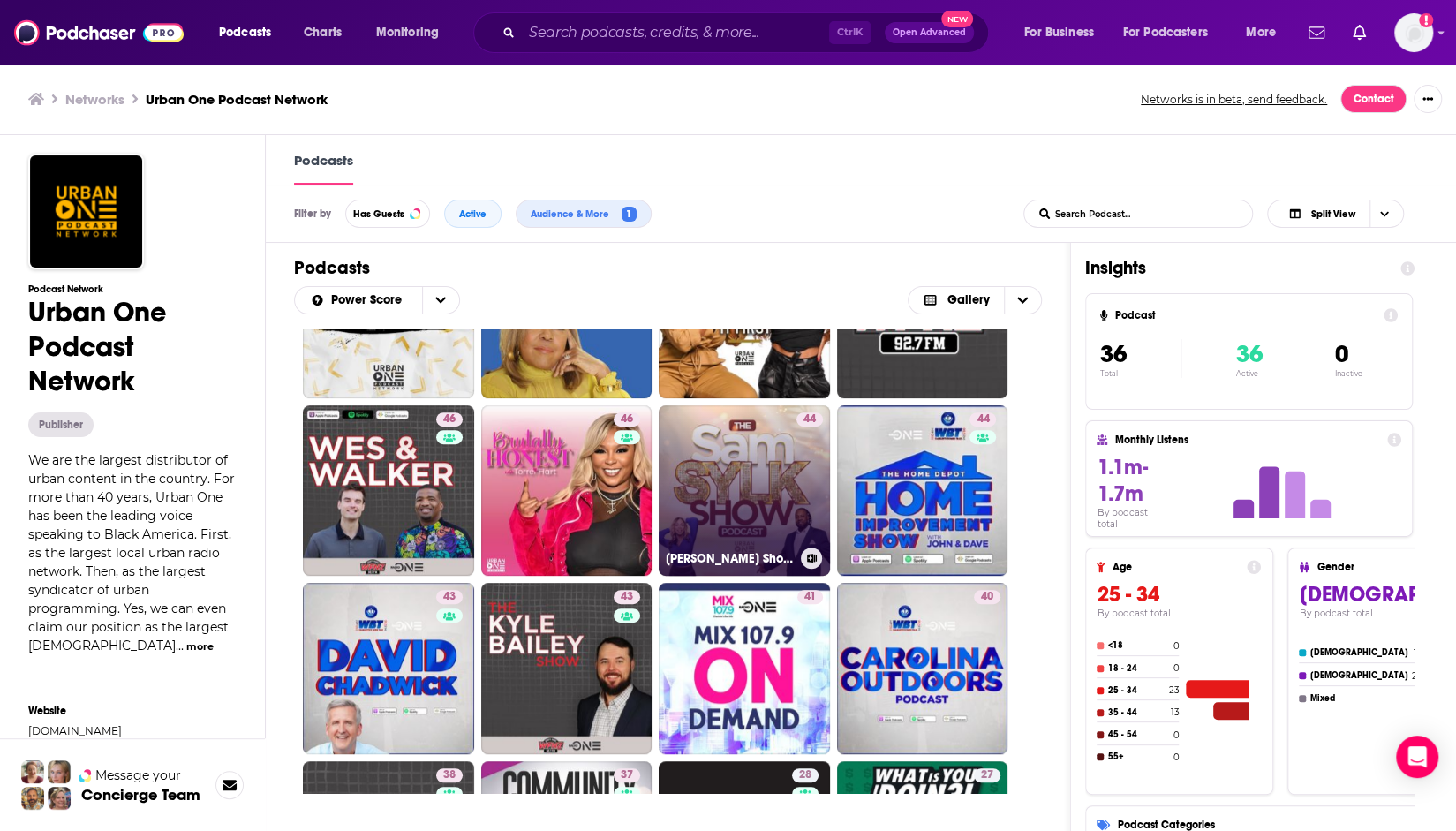
click at [705, 463] on link "44 [PERSON_NAME] Show Podcast" at bounding box center [744, 491] width 172 height 172
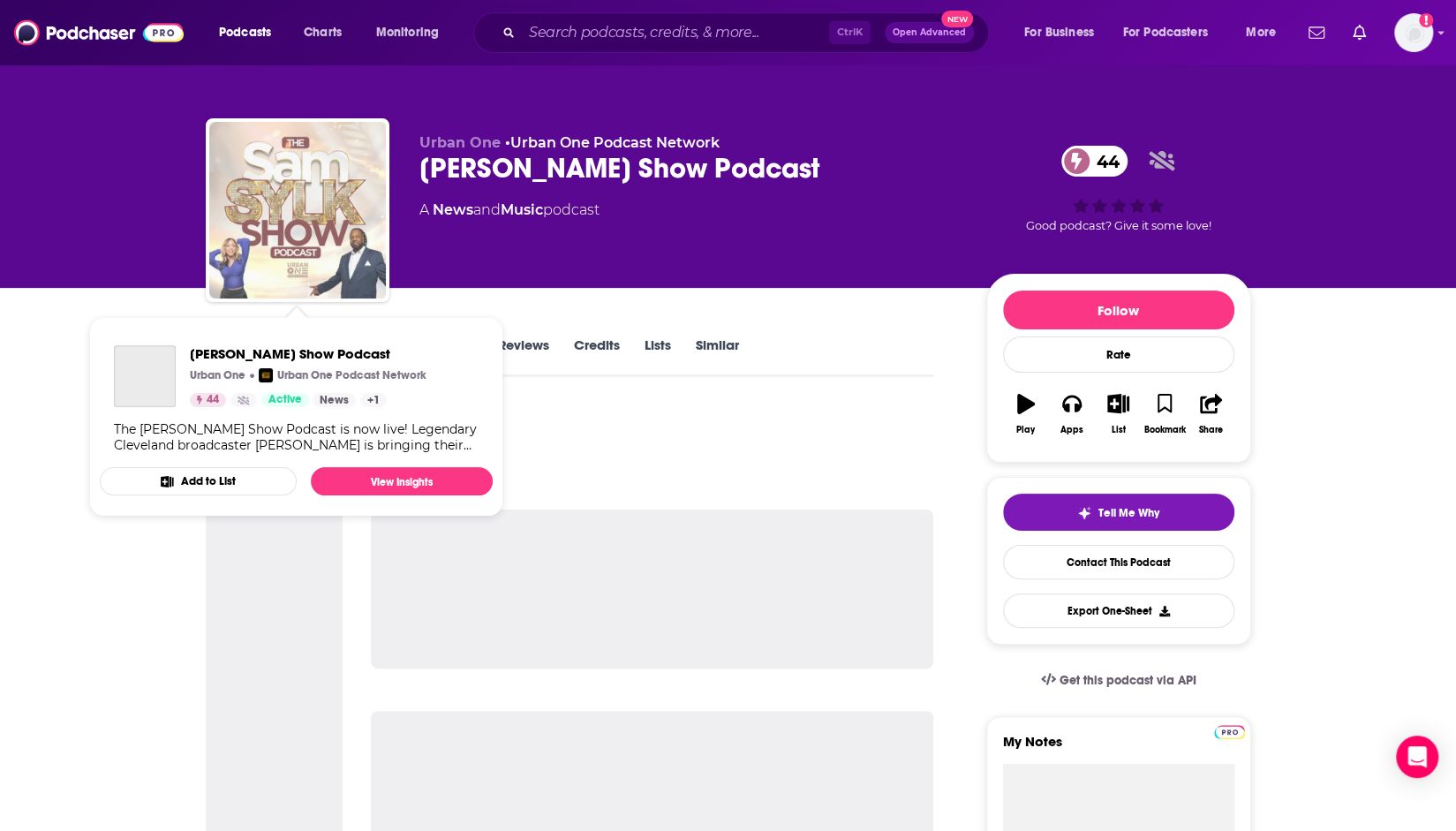
click at [333, 219] on img "Sam Sylk Show Podcast" at bounding box center [298, 210] width 177 height 177
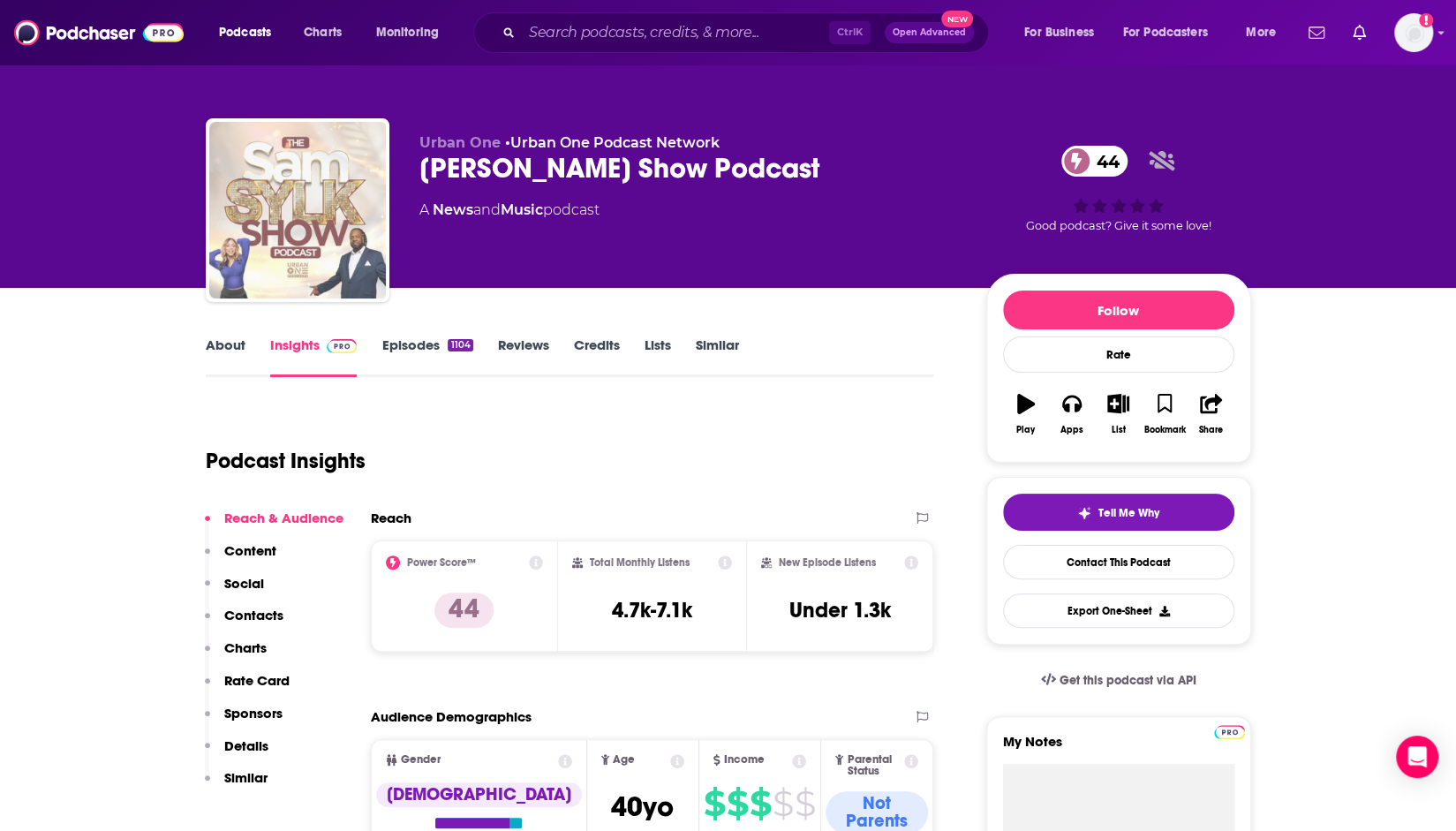
click at [333, 219] on img "Sam Sylk Show Podcast" at bounding box center [298, 210] width 177 height 177
click at [333, 221] on img "Sam Sylk Show Podcast" at bounding box center [298, 210] width 177 height 177
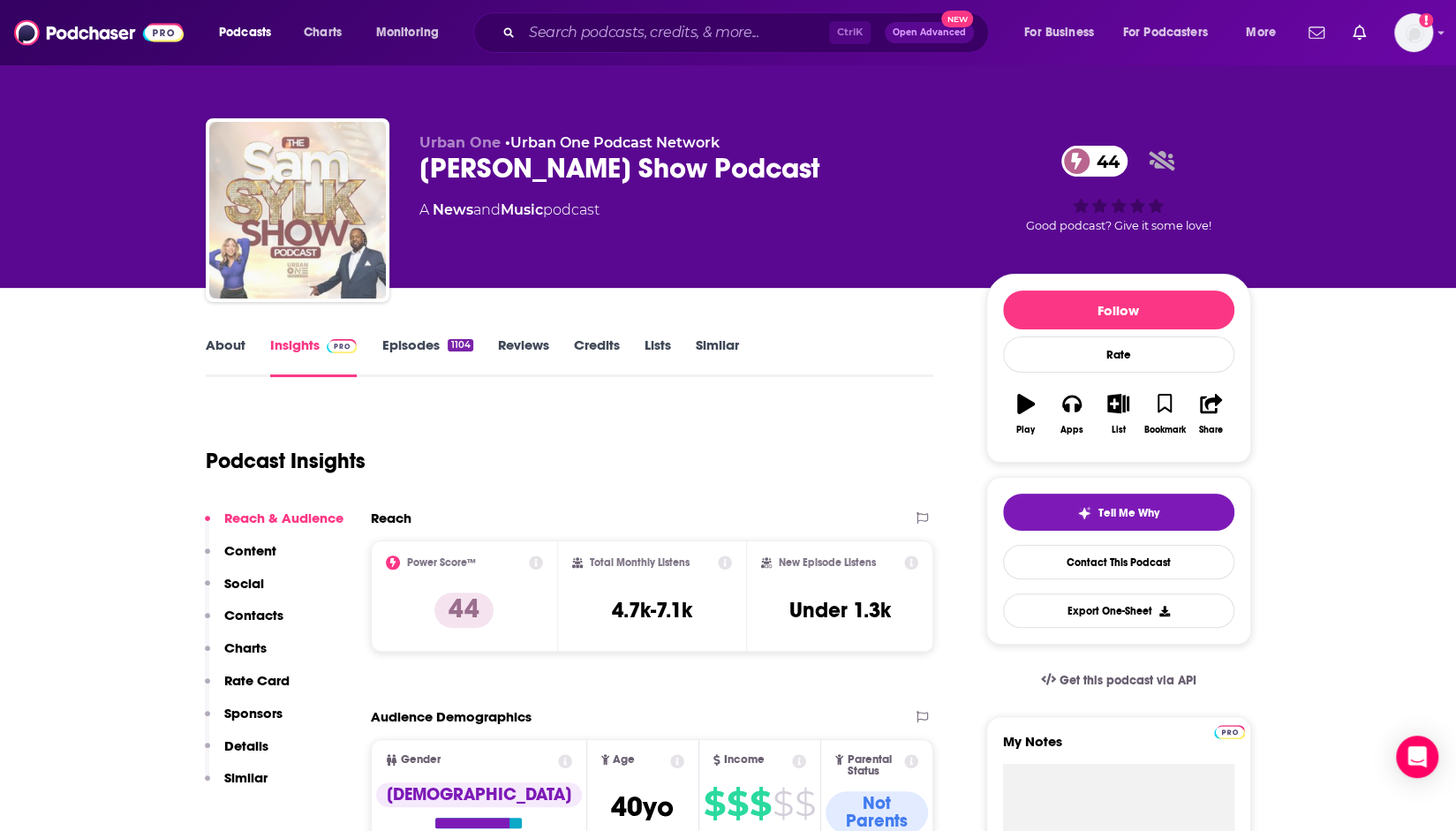
click at [333, 221] on img "Sam Sylk Show Podcast" at bounding box center [298, 210] width 177 height 177
drag, startPoint x: 333, startPoint y: 221, endPoint x: 335, endPoint y: 230, distance: 9.2
click at [335, 230] on img "Sam Sylk Show Podcast" at bounding box center [298, 210] width 177 height 177
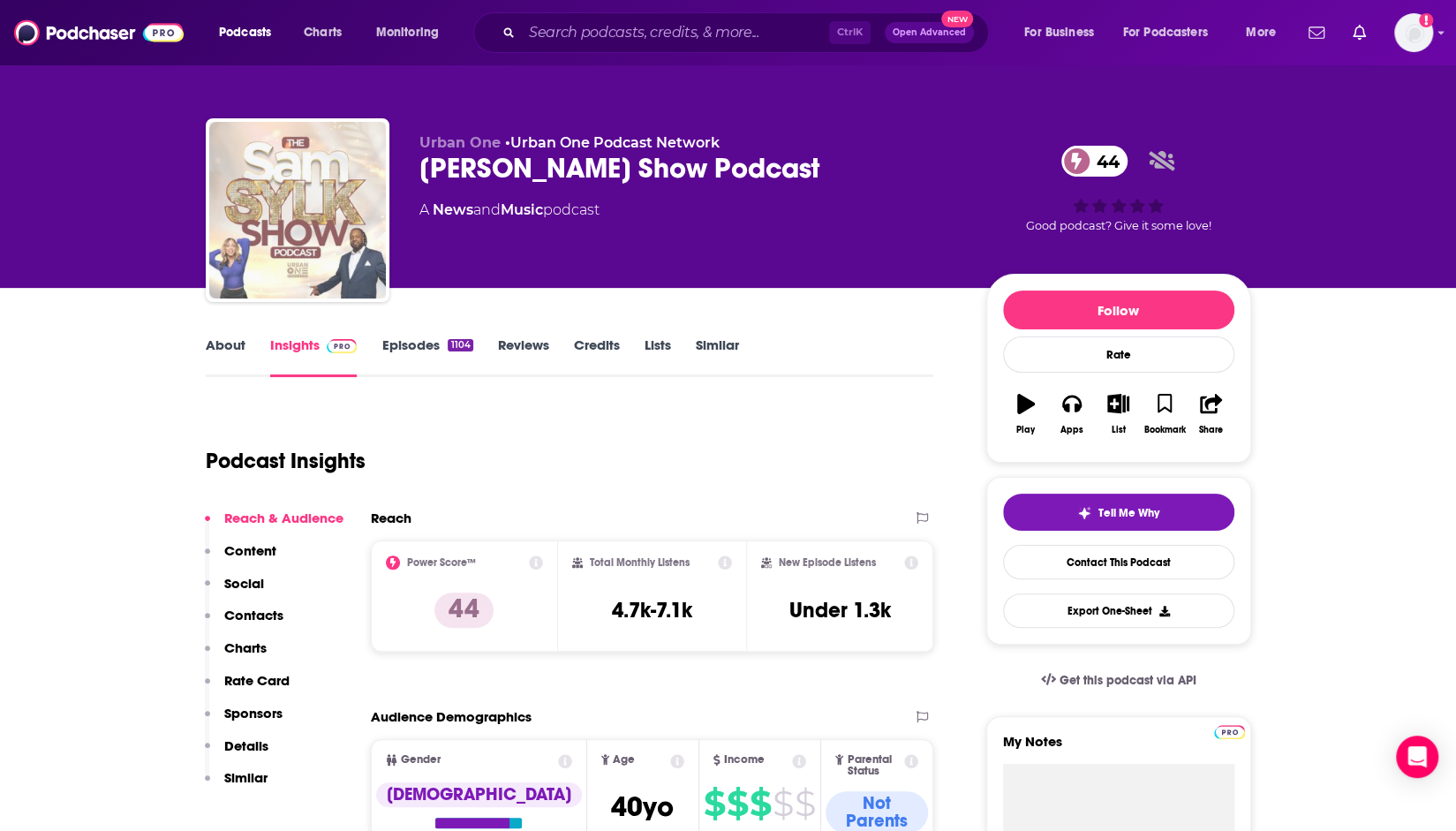
click at [335, 230] on img "Sam Sylk Show Podcast" at bounding box center [298, 210] width 177 height 177
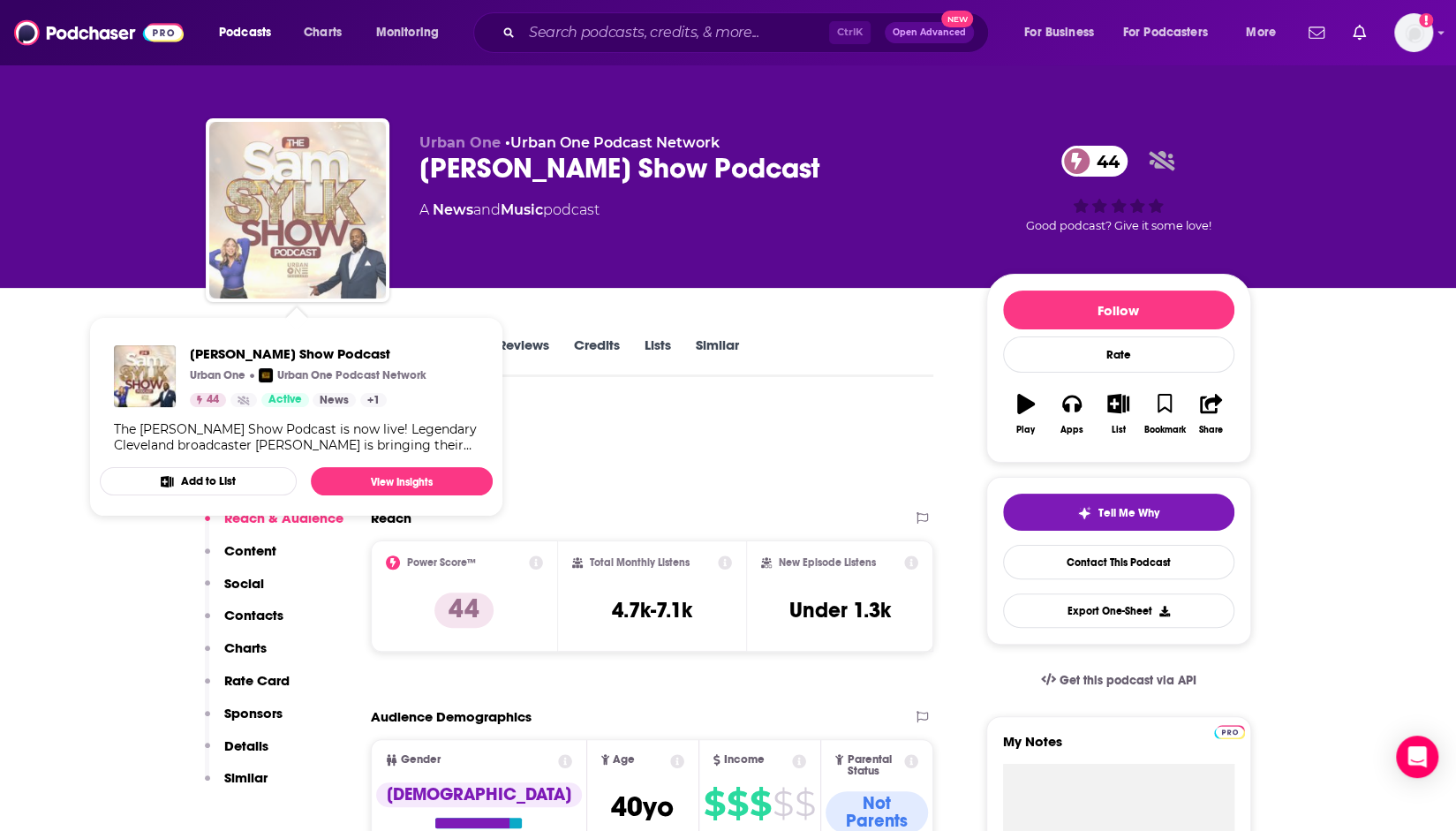
click at [366, 268] on img "Sam Sylk Show Podcast" at bounding box center [298, 210] width 177 height 177
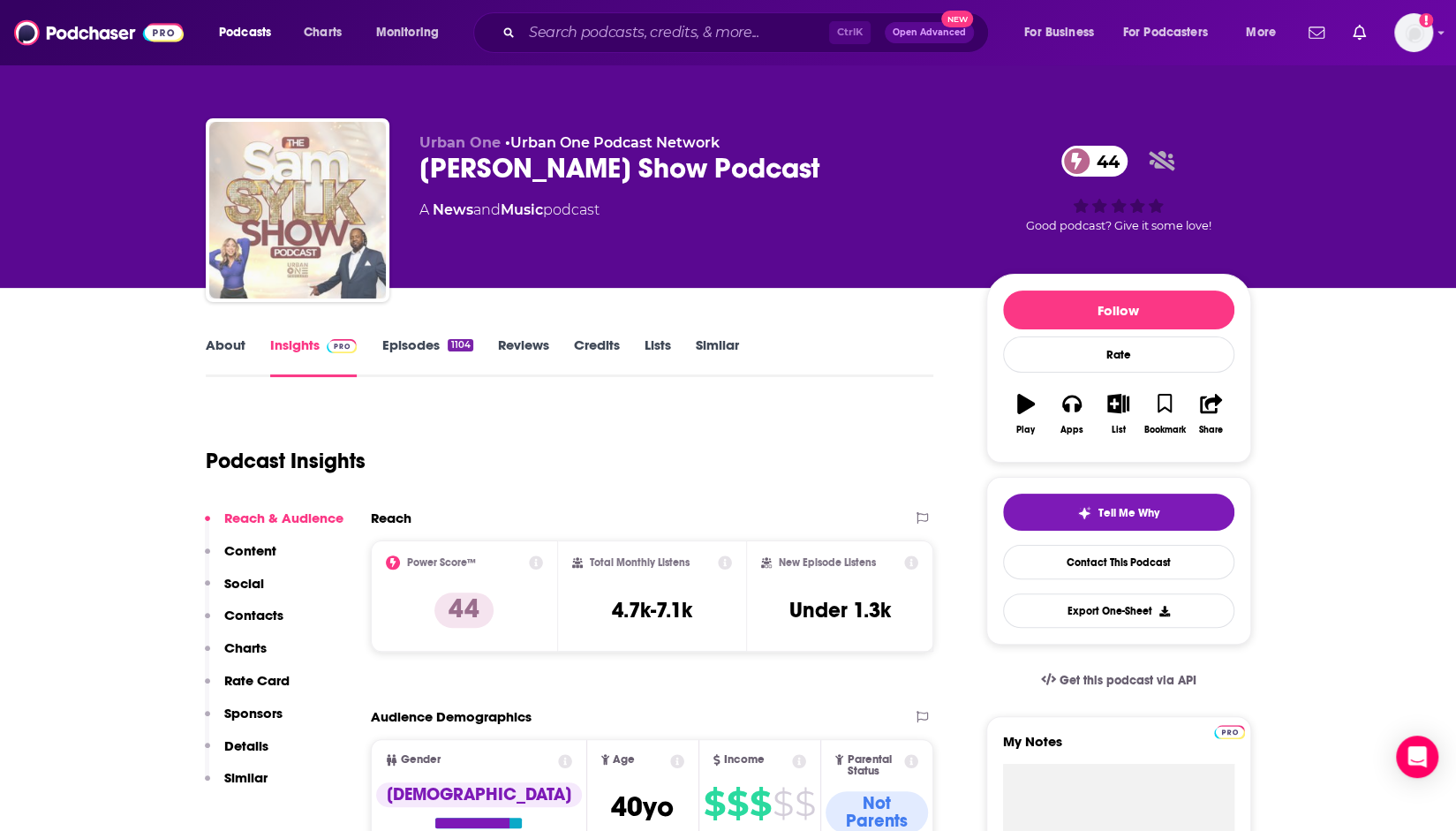
click at [366, 268] on img "Sam Sylk Show Podcast" at bounding box center [298, 210] width 177 height 177
click at [339, 209] on img "Sam Sylk Show Podcast" at bounding box center [298, 210] width 177 height 177
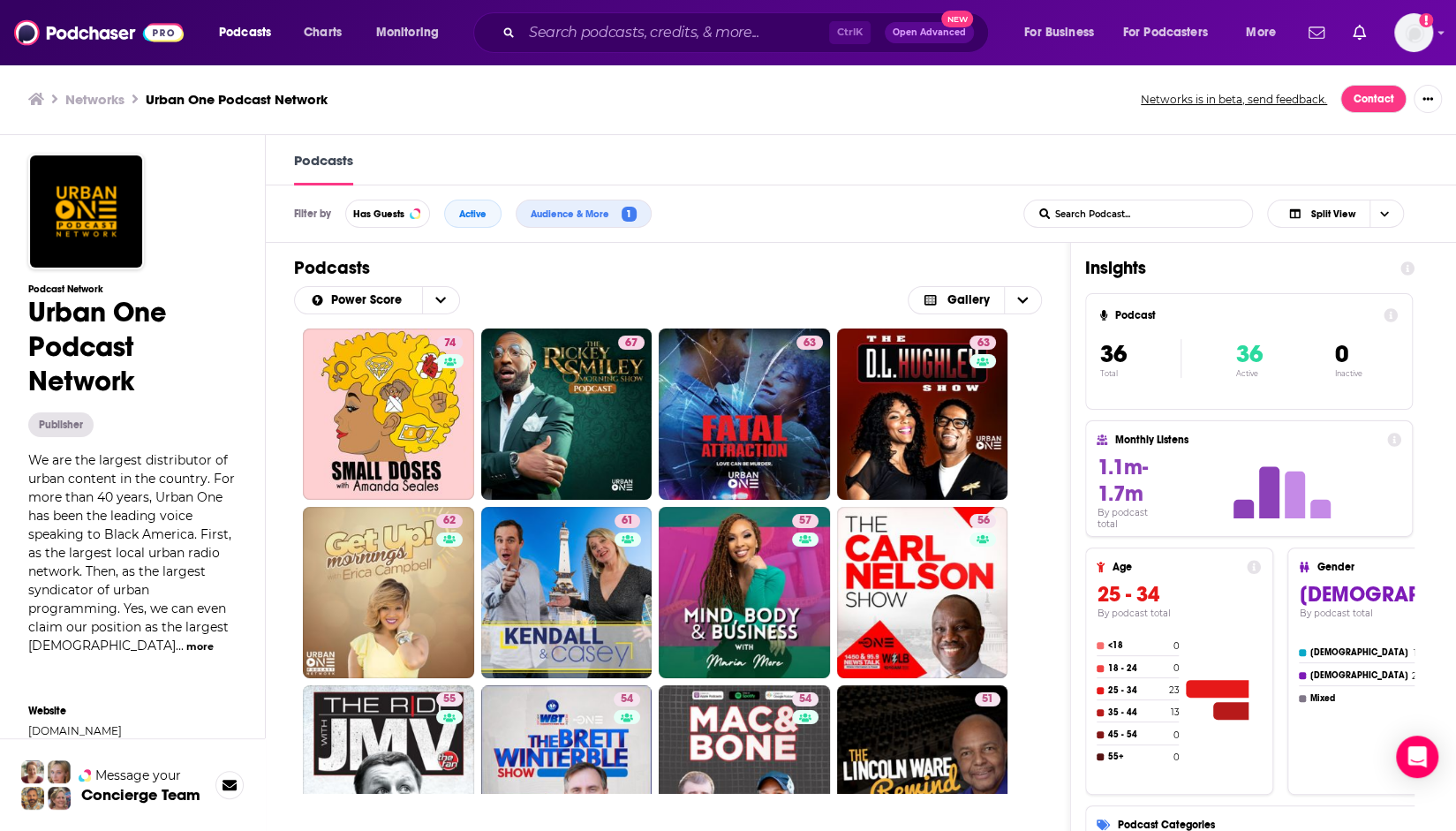
click at [288, 333] on div "74 67 63 63 62 61 57 56 55 54 54 51 50 49 48 46 46 46 44 44 43 43 41 40 38 37 2…" at bounding box center [667, 560] width 804 height 464
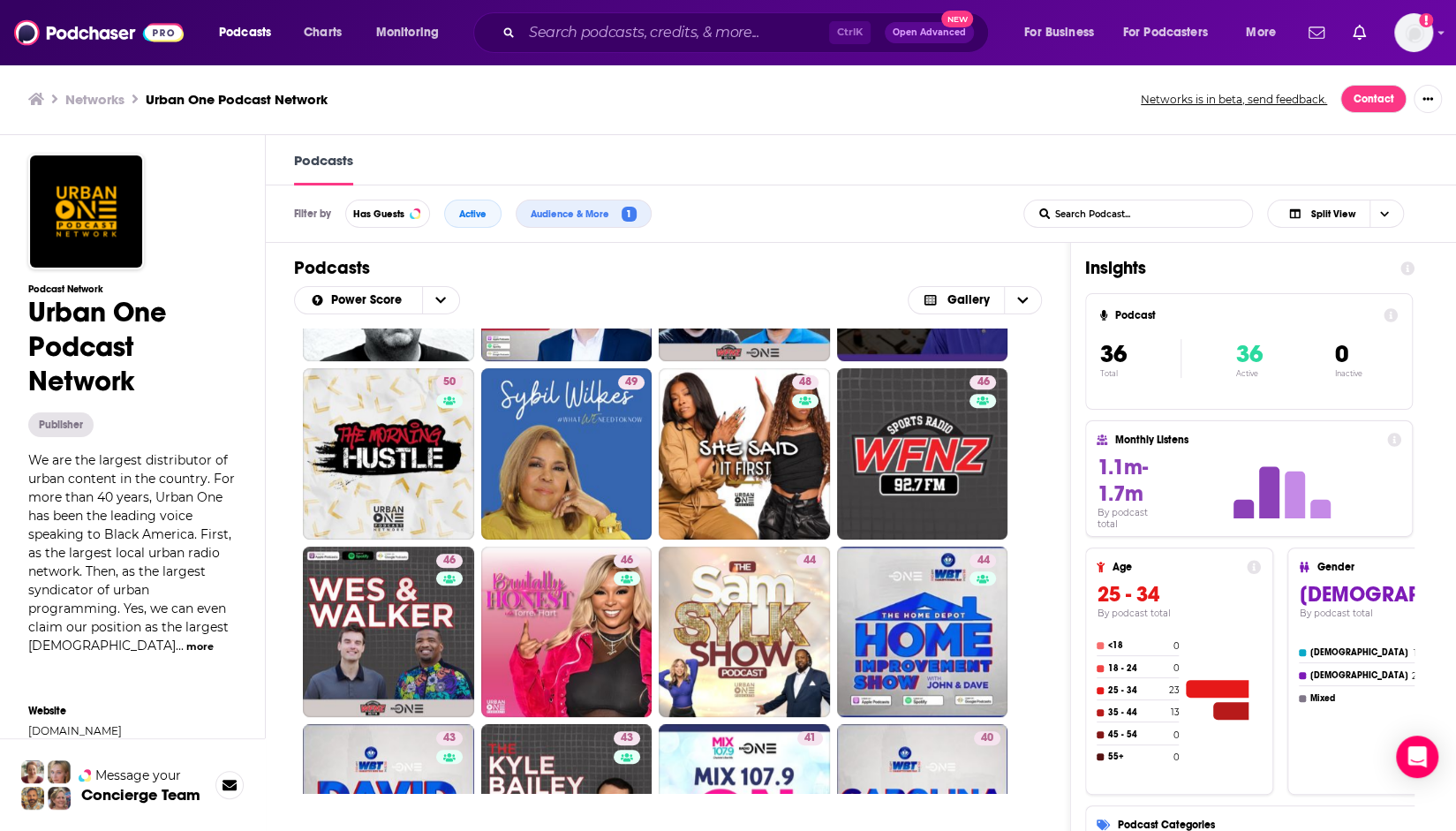
scroll to position [530, 0]
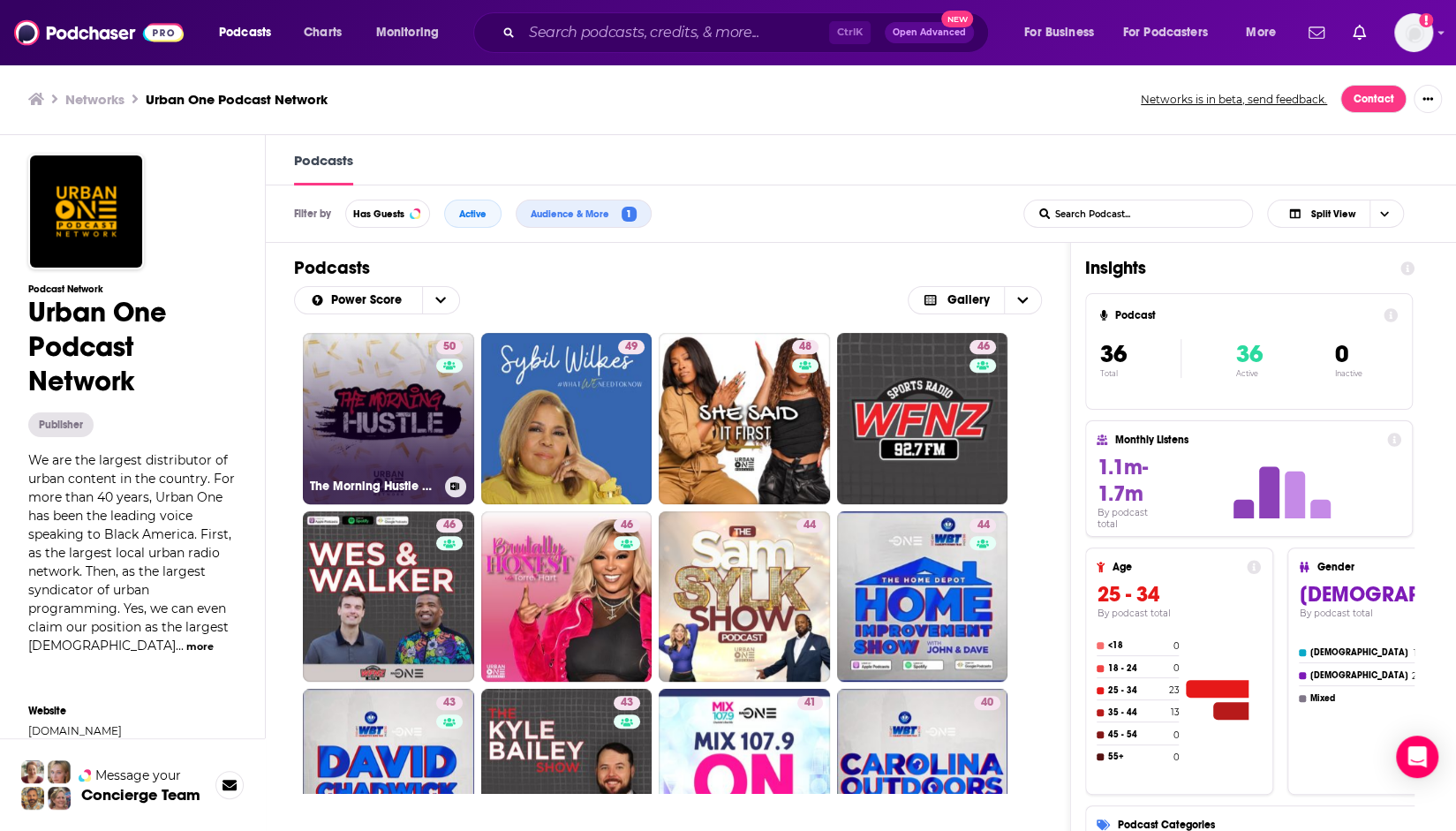
click at [432, 402] on link "50 The Morning Hustle Podcast" at bounding box center [388, 418] width 172 height 172
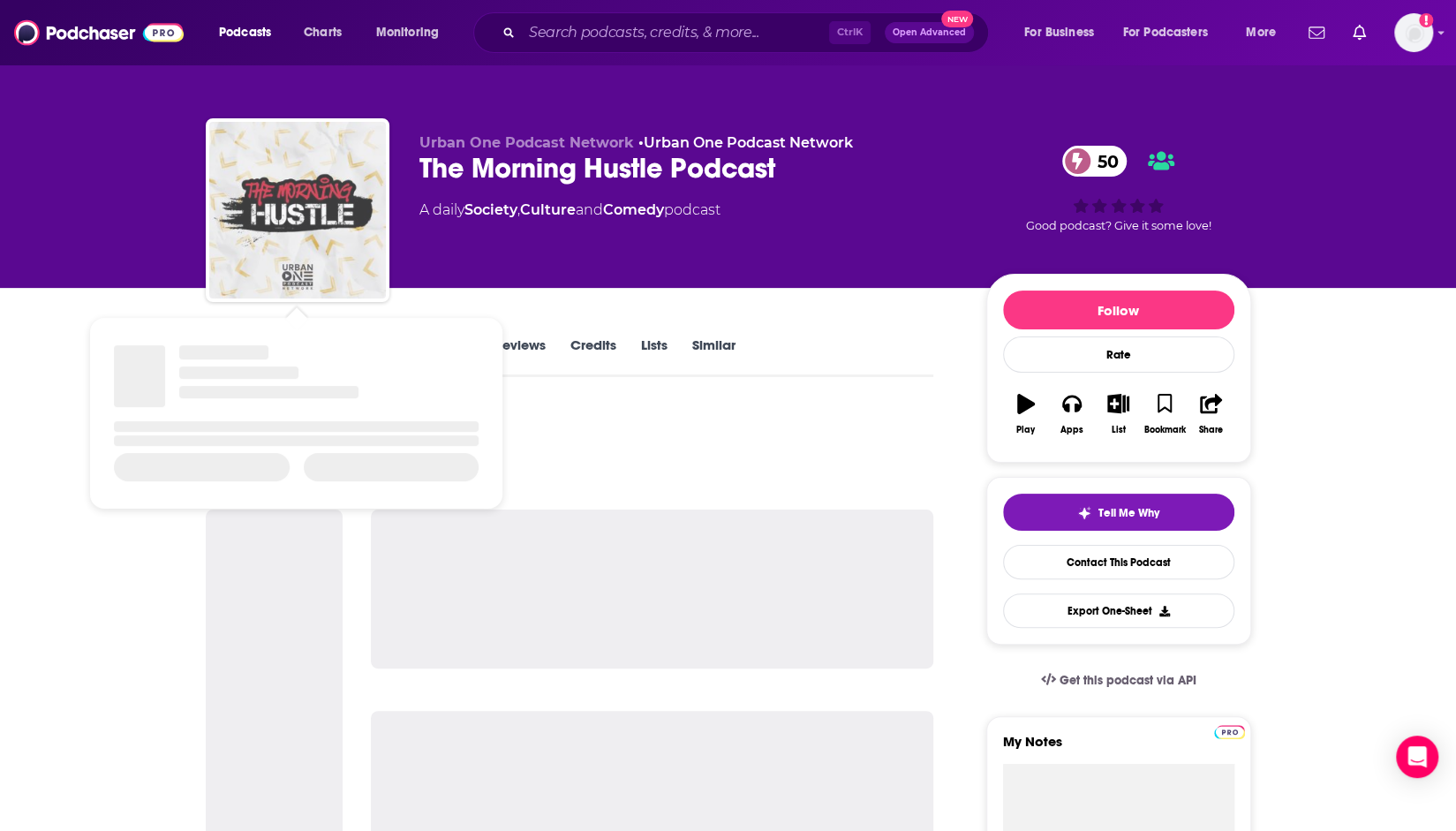
click at [304, 261] on img "The Morning Hustle Podcast" at bounding box center [298, 210] width 177 height 177
